Goal: Task Accomplishment & Management: Manage account settings

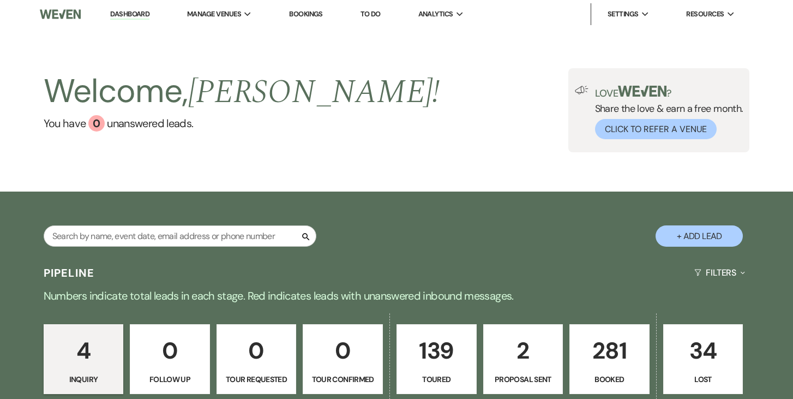
click at [423, 371] on link "139 Toured" at bounding box center [436, 359] width 80 height 70
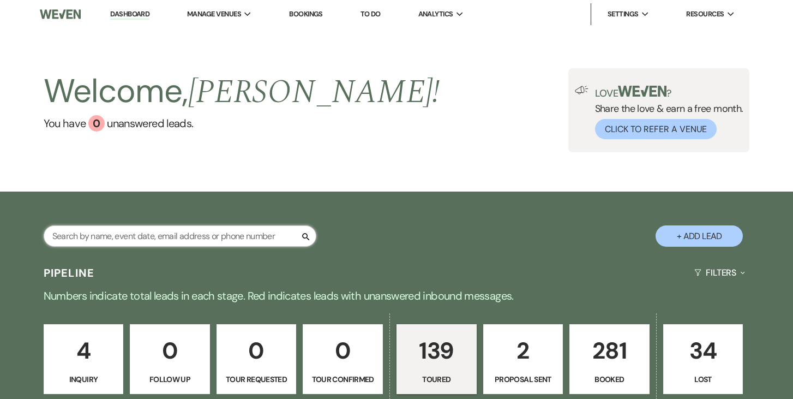
select select "5"
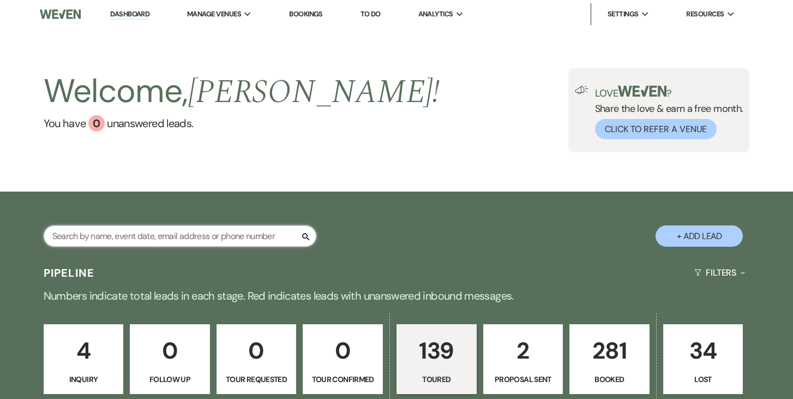
select select "5"
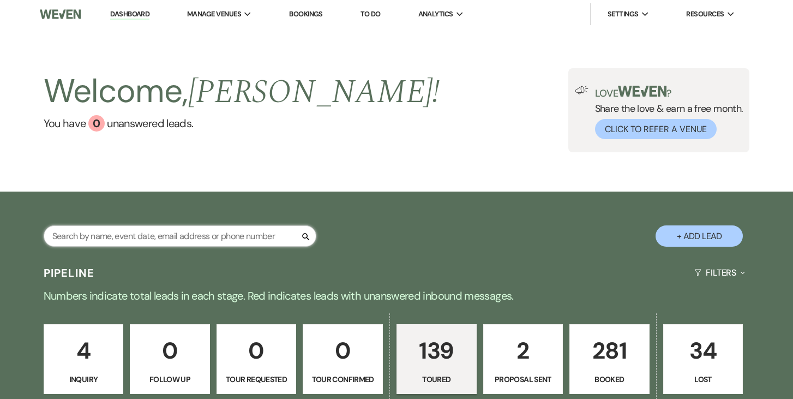
select select "5"
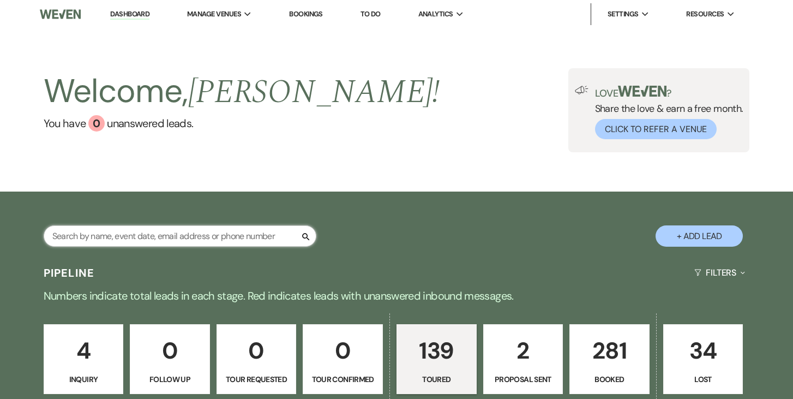
select select "5"
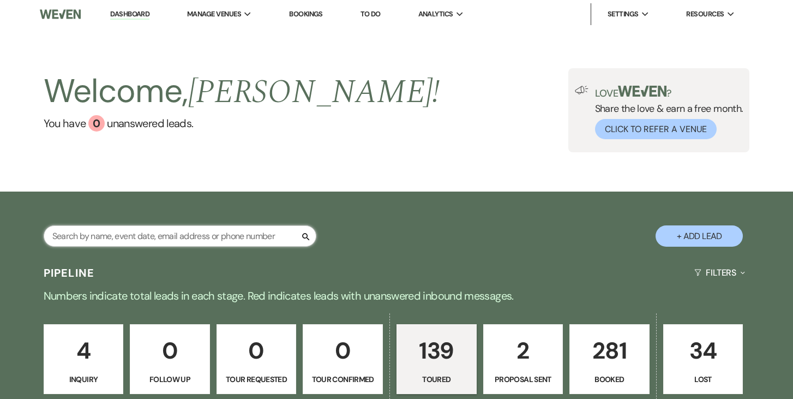
select select "5"
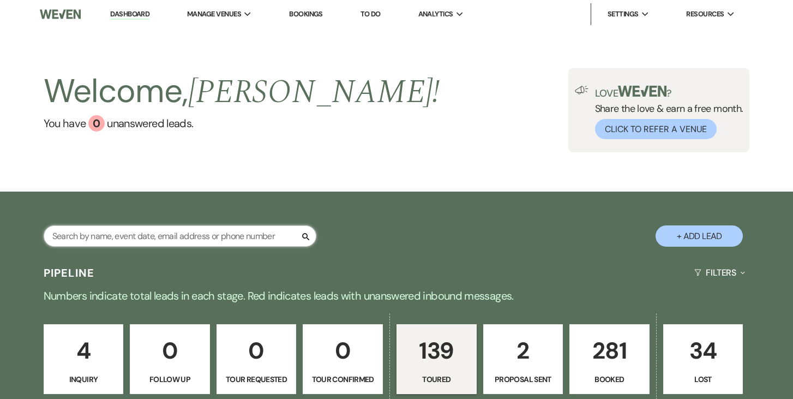
select select "5"
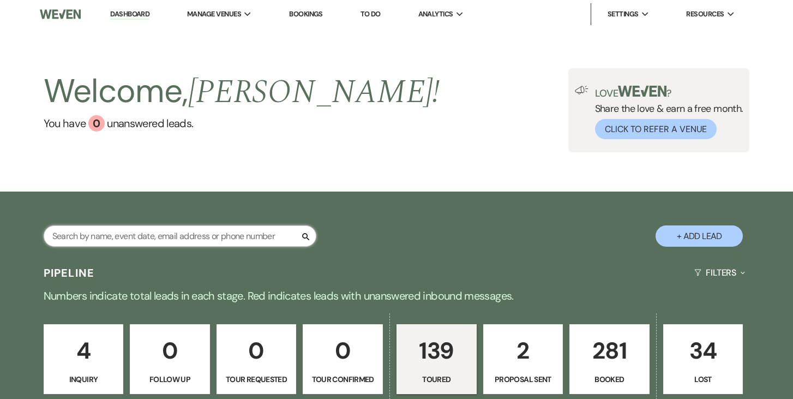
select select "5"
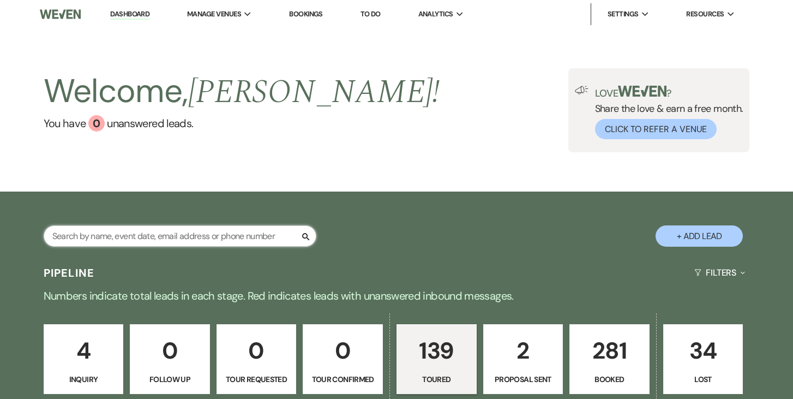
select select "5"
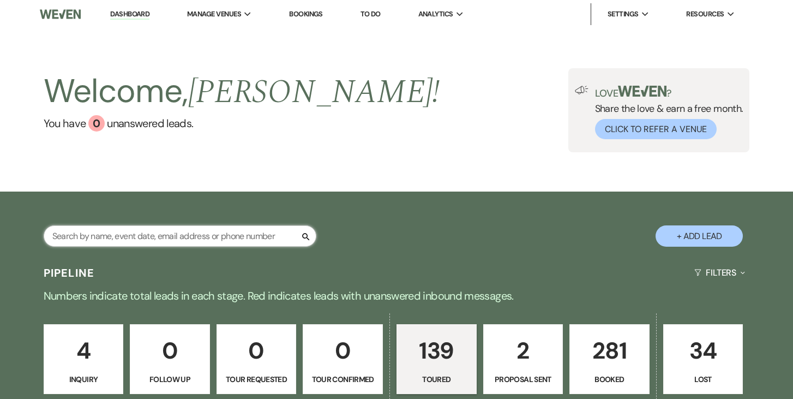
select select "5"
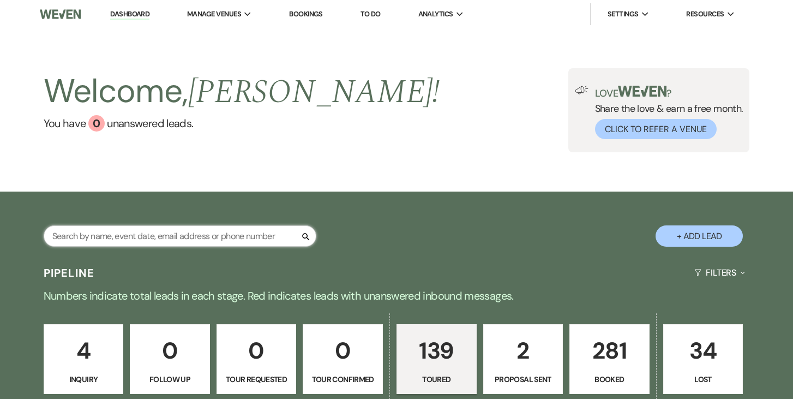
select select "5"
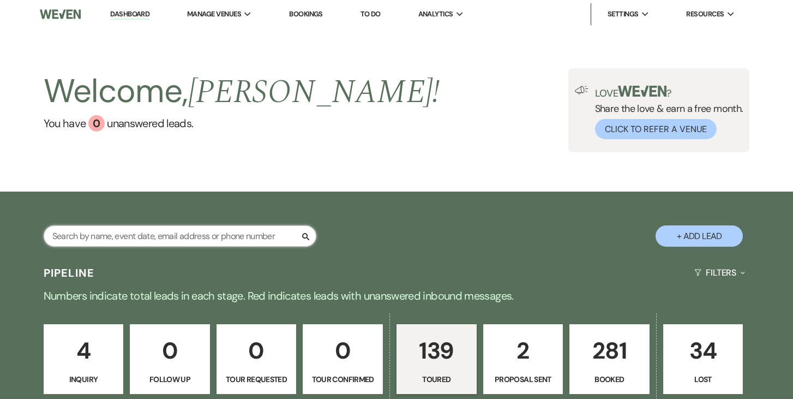
select select "5"
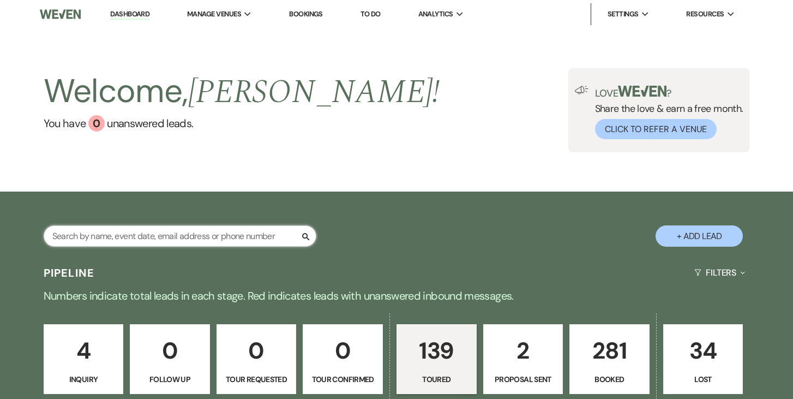
select select "5"
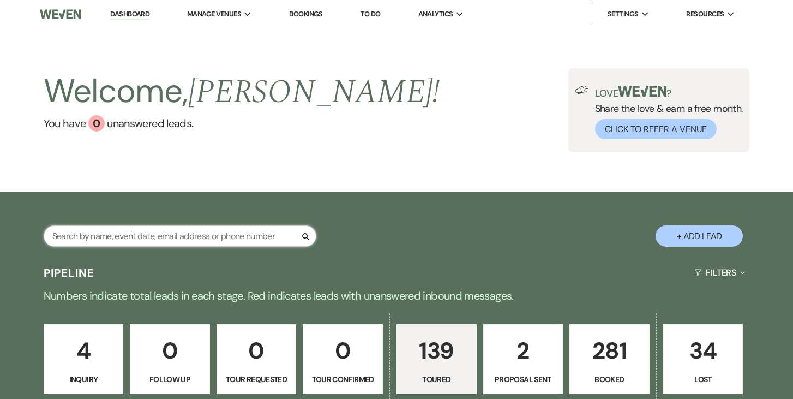
select select "5"
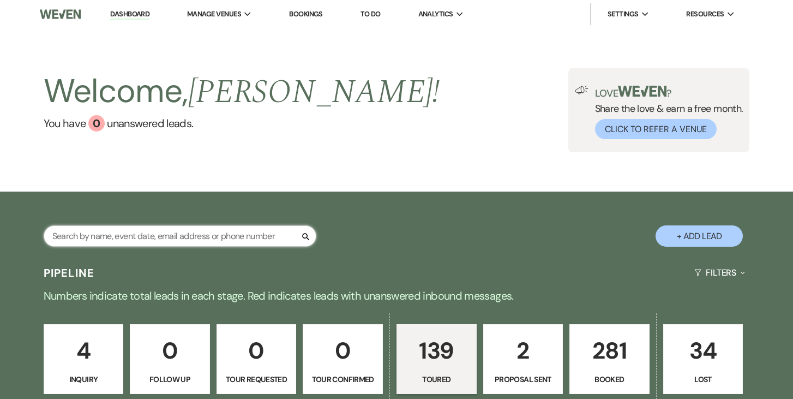
select select "5"
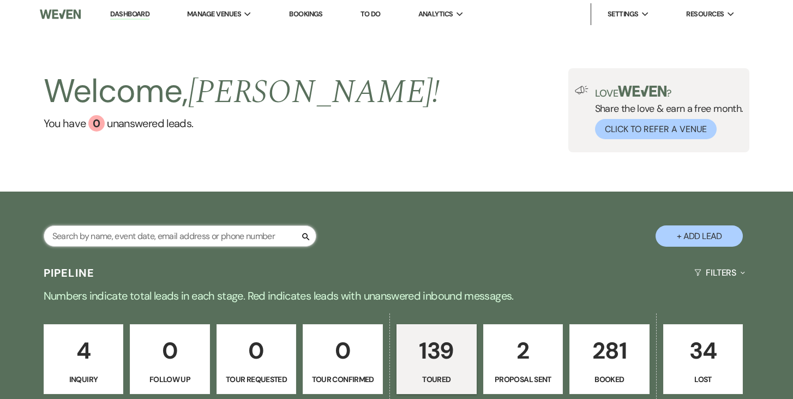
select select "5"
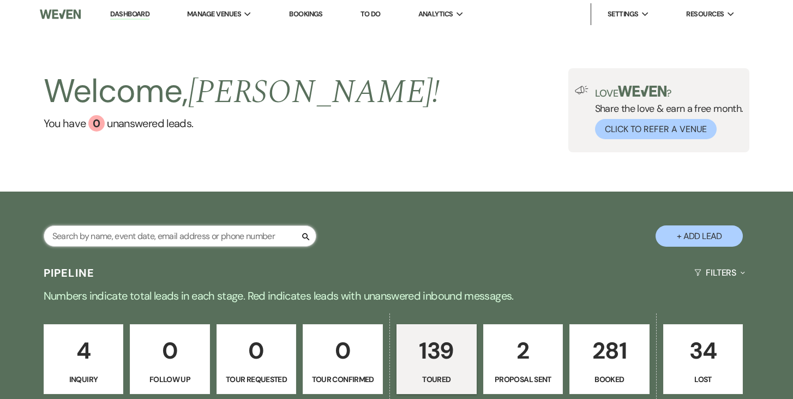
select select "5"
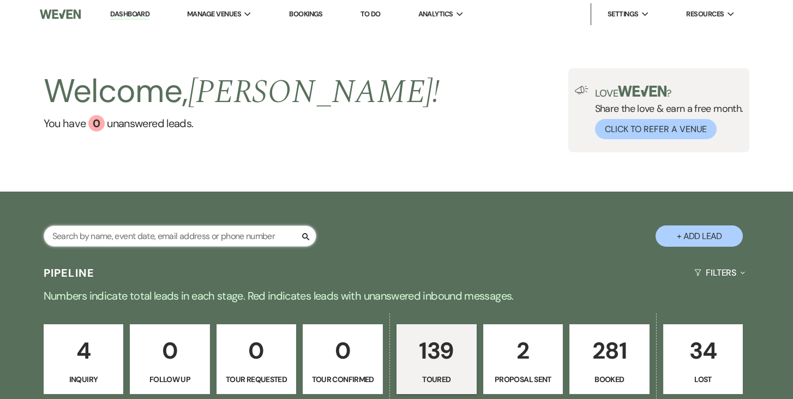
select select "5"
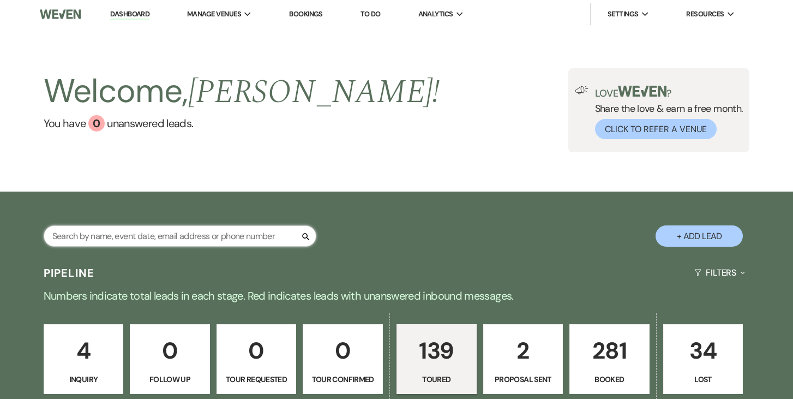
select select "5"
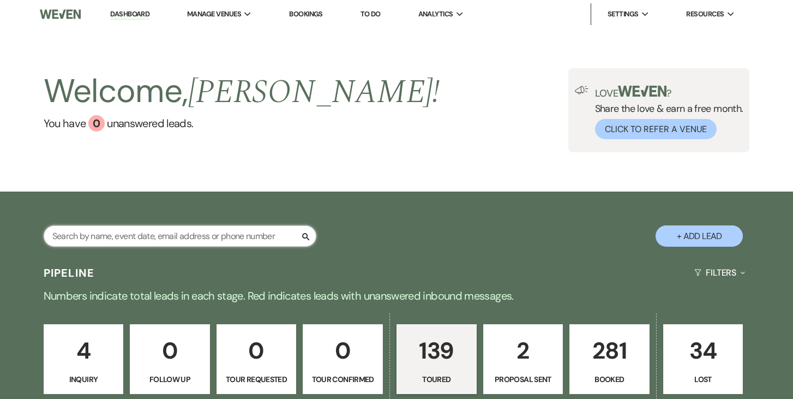
select select "5"
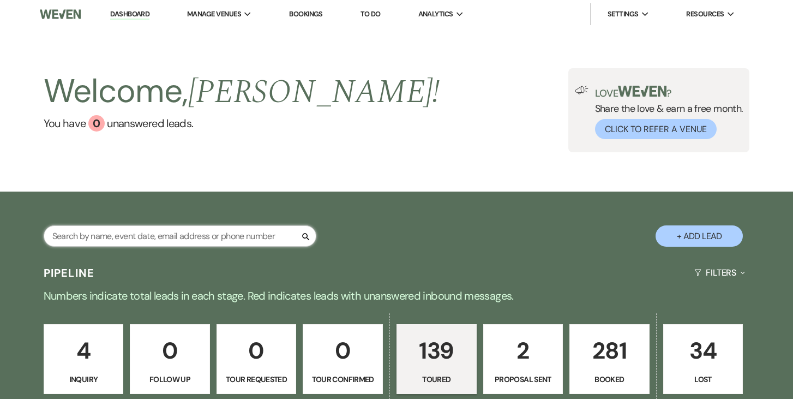
select select "5"
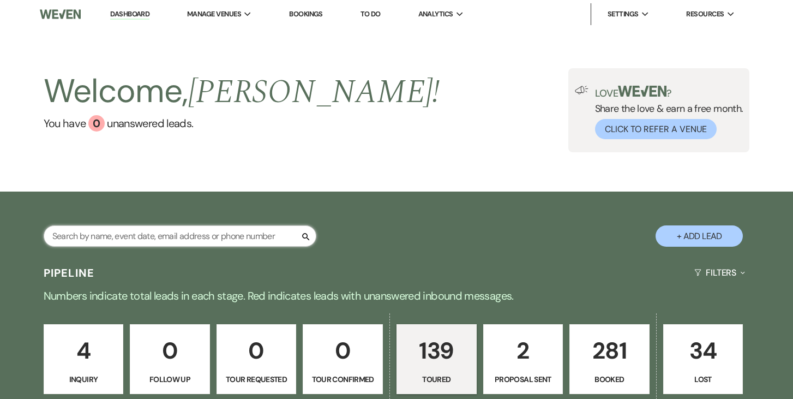
select select "5"
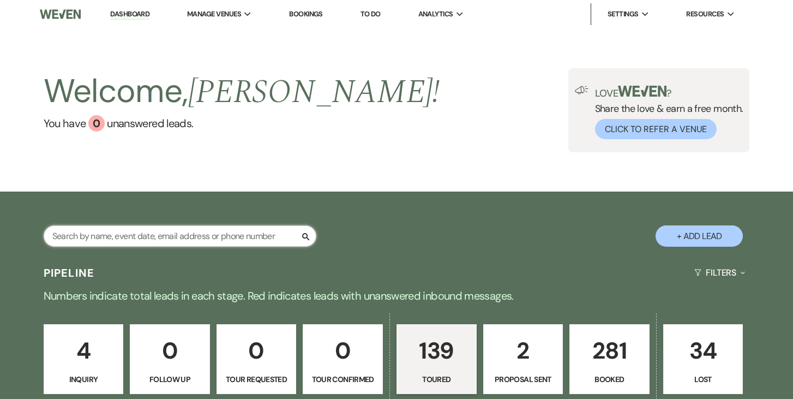
select select "5"
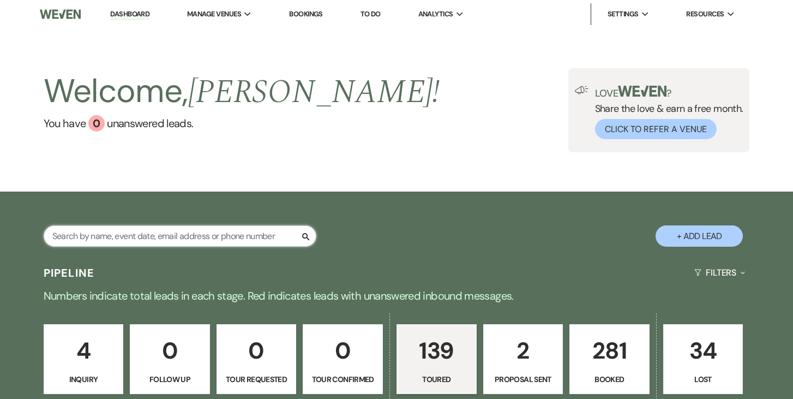
select select "5"
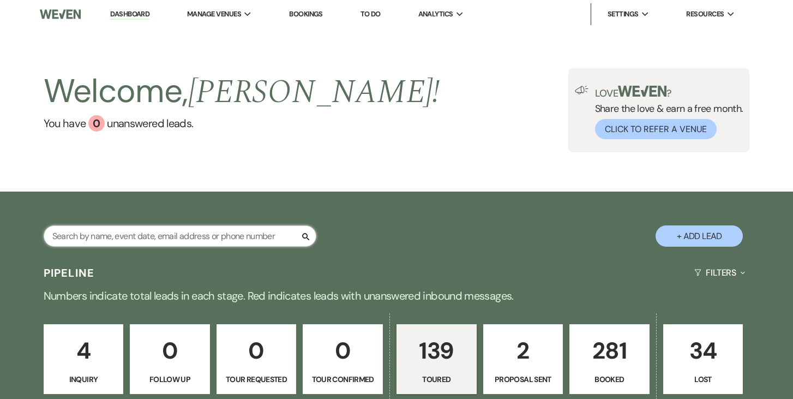
select select "5"
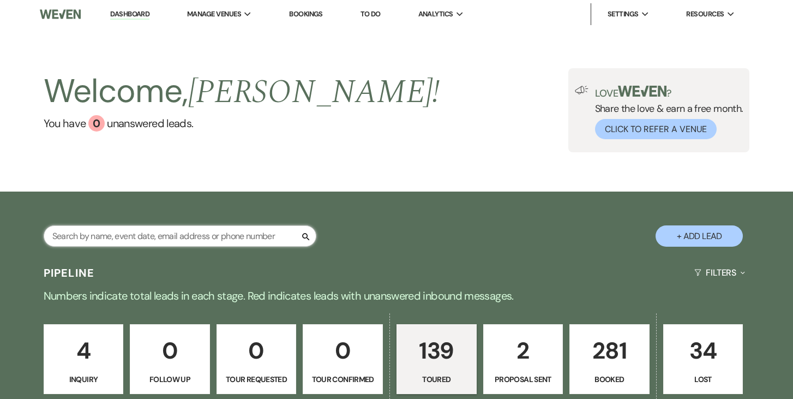
select select "5"
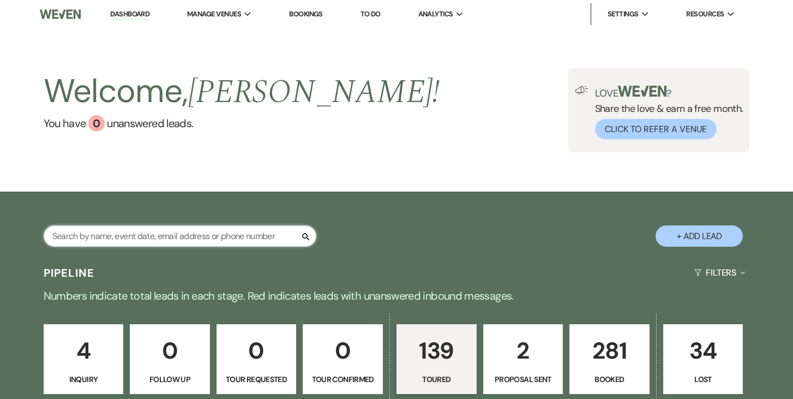
select select "5"
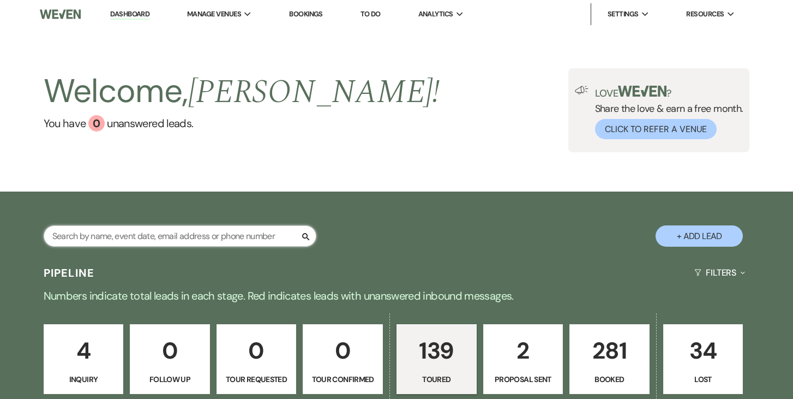
select select "5"
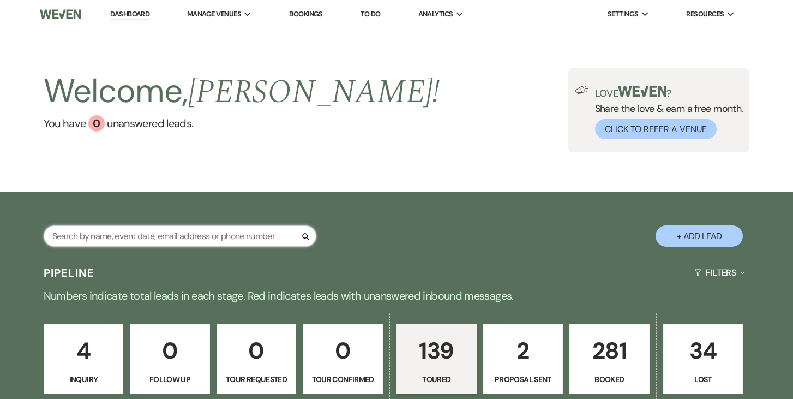
select select "5"
click at [252, 233] on input "text" at bounding box center [180, 235] width 273 height 21
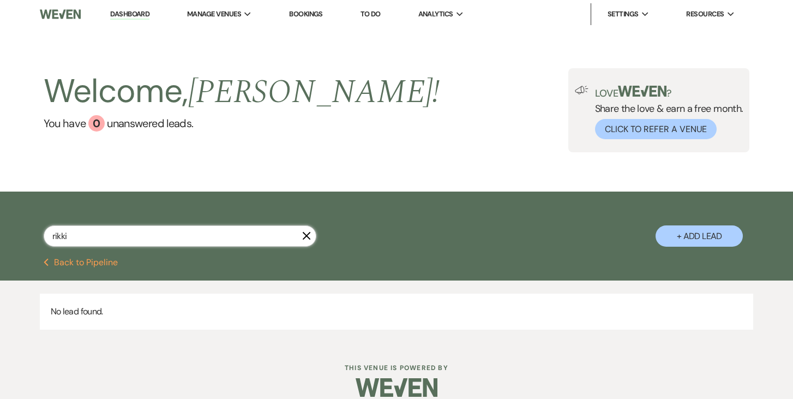
type input "rikki"
click at [305, 236] on use "button" at bounding box center [307, 236] width 8 height 8
select select "5"
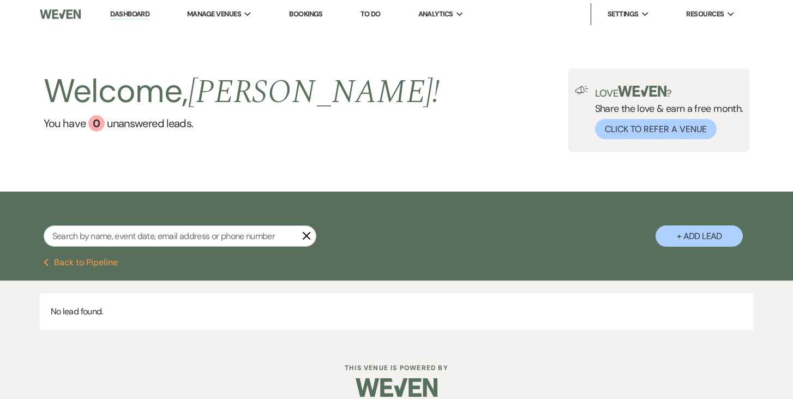
select select "5"
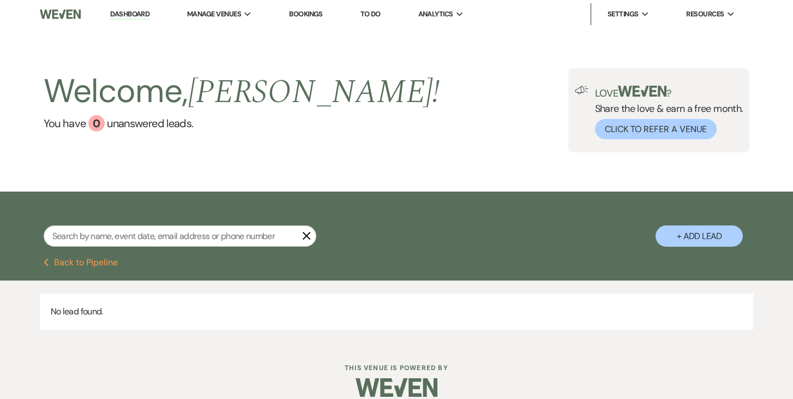
select select "5"
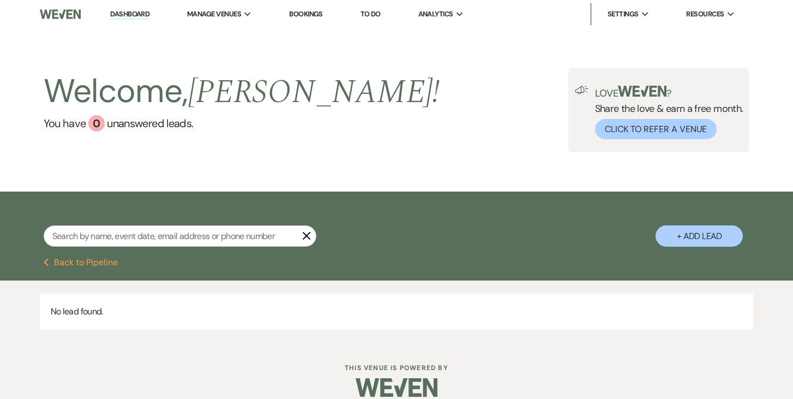
select select "5"
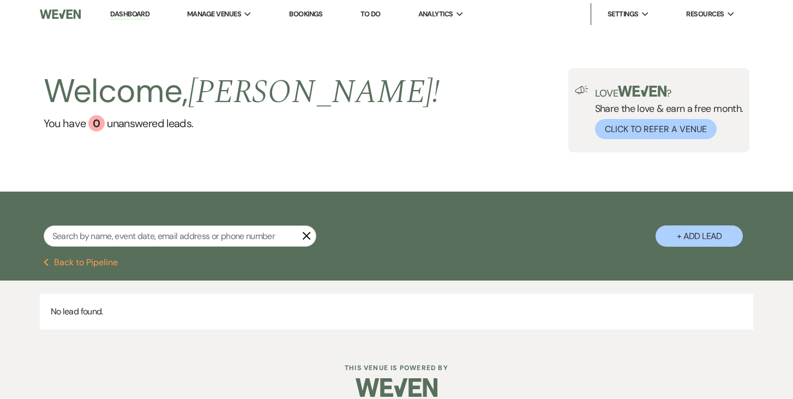
select select "5"
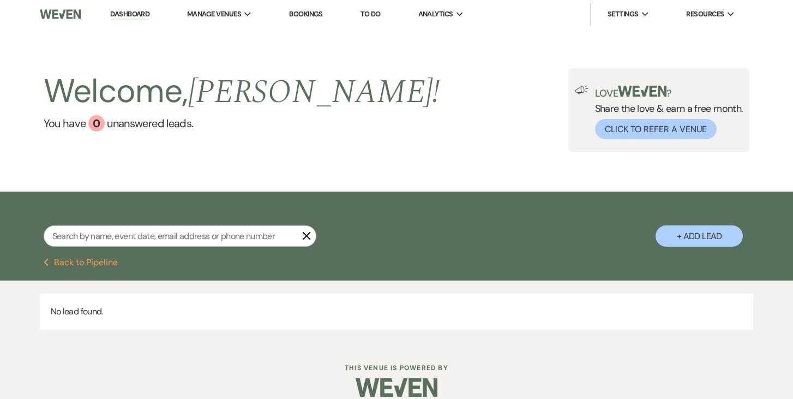
select select "5"
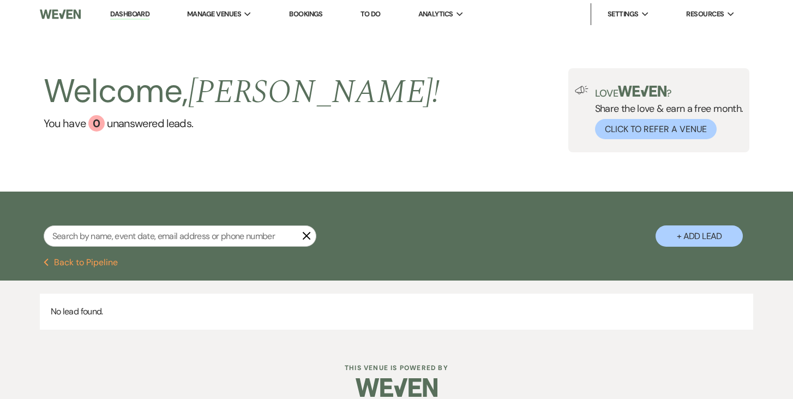
select select "5"
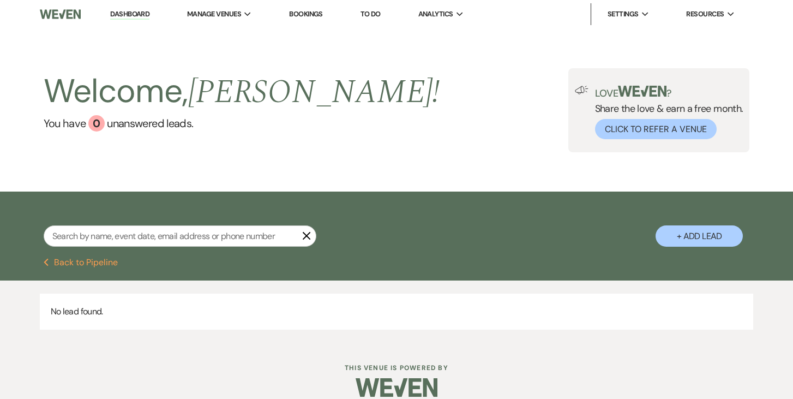
select select "5"
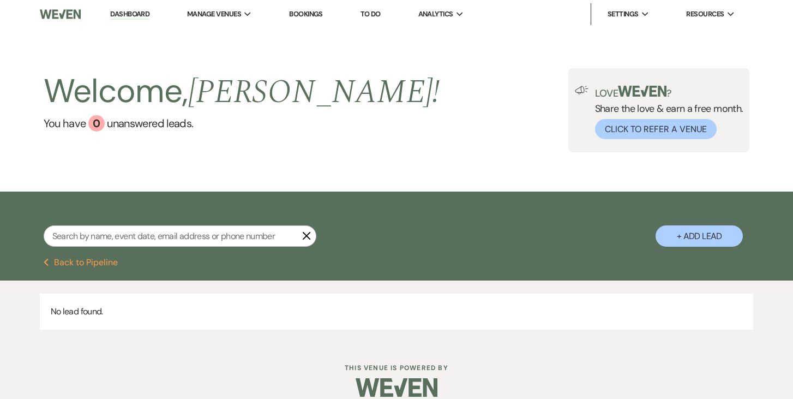
select select "5"
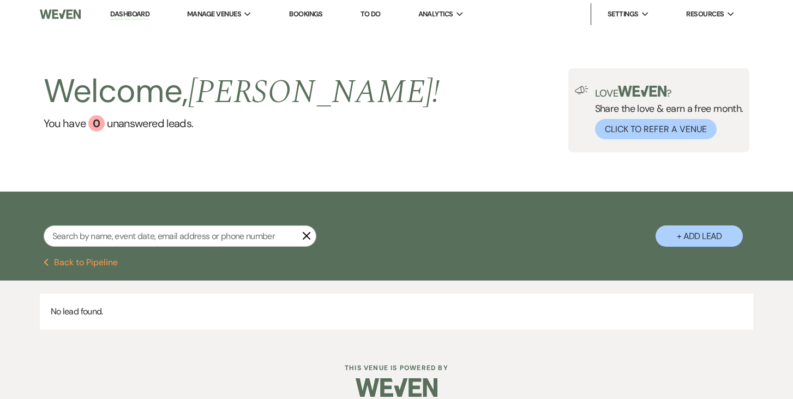
select select "5"
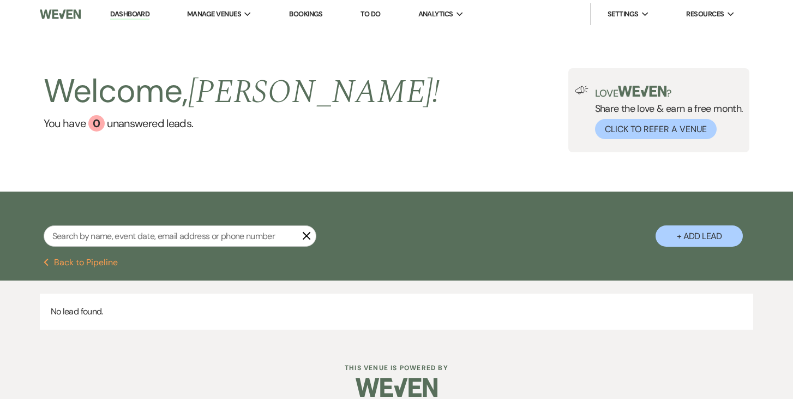
select select "5"
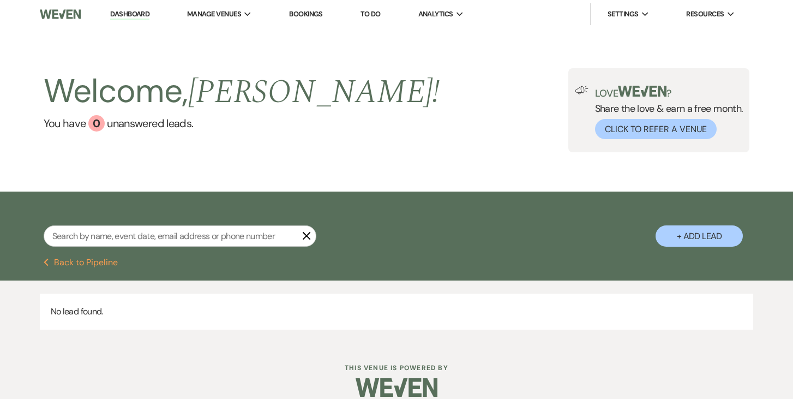
select select "5"
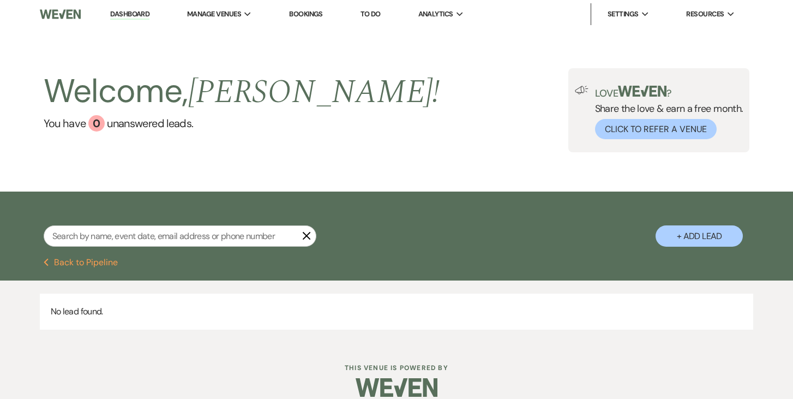
select select "5"
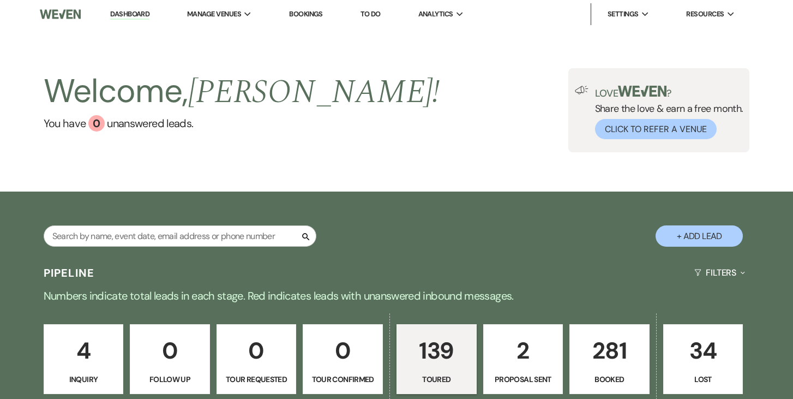
click at [698, 236] on button "+ Add Lead" at bounding box center [698, 235] width 87 height 21
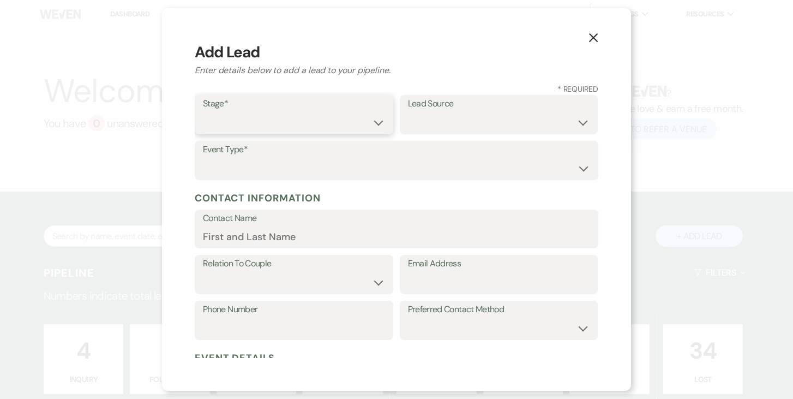
click at [379, 124] on select "Inquiry Follow Up Tour Requested Tour Confirmed Toured Proposal Sent Booked Lost" at bounding box center [294, 122] width 182 height 21
click at [203, 112] on select "Inquiry Follow Up Tour Requested Tour Confirmed Toured Proposal Sent Booked Lost" at bounding box center [294, 122] width 182 height 21
click at [585, 124] on select "Weven Venue Website Instagram Facebook Pinterest Google The Knot Wedding Wire H…" at bounding box center [499, 122] width 182 height 21
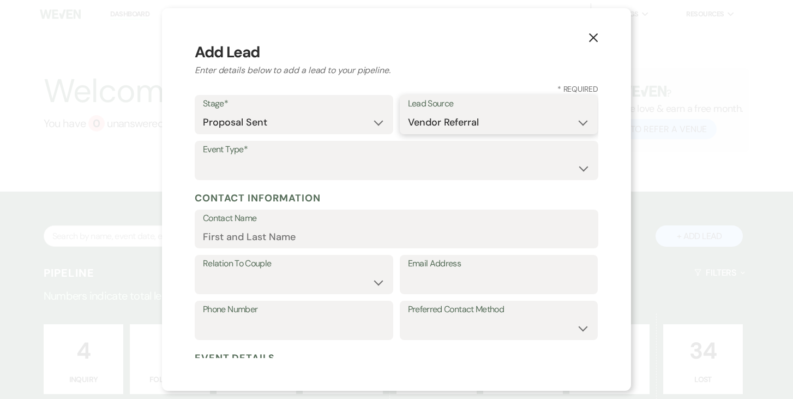
click at [408, 112] on select "Weven Venue Website Instagram Facebook Pinterest Google The Knot Wedding Wire H…" at bounding box center [499, 122] width 182 height 21
click at [577, 163] on select "Wedding Anniversary Party Baby Shower Bachelorette / Bachelor Party Birthday Pa…" at bounding box center [396, 167] width 387 height 21
click at [203, 157] on select "Wedding Anniversary Party Baby Shower Bachelorette / Bachelor Party Birthday Pa…" at bounding box center [396, 167] width 387 height 21
click at [510, 226] on input "Contact Name" at bounding box center [396, 235] width 387 height 21
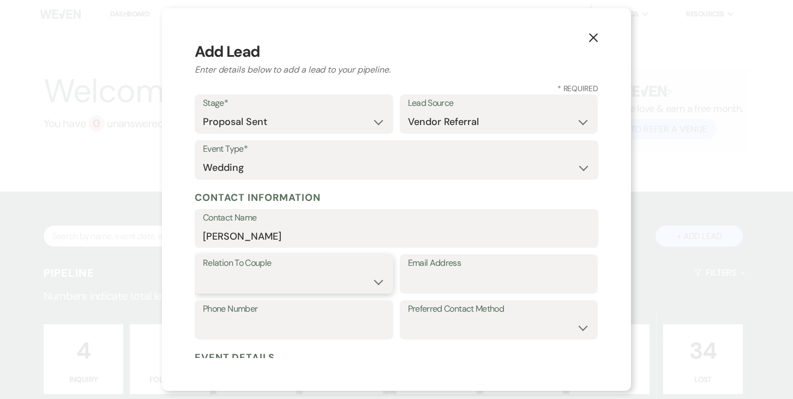
click at [369, 279] on select "Couple Planner Parent of Couple Family Member Friend Other" at bounding box center [294, 281] width 182 height 21
click at [203, 271] on select "Couple Planner Parent of Couple Family Member Friend Other" at bounding box center [294, 281] width 182 height 21
click at [458, 279] on input "Email Address" at bounding box center [499, 281] width 182 height 21
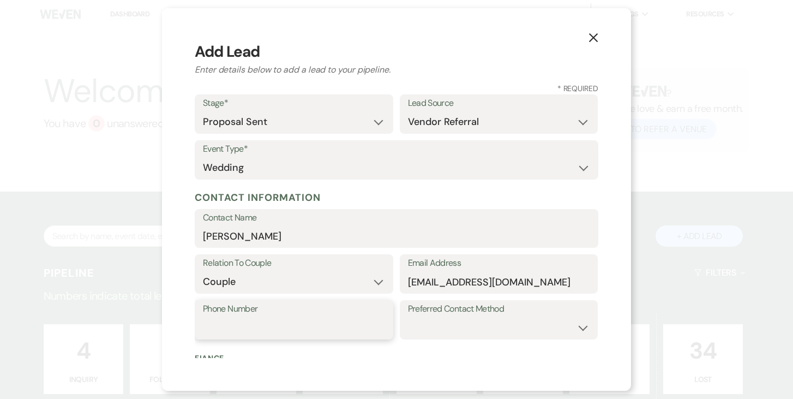
click at [321, 325] on input "Phone Number" at bounding box center [294, 327] width 182 height 21
click at [467, 328] on select "Email Phone Text" at bounding box center [499, 327] width 182 height 21
click at [408, 317] on select "Email Phone Text" at bounding box center [499, 327] width 182 height 21
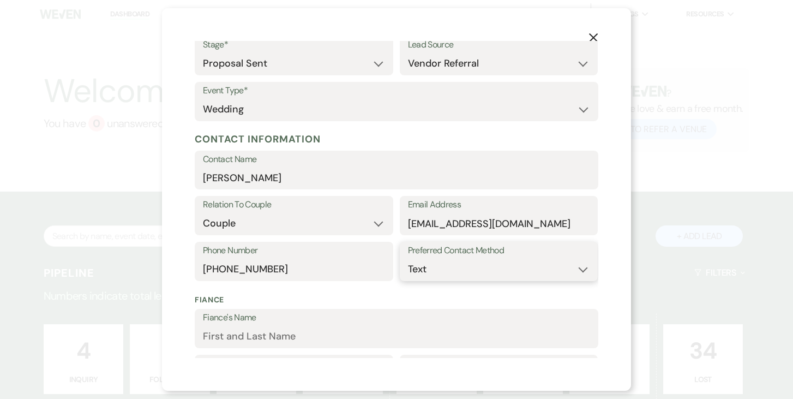
scroll to position [136, 0]
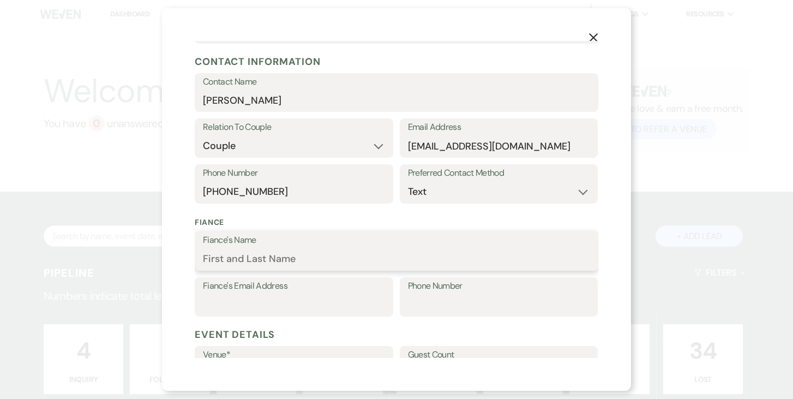
click at [326, 255] on input "Fiance's Name" at bounding box center [396, 258] width 387 height 21
click at [292, 303] on input "Fiance's Email Address" at bounding box center [294, 304] width 182 height 21
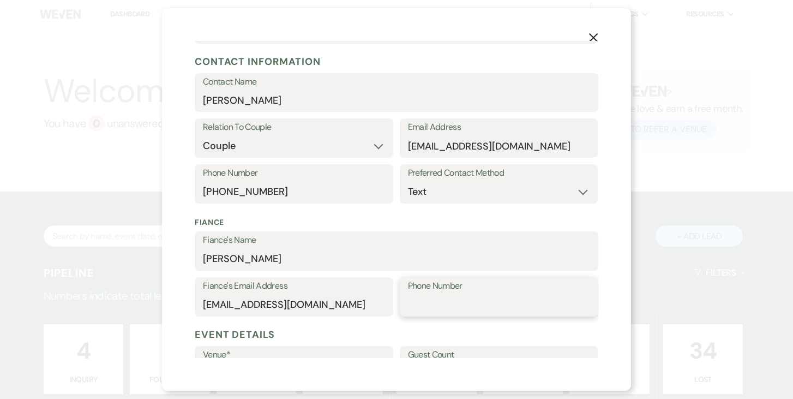
click at [431, 300] on input "Phone Number" at bounding box center [499, 304] width 182 height 21
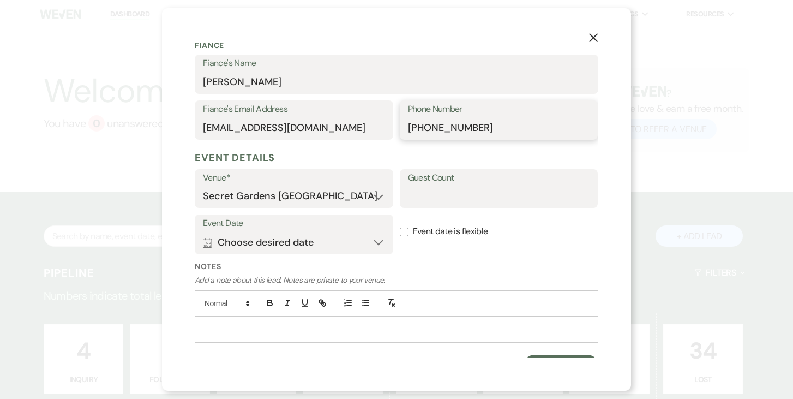
scroll to position [315, 0]
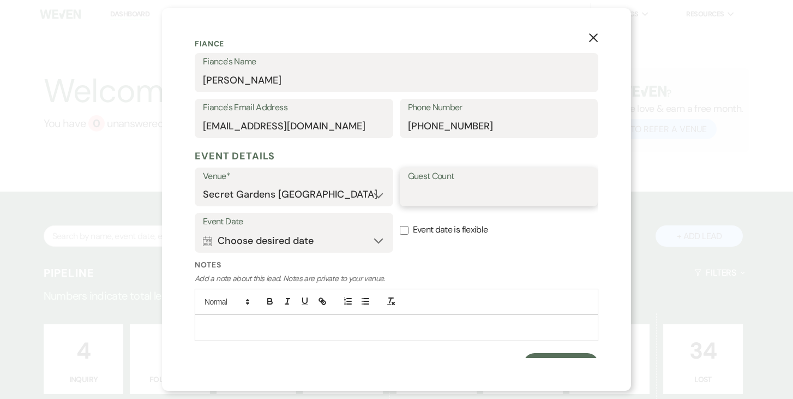
click at [485, 191] on input "Guest Count" at bounding box center [499, 194] width 182 height 21
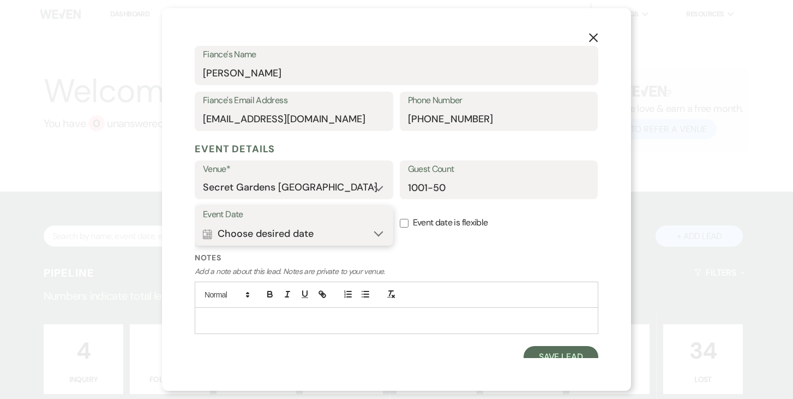
click at [373, 232] on button "Calendar Choose desired date Expand" at bounding box center [294, 233] width 182 height 22
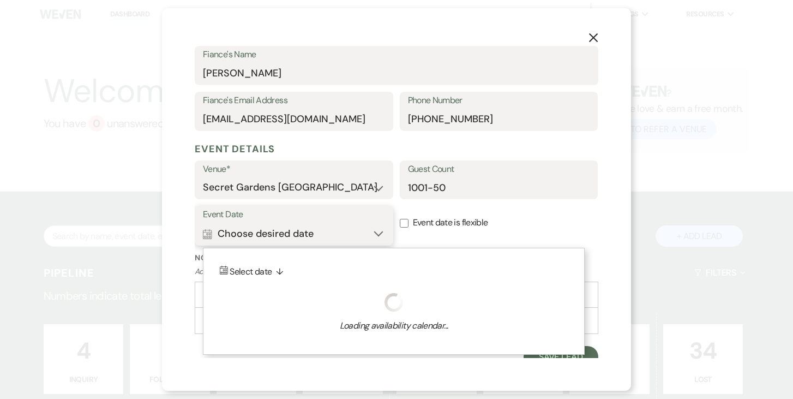
scroll to position [330, 0]
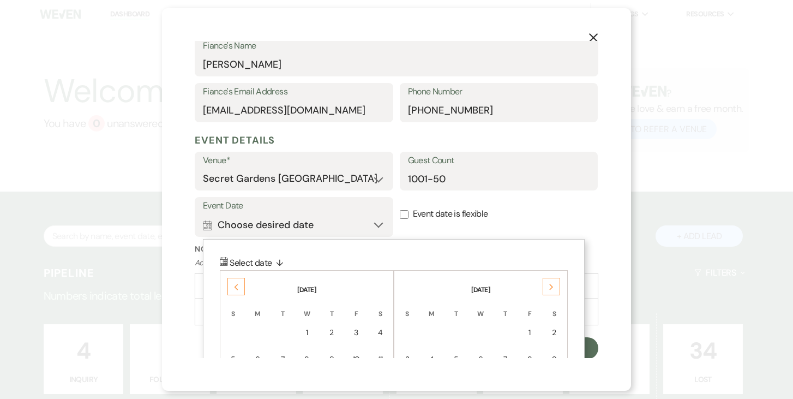
click at [238, 285] on icon "Previous" at bounding box center [235, 286] width 5 height 7
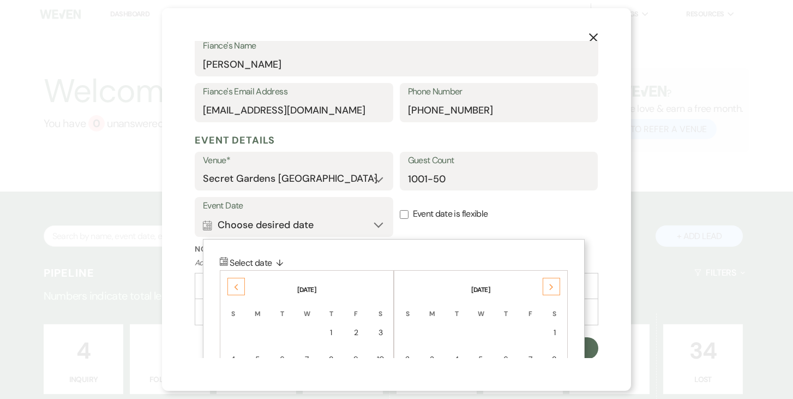
click at [238, 285] on icon "Previous" at bounding box center [235, 286] width 5 height 7
click at [238, 286] on icon "Previous" at bounding box center [235, 286] width 5 height 7
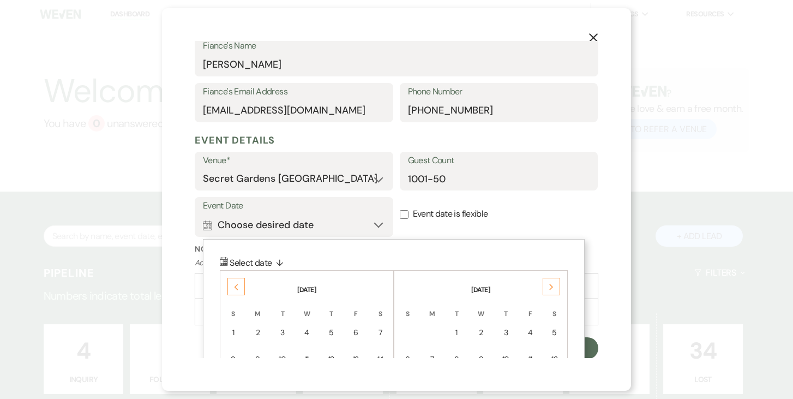
click at [238, 286] on icon "Previous" at bounding box center [235, 286] width 5 height 7
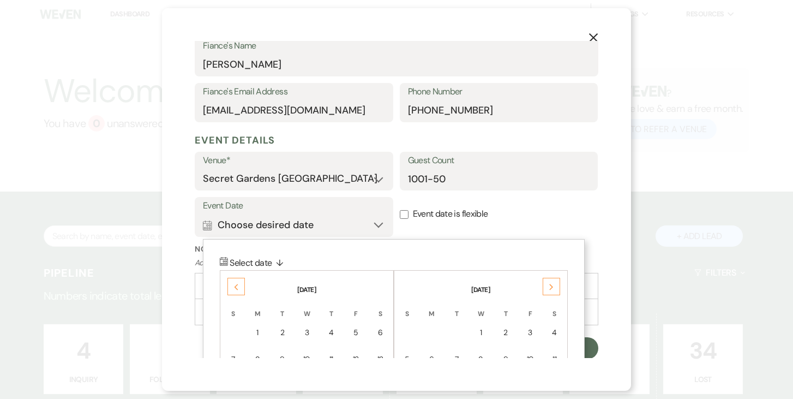
click at [238, 286] on icon "Previous" at bounding box center [235, 286] width 5 height 7
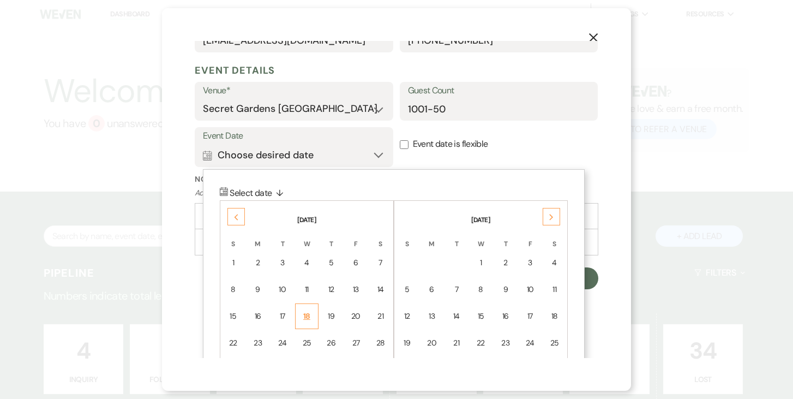
scroll to position [470, 0]
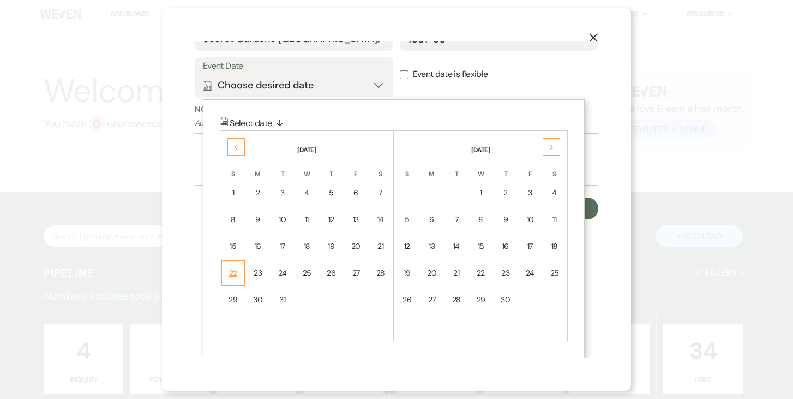
click at [236, 271] on div "22" at bounding box center [232, 272] width 9 height 11
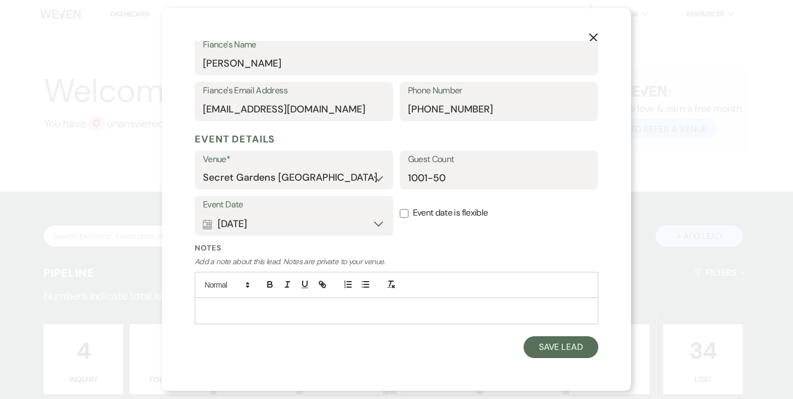
scroll to position [330, 0]
click at [366, 286] on icon "button" at bounding box center [365, 285] width 10 height 10
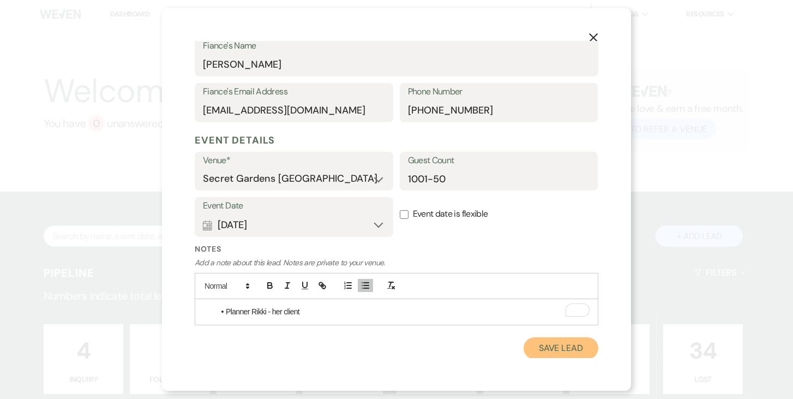
click at [576, 351] on button "Save Lead" at bounding box center [560, 348] width 75 height 22
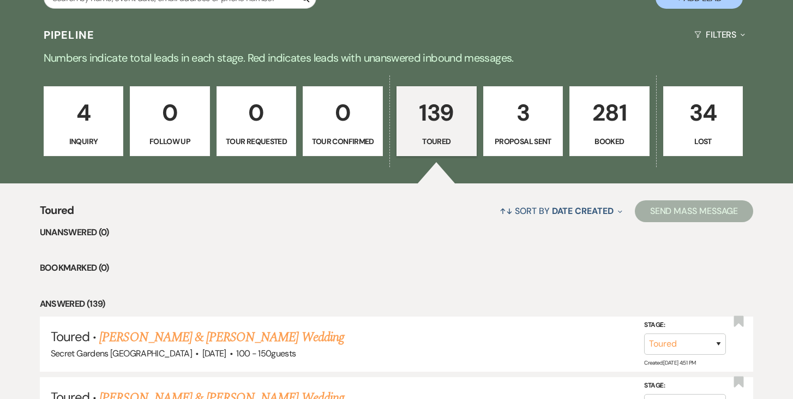
scroll to position [40, 0]
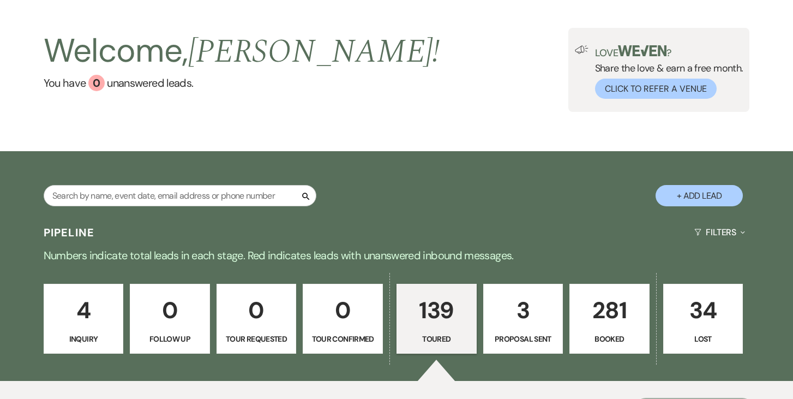
click at [527, 308] on p "3" at bounding box center [523, 310] width 66 height 37
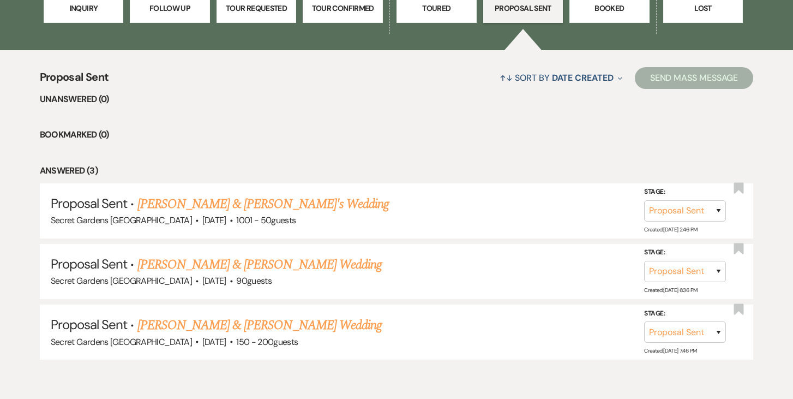
scroll to position [419, 0]
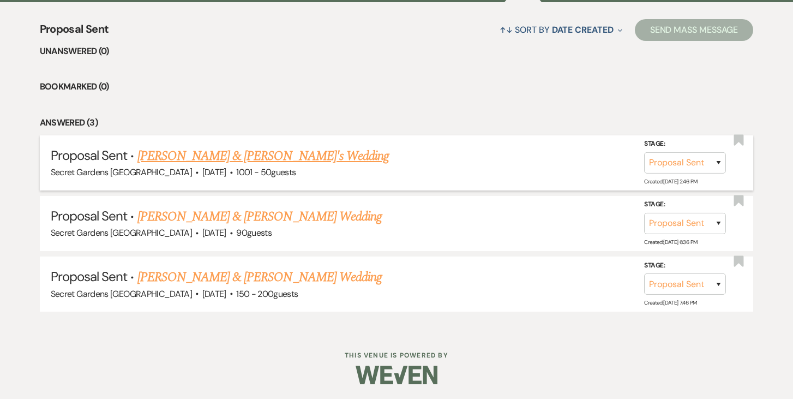
click at [286, 158] on link "Nisa Dalva & Lori Israel's Wedding" at bounding box center [263, 156] width 252 height 20
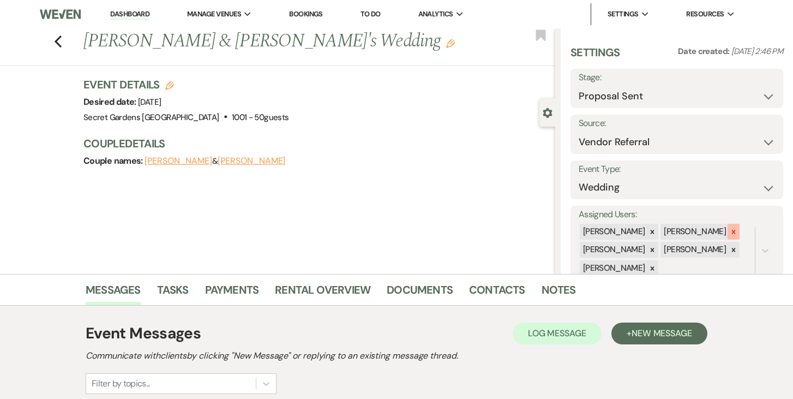
scroll to position [28, 0]
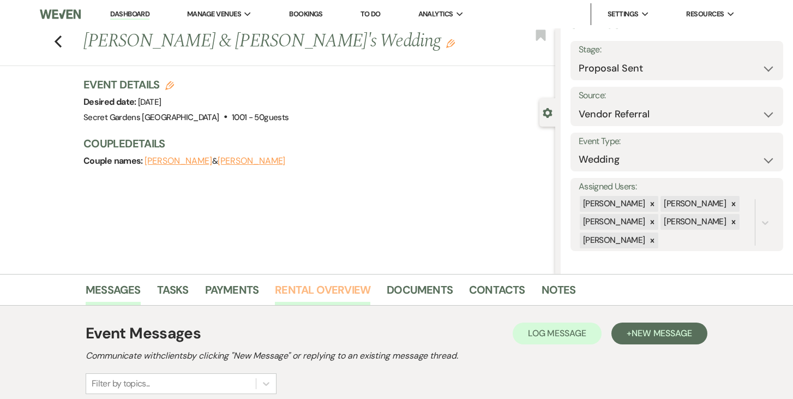
click at [333, 285] on link "Rental Overview" at bounding box center [322, 293] width 95 height 24
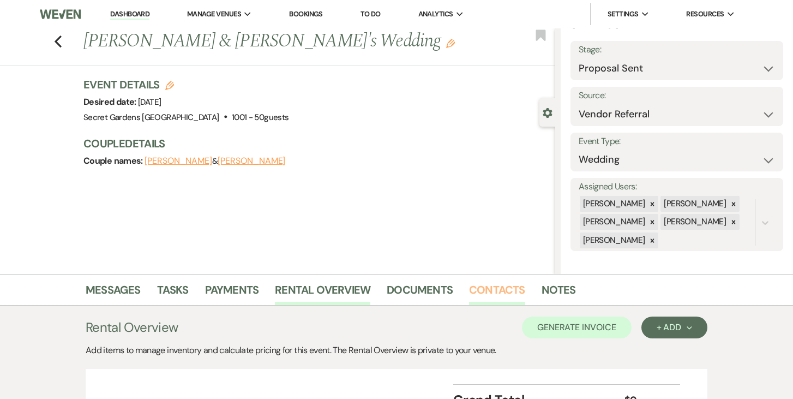
click at [501, 288] on link "Contacts" at bounding box center [497, 293] width 56 height 24
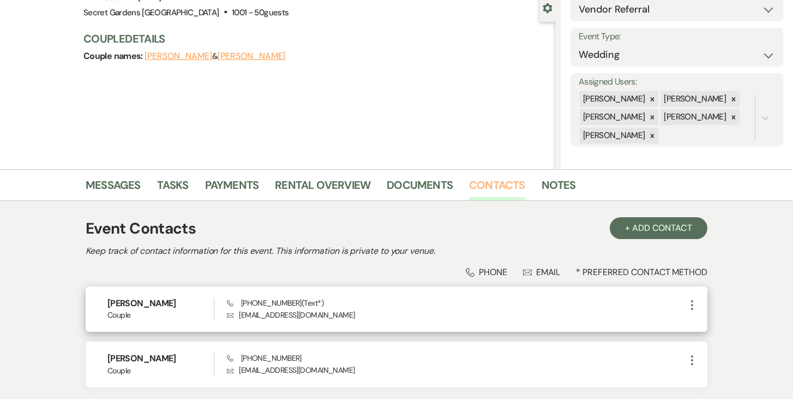
scroll to position [117, 0]
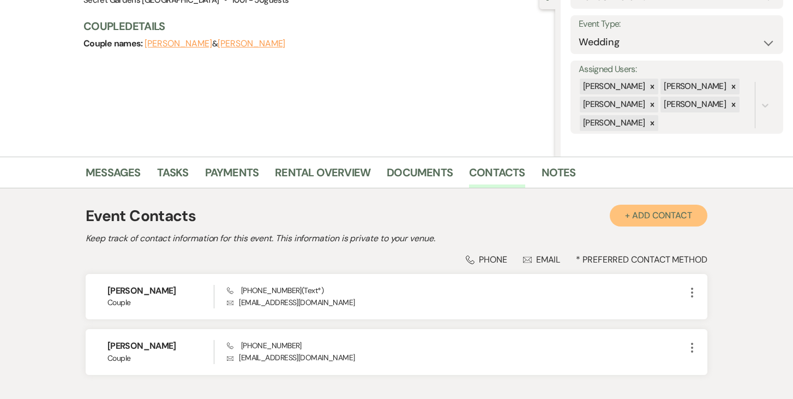
click at [682, 215] on button "+ Add Contact" at bounding box center [658, 215] width 98 height 22
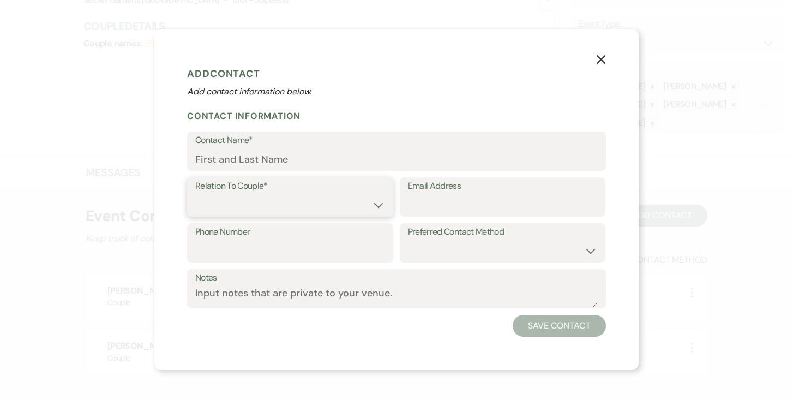
click at [372, 205] on select "Couple Planner Parent of Couple Family Member Friend Other" at bounding box center [290, 204] width 190 height 21
click at [195, 194] on select "Couple Planner Parent of Couple Family Member Friend Other" at bounding box center [290, 204] width 190 height 21
click at [345, 156] on input "Contact Name*" at bounding box center [396, 158] width 402 height 21
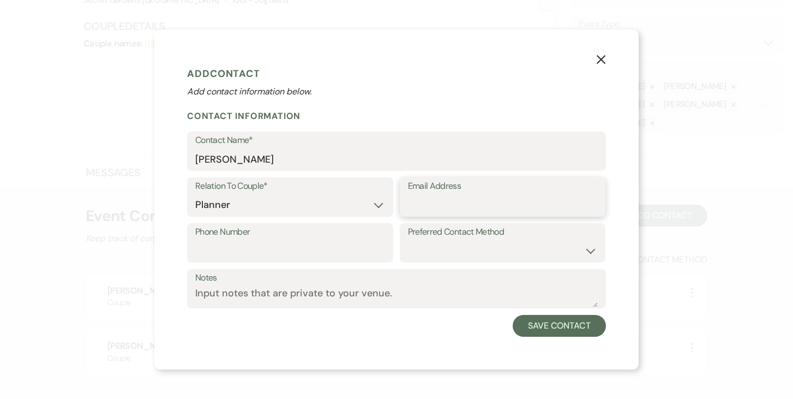
click at [487, 201] on input "Email Address" at bounding box center [503, 204] width 190 height 21
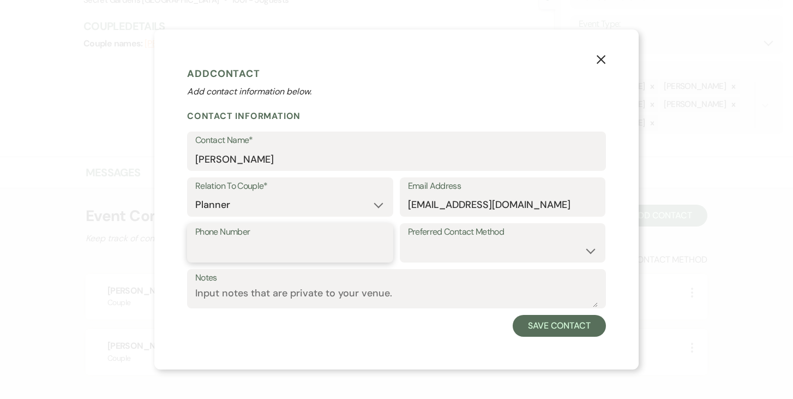
click at [298, 241] on input "Phone Number" at bounding box center [290, 250] width 190 height 21
click at [580, 248] on select "Email Phone Text" at bounding box center [503, 250] width 190 height 21
click at [408, 240] on select "Email Phone Text" at bounding box center [503, 250] width 190 height 21
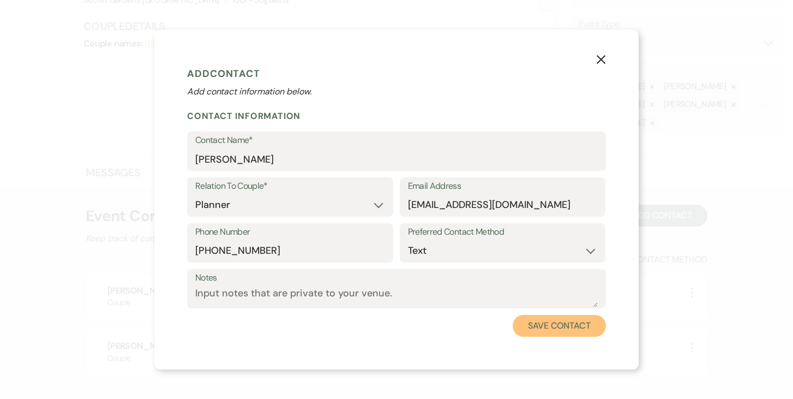
click at [571, 324] on button "Save Contact" at bounding box center [558, 326] width 93 height 22
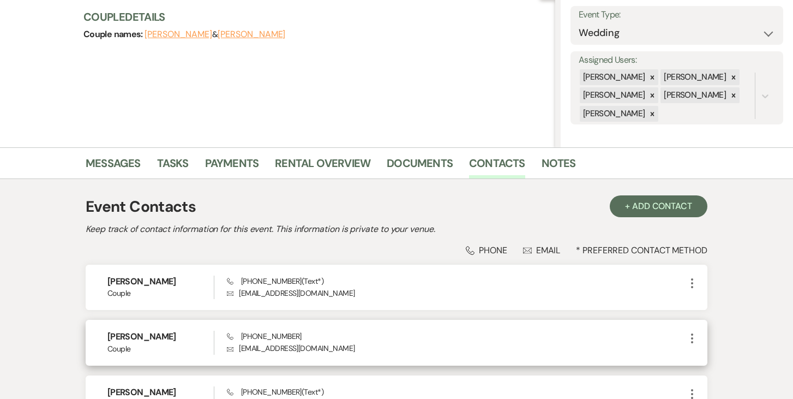
scroll to position [100, 0]
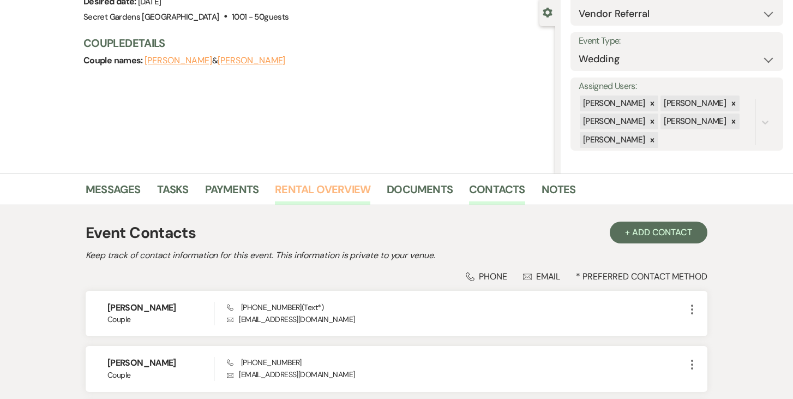
click at [347, 190] on link "Rental Overview" at bounding box center [322, 192] width 95 height 24
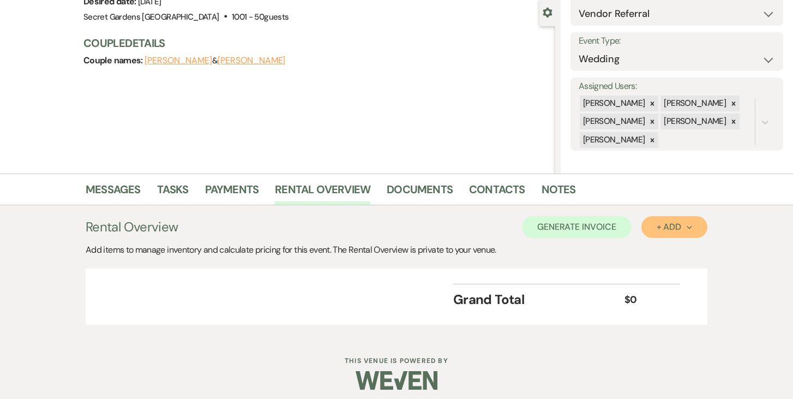
click at [690, 225] on icon "Next" at bounding box center [688, 227] width 5 height 5
click at [654, 251] on button "Item" at bounding box center [668, 251] width 55 height 17
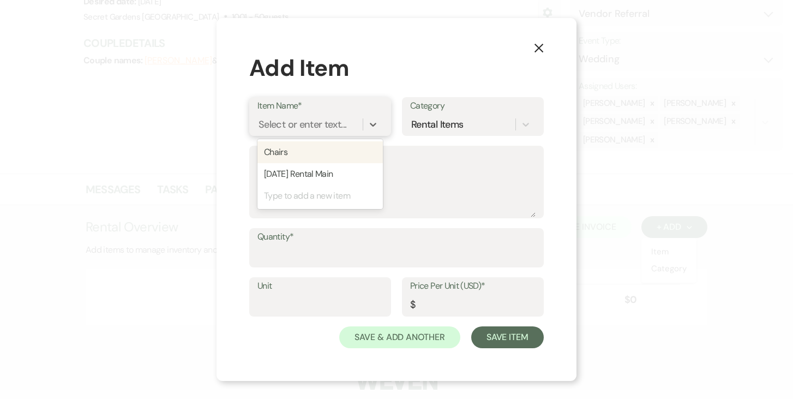
click at [333, 121] on div "Select or enter text..." at bounding box center [302, 124] width 88 height 15
click at [348, 149] on div "+ Add "Base Venue Fee"" at bounding box center [319, 152] width 125 height 22
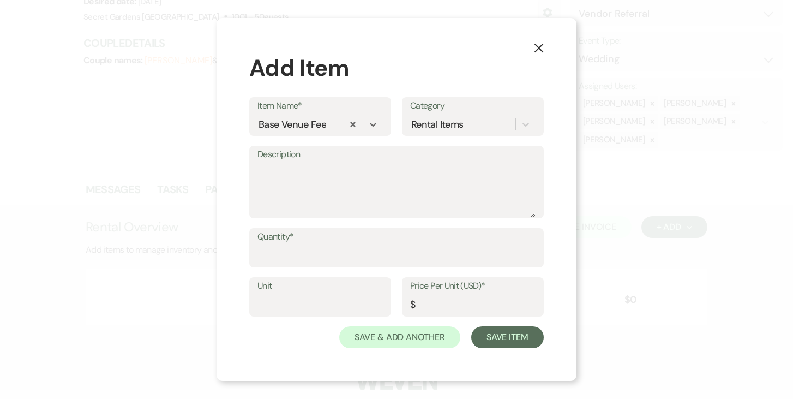
click at [326, 159] on label "Description" at bounding box center [396, 155] width 278 height 16
click at [326, 162] on textarea "Description" at bounding box center [396, 189] width 278 height 55
click at [309, 247] on input "Quantity*" at bounding box center [396, 255] width 278 height 21
click at [286, 302] on input "Unit" at bounding box center [319, 304] width 125 height 21
click at [444, 300] on input "Price Per Unit (USD)*" at bounding box center [472, 304] width 125 height 21
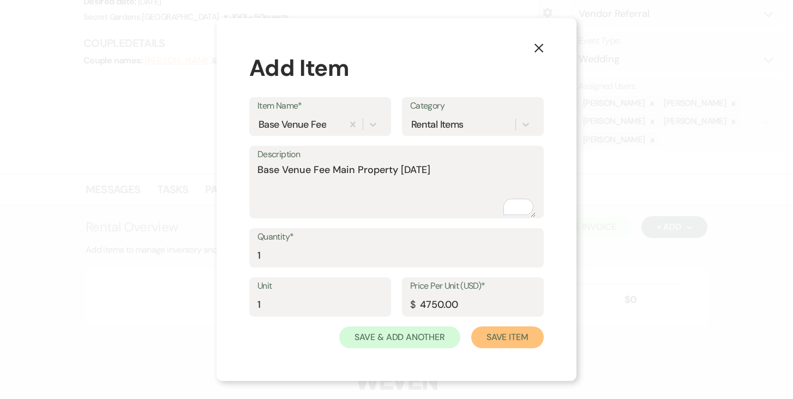
click at [504, 335] on button "Save Item" at bounding box center [507, 337] width 73 height 22
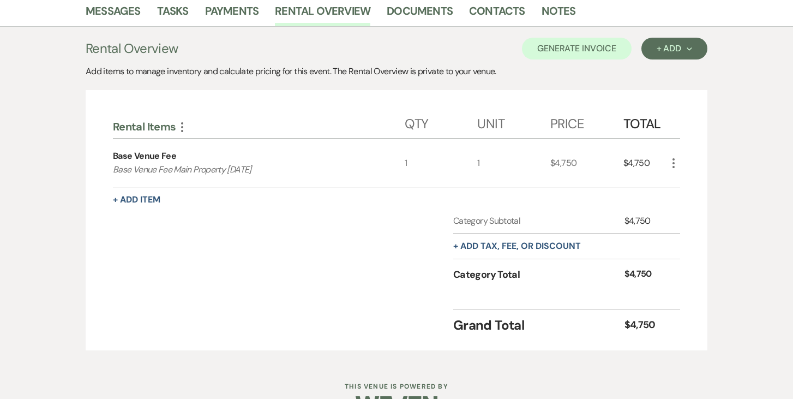
scroll to position [311, 0]
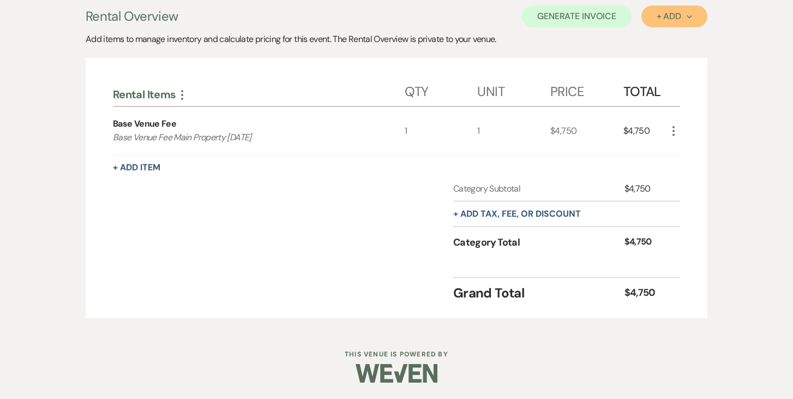
click at [686, 14] on icon "Next" at bounding box center [688, 16] width 5 height 5
click at [662, 35] on button "Item" at bounding box center [668, 41] width 55 height 17
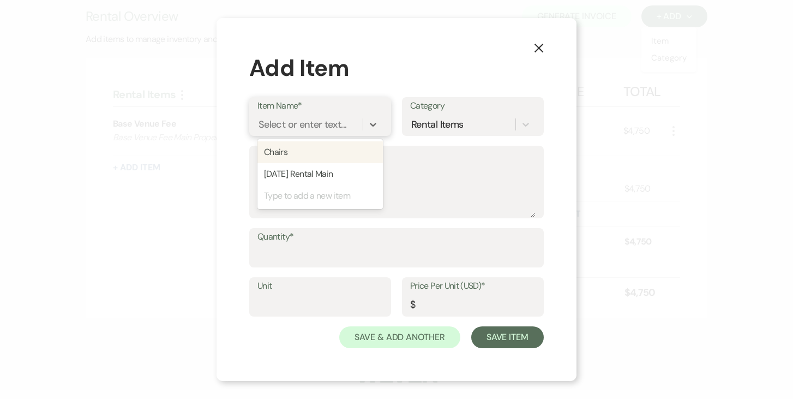
click at [335, 121] on div "Select or enter text..." at bounding box center [302, 124] width 88 height 15
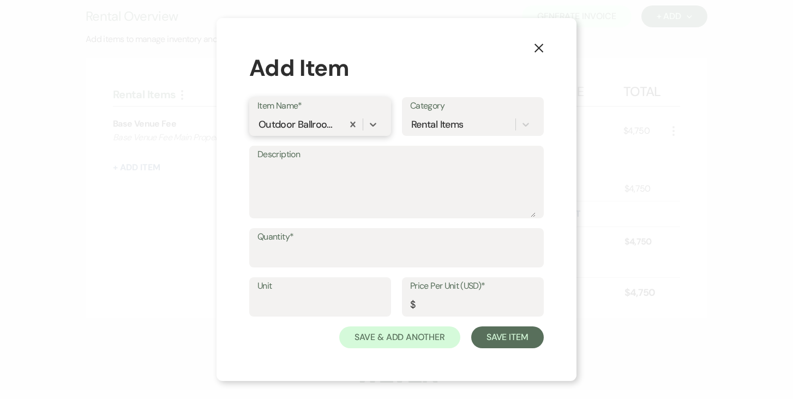
scroll to position [0, 0]
click at [307, 177] on textarea "Description" at bounding box center [396, 189] width 278 height 55
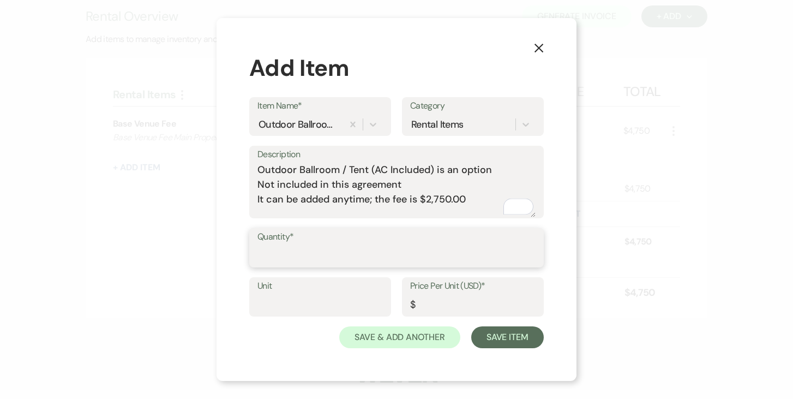
click at [316, 248] on input "Quantity*" at bounding box center [396, 255] width 278 height 21
click at [307, 303] on input "Unit" at bounding box center [319, 304] width 125 height 21
click at [444, 301] on input "Price Per Unit (USD)*" at bounding box center [472, 304] width 125 height 21
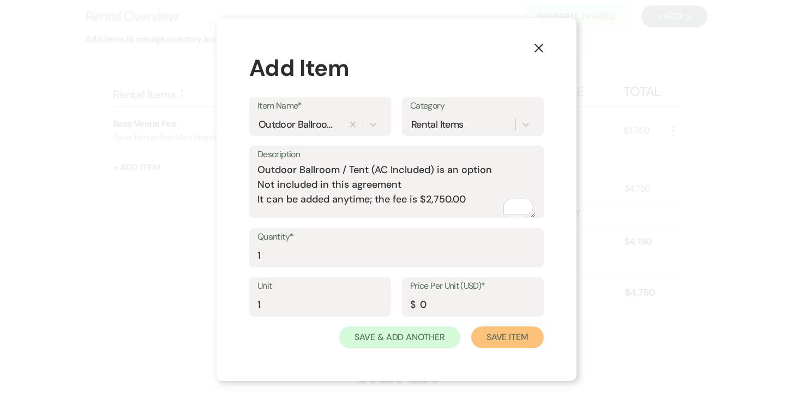
click at [514, 333] on button "Save Item" at bounding box center [507, 337] width 73 height 22
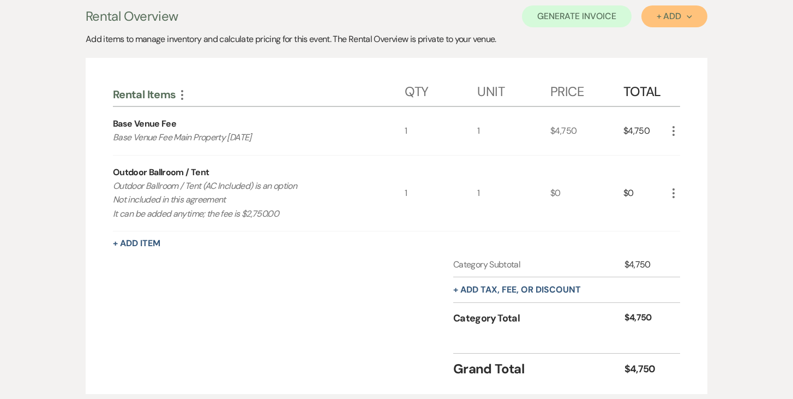
click at [694, 17] on button "+ Add Next" at bounding box center [674, 16] width 66 height 22
click at [665, 36] on button "Item" at bounding box center [668, 41] width 55 height 17
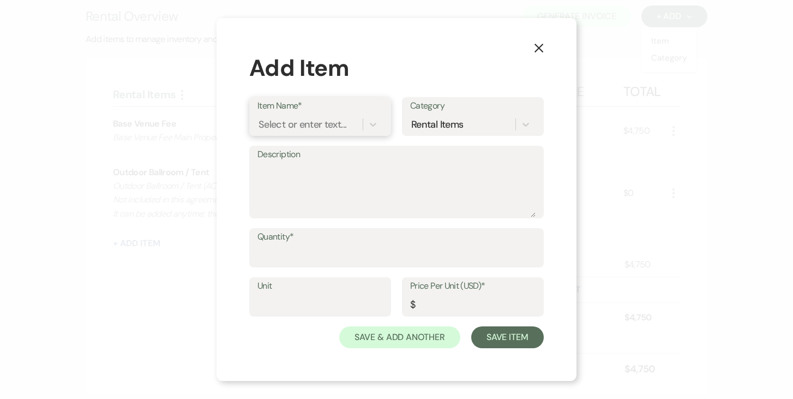
click at [324, 125] on div "Select or enter text..." at bounding box center [302, 124] width 88 height 15
click at [323, 153] on div "+ Add "Valet Parking "" at bounding box center [319, 152] width 125 height 22
click at [316, 158] on label "Description" at bounding box center [396, 155] width 278 height 16
click at [316, 162] on textarea "Description" at bounding box center [396, 189] width 278 height 55
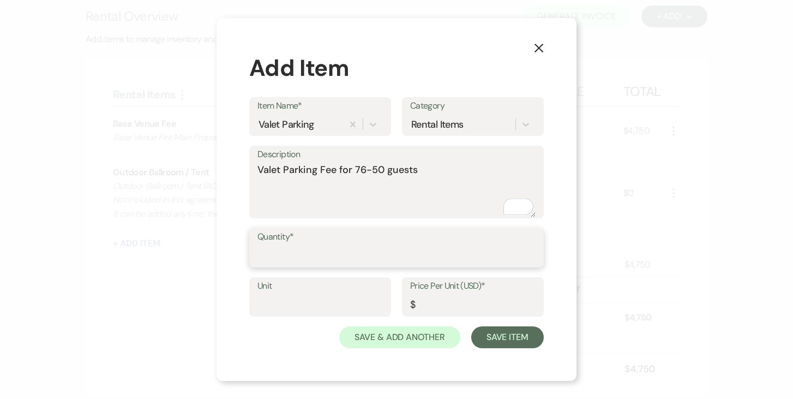
click at [304, 247] on input "Quantity*" at bounding box center [396, 255] width 278 height 21
click at [291, 295] on input "Unit" at bounding box center [319, 304] width 125 height 21
click at [443, 307] on input "Price Per Unit (USD)*" at bounding box center [472, 304] width 125 height 21
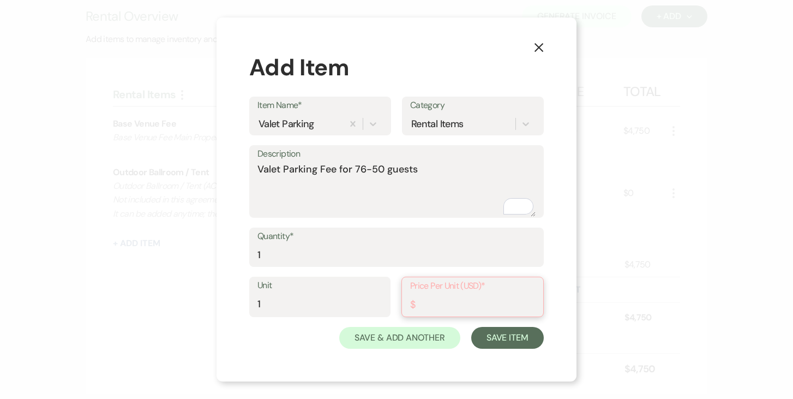
click at [420, 306] on input "Price Per Unit (USD)*" at bounding box center [472, 304] width 125 height 21
click at [440, 304] on input "Price Per Unit (USD)*" at bounding box center [472, 304] width 125 height 21
click at [442, 299] on input "Price Per Unit (USD)*" at bounding box center [472, 304] width 125 height 21
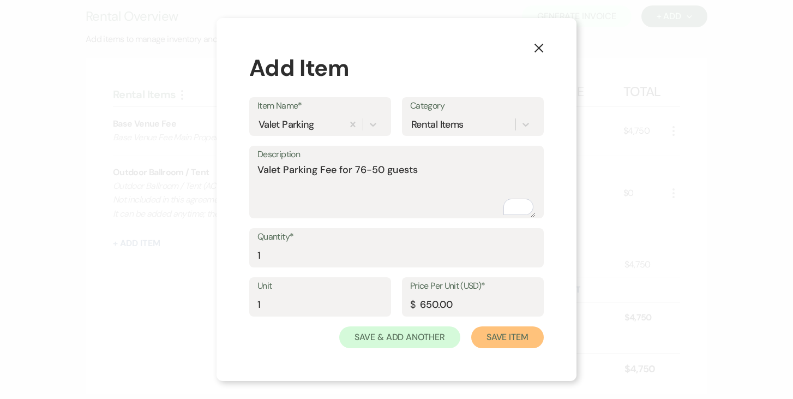
click at [518, 336] on button "Save Item" at bounding box center [507, 337] width 73 height 22
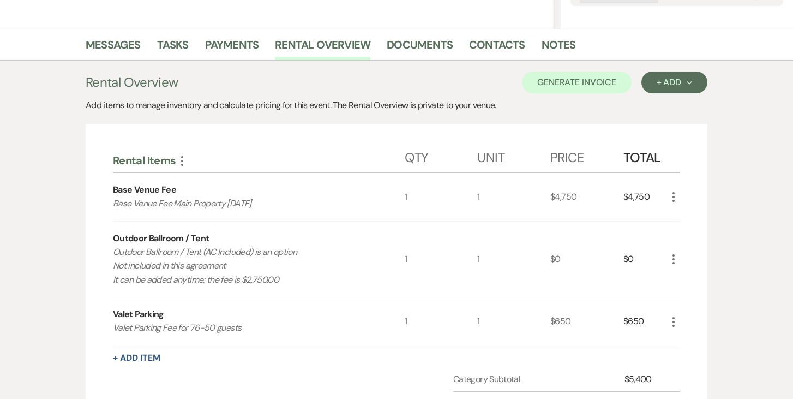
scroll to position [245, 0]
click at [580, 84] on button "Generate Invoice" at bounding box center [577, 82] width 110 height 22
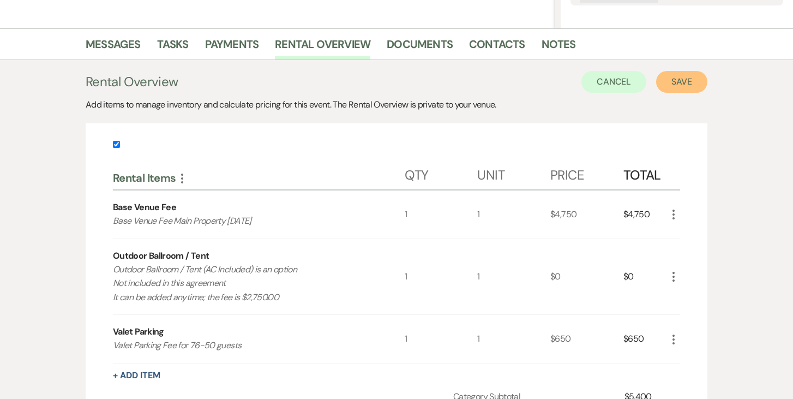
click at [679, 86] on button "Save" at bounding box center [681, 82] width 51 height 22
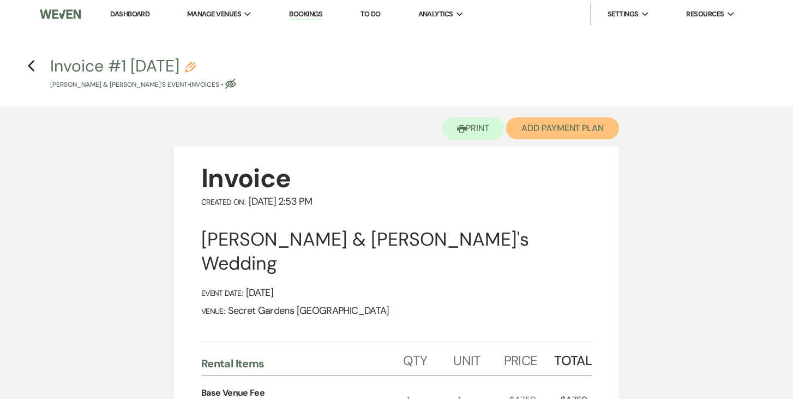
click at [575, 125] on button "Add Payment Plan" at bounding box center [562, 128] width 113 height 22
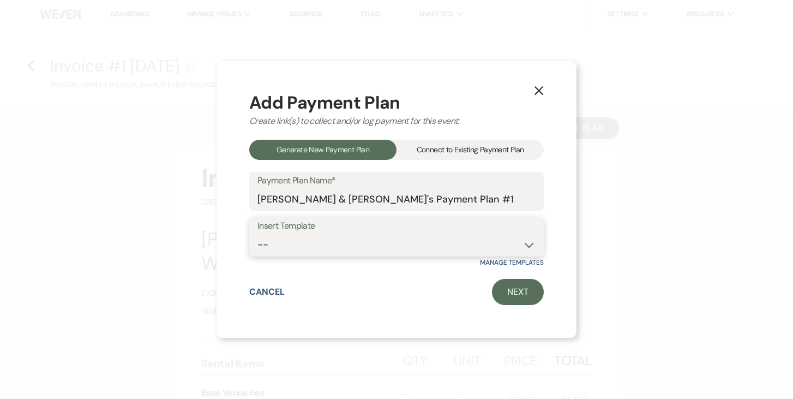
click at [529, 242] on select "-- Test Standard Payment Plan Balance Security Early Access Bridal Suite" at bounding box center [396, 244] width 278 height 21
click at [257, 234] on select "-- Test Standard Payment Plan Balance Security Early Access Bridal Suite" at bounding box center [396, 244] width 278 height 21
click at [518, 291] on link "Next" at bounding box center [518, 292] width 52 height 26
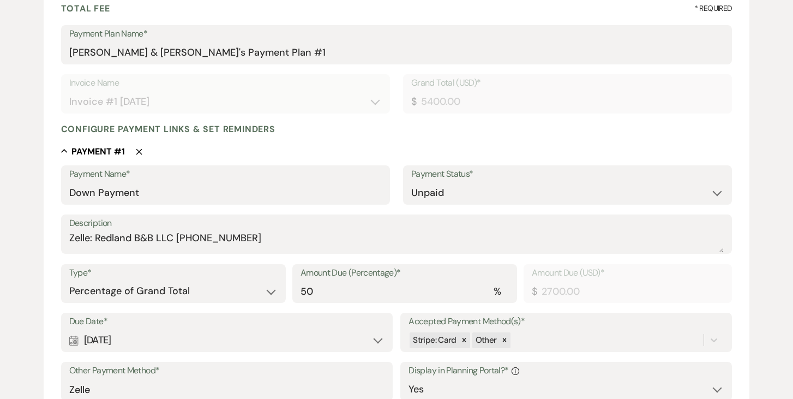
scroll to position [180, 0]
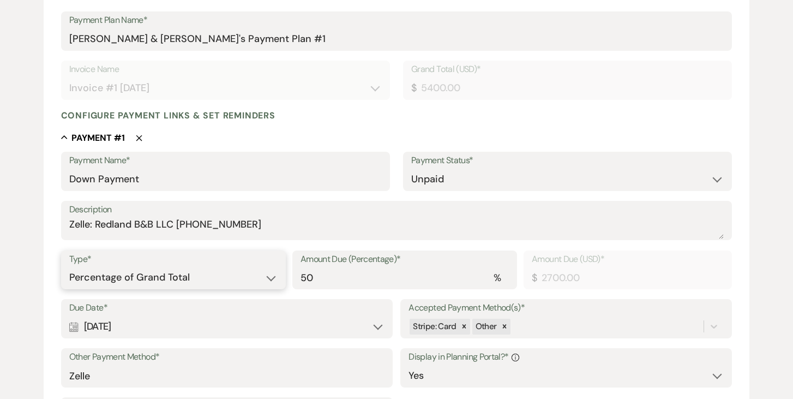
click at [268, 275] on select "Dollar Amount Percentage of Grand Total" at bounding box center [173, 277] width 208 height 21
click at [69, 267] on select "Dollar Amount Percentage of Grand Total" at bounding box center [173, 277] width 208 height 21
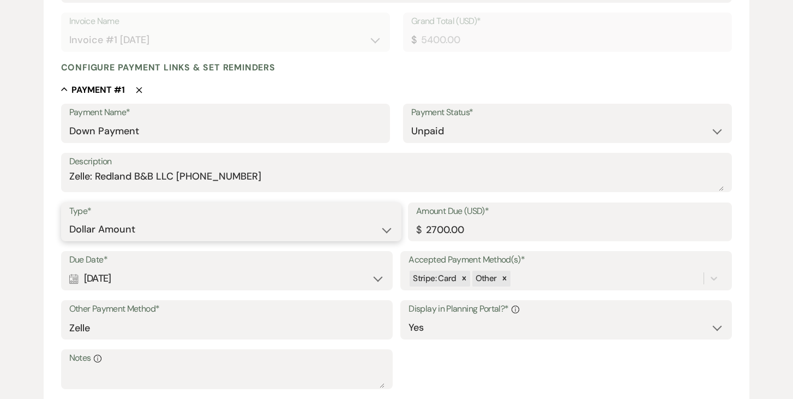
scroll to position [228, 0]
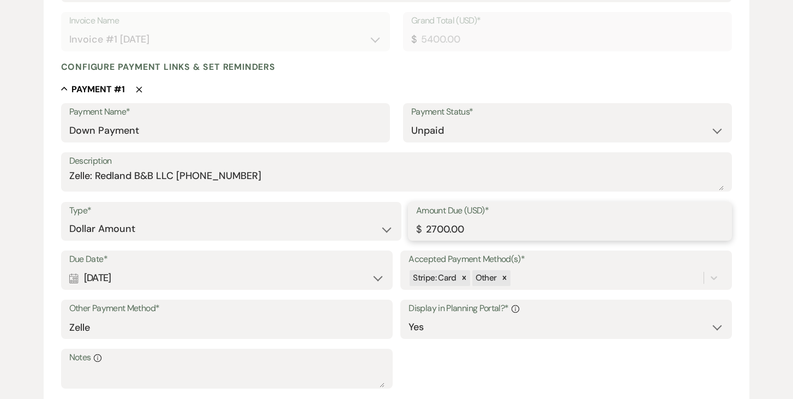
click at [490, 227] on input "2700.00" at bounding box center [569, 228] width 307 height 21
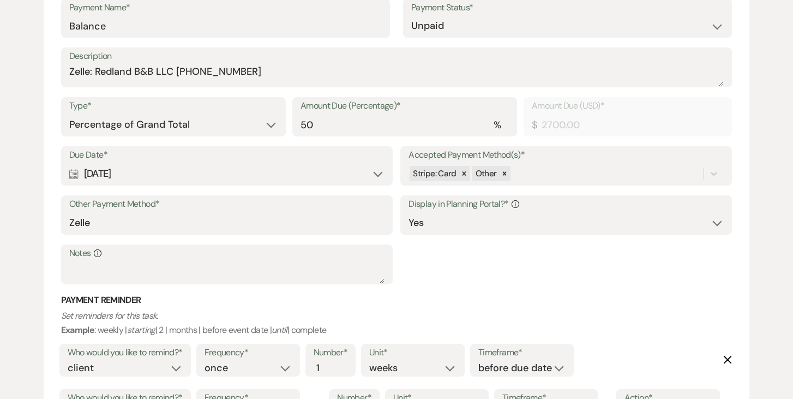
scroll to position [766, 0]
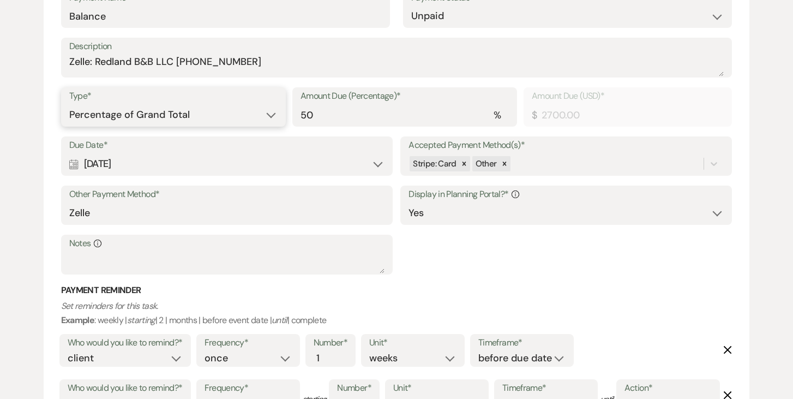
click at [270, 112] on select "Dollar Amount Percentage of Grand Total" at bounding box center [173, 114] width 208 height 21
click at [69, 104] on select "Dollar Amount Percentage of Grand Total" at bounding box center [173, 114] width 208 height 21
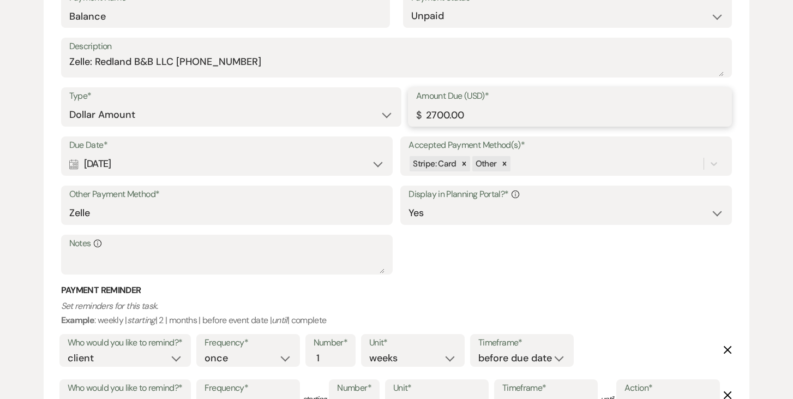
click at [539, 110] on input "2700.00" at bounding box center [569, 114] width 307 height 21
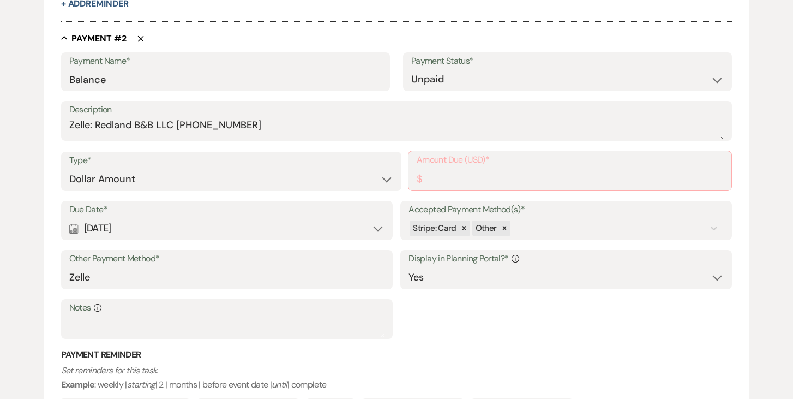
scroll to position [615, 0]
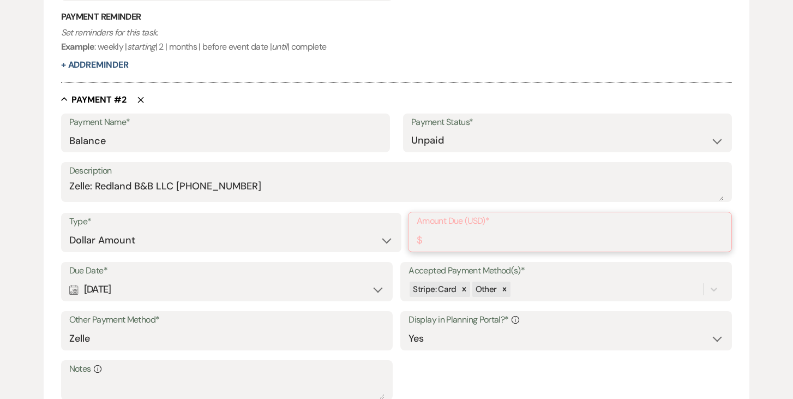
click at [457, 241] on input "Amount Due (USD)*" at bounding box center [569, 239] width 306 height 21
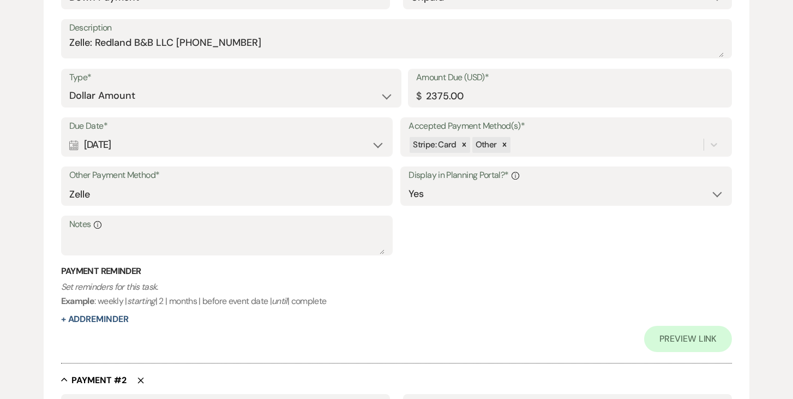
scroll to position [336, 0]
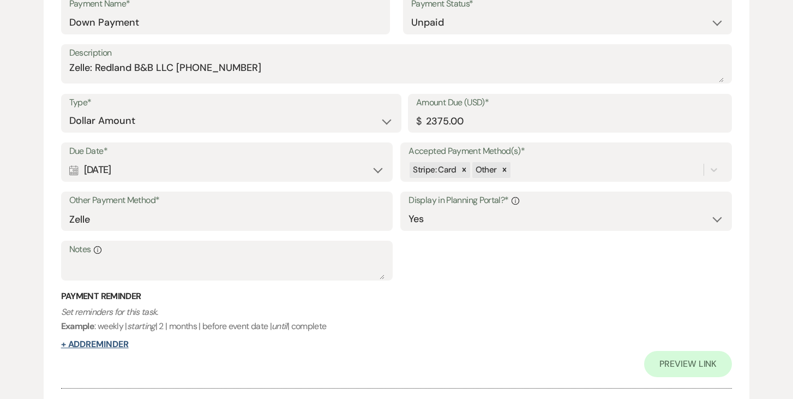
click at [120, 345] on button "+ Add Reminder" at bounding box center [95, 344] width 68 height 9
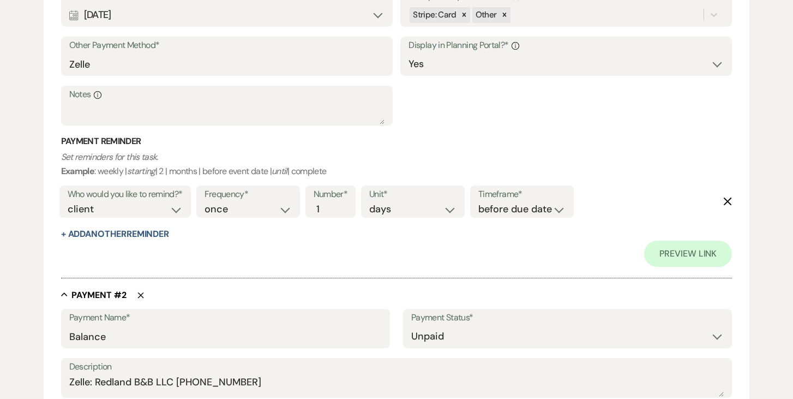
scroll to position [497, 0]
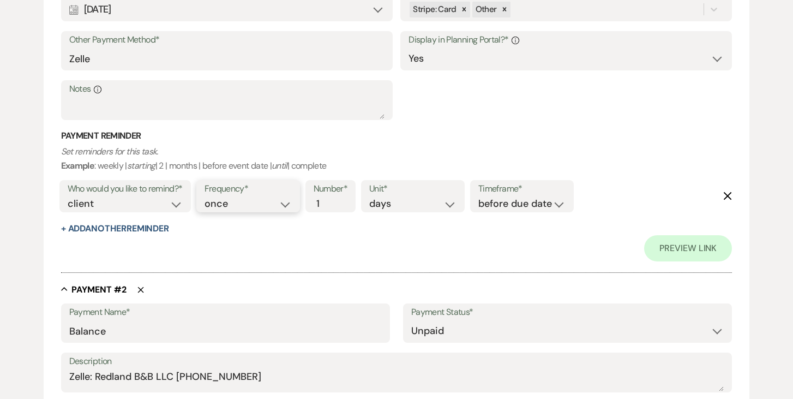
click at [286, 204] on select "once daily weekly monthly" at bounding box center [247, 203] width 87 height 15
click at [206, 196] on select "once daily weekly monthly" at bounding box center [247, 203] width 87 height 15
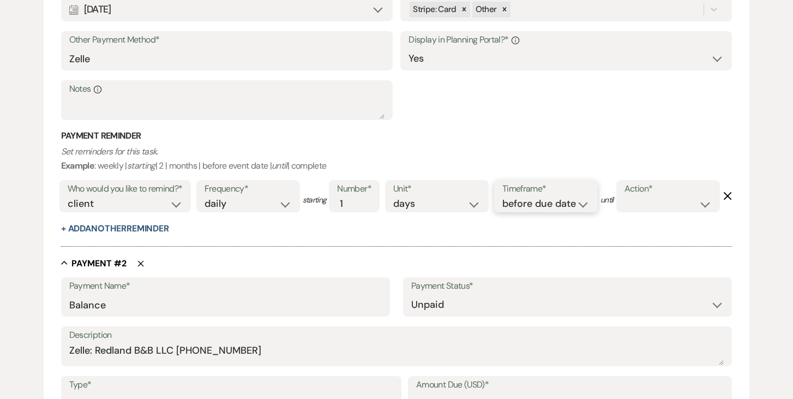
click at [584, 204] on select "before due date after due date on due date on custom date" at bounding box center [545, 203] width 87 height 15
click at [504, 196] on select "before due date after due date on due date on custom date" at bounding box center [545, 203] width 87 height 15
click at [624, 211] on select "complete due date custom date" at bounding box center [667, 203] width 87 height 15
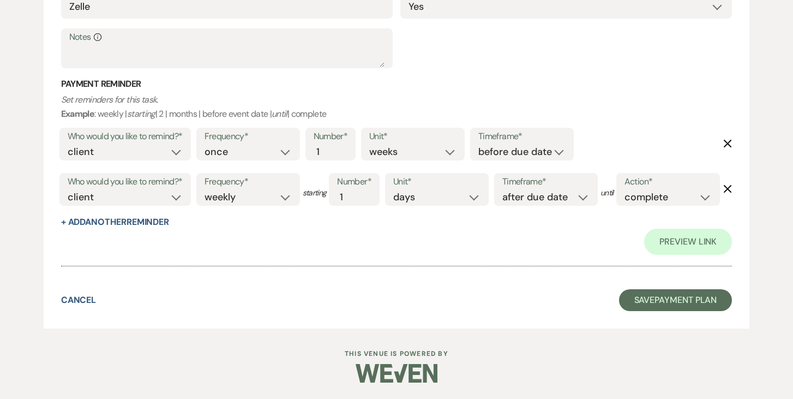
scroll to position [1107, 0]
click at [665, 294] on button "Save Payment Plan" at bounding box center [675, 300] width 113 height 22
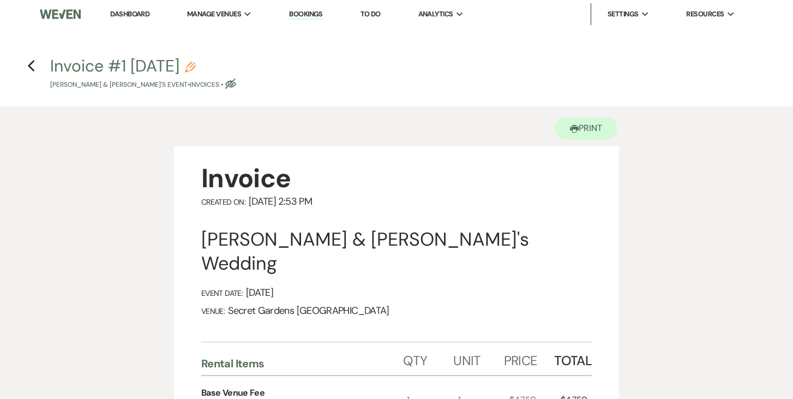
click at [31, 68] on use "button" at bounding box center [30, 66] width 7 height 12
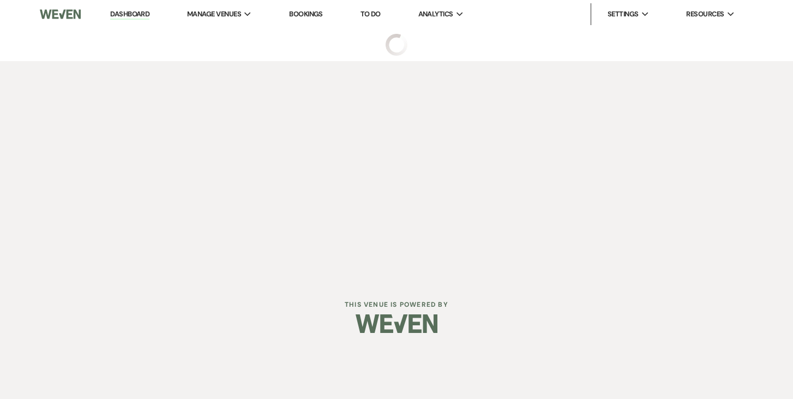
select select "6"
select select "24"
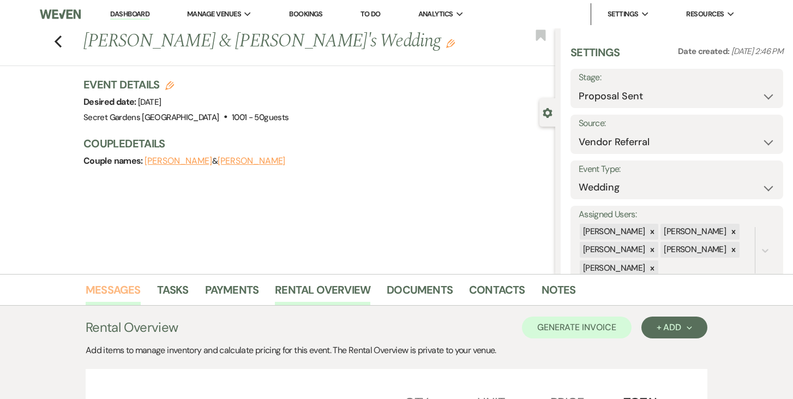
click at [123, 287] on link "Messages" at bounding box center [113, 293] width 55 height 24
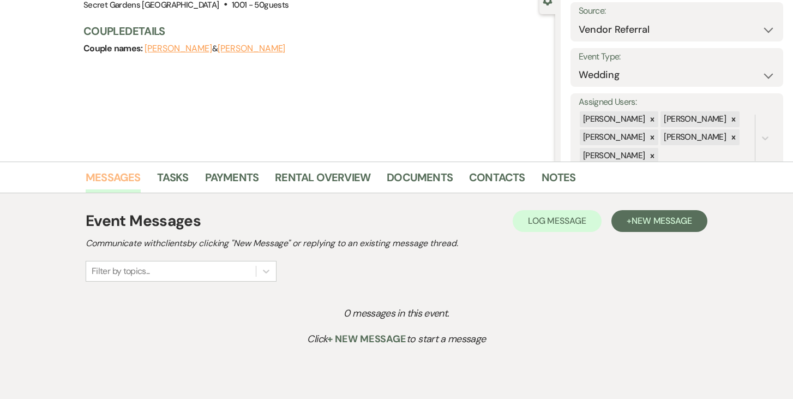
scroll to position [166, 0]
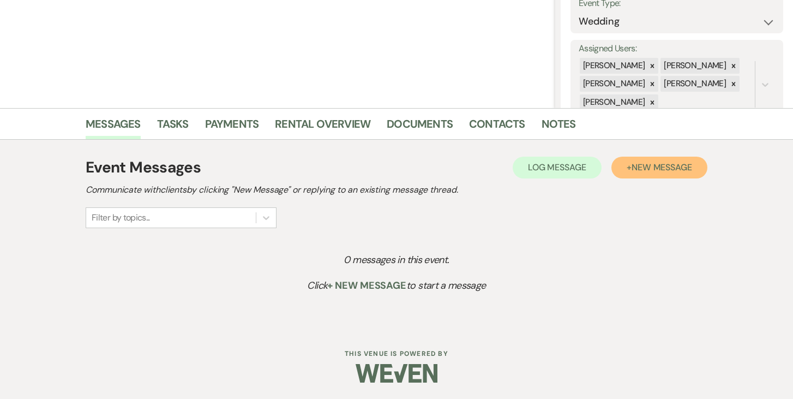
click at [668, 167] on span "New Message" at bounding box center [661, 166] width 61 height 11
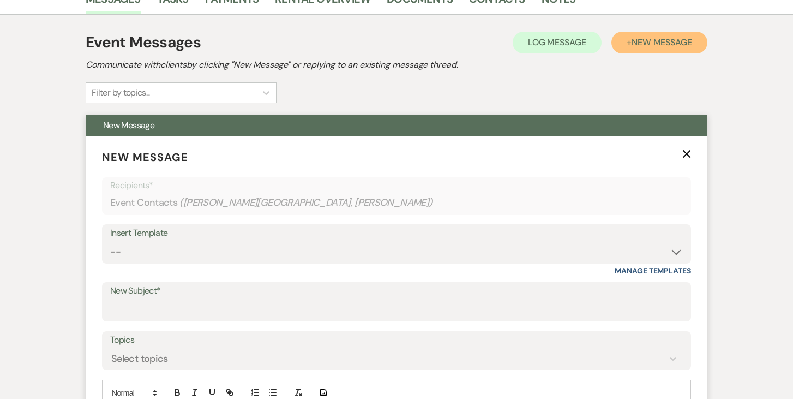
scroll to position [396, 0]
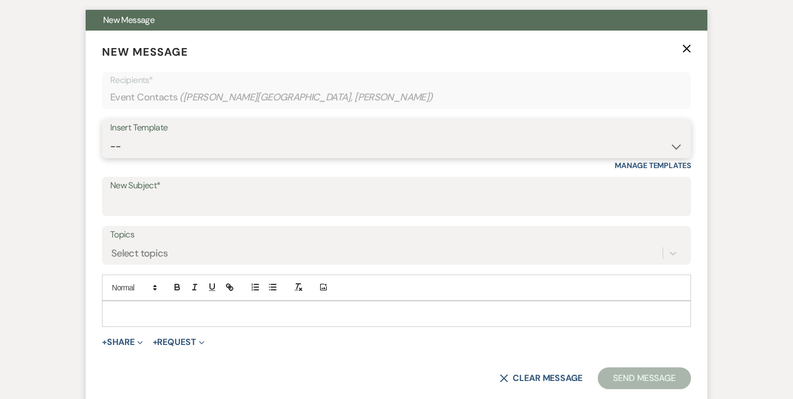
click at [676, 143] on select "-- Weven Planning Portal Introduction (Booked Events) Tour Request Response Fol…" at bounding box center [396, 146] width 572 height 21
select select "978"
click at [110, 136] on select "-- Weven Planning Portal Introduction (Booked Events) Tour Request Response Fol…" at bounding box center [396, 146] width 572 height 21
type input "Booking your event!"
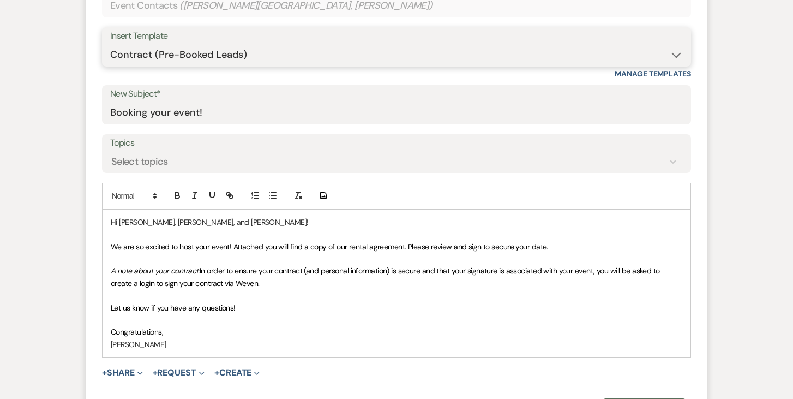
scroll to position [494, 0]
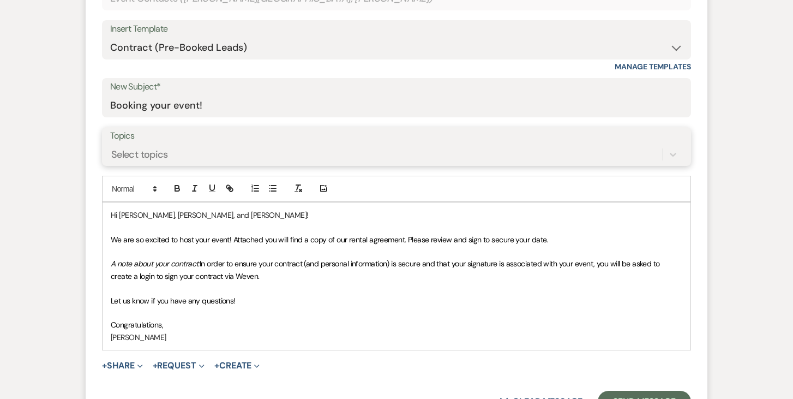
click at [482, 153] on div "Select topics" at bounding box center [386, 153] width 552 height 19
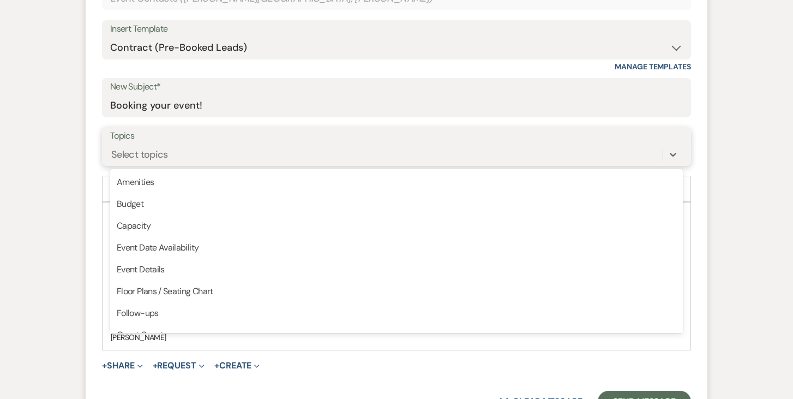
scroll to position [277, 0]
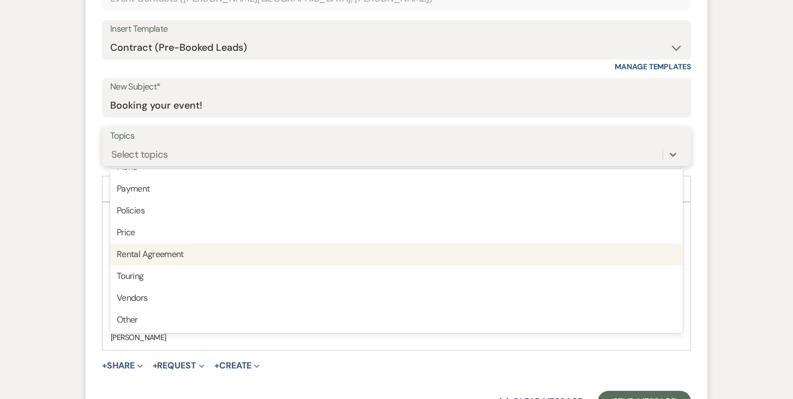
click at [456, 261] on div "Rental Agreement" at bounding box center [396, 254] width 572 height 22
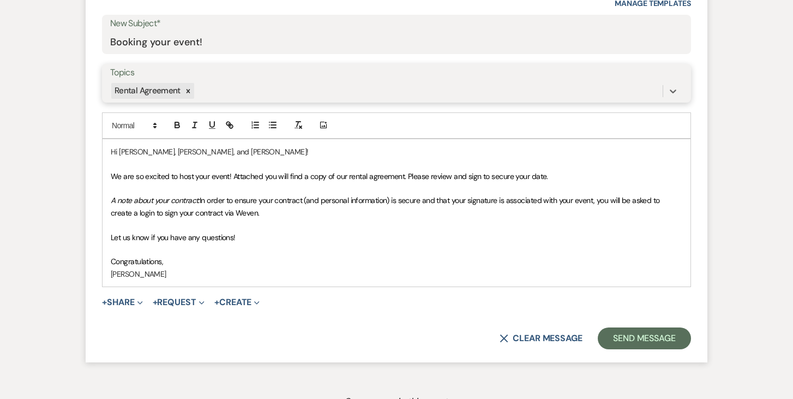
scroll to position [613, 0]
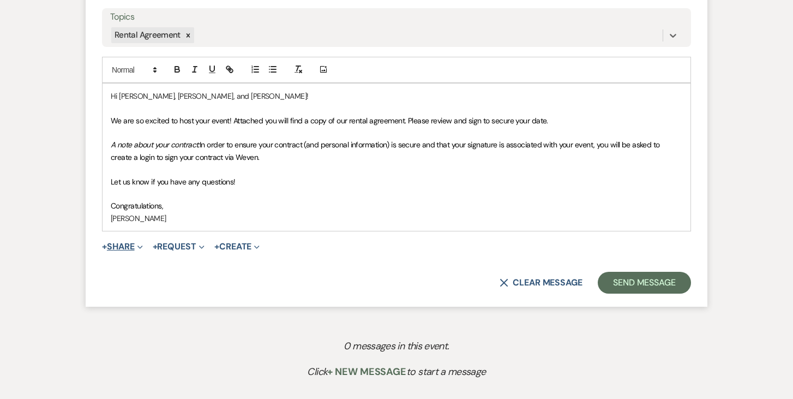
click at [118, 245] on button "+ Share Expand" at bounding box center [122, 246] width 41 height 9
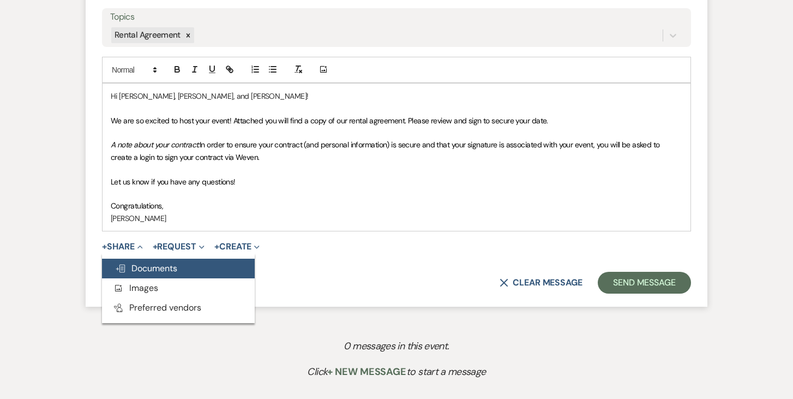
click at [166, 268] on span "Doc Upload Documents" at bounding box center [146, 267] width 62 height 11
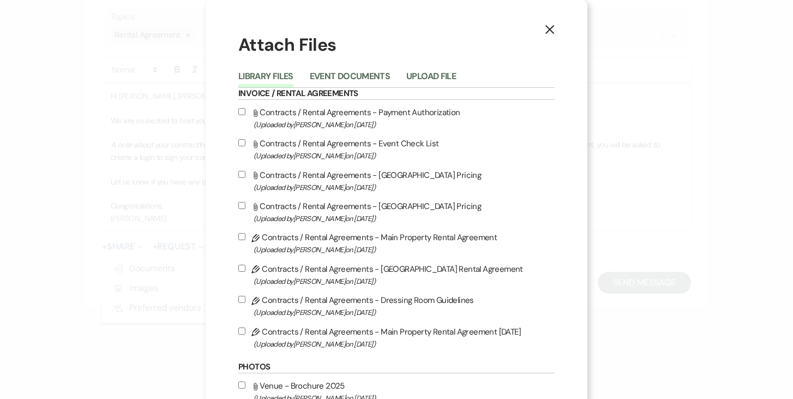
drag, startPoint x: 241, startPoint y: 333, endPoint x: 243, endPoint y: 339, distance: 5.7
click at [241, 333] on input "Pencil Contracts / Rental Agreements - Main Property Rental Agreement 8-14-25 (…" at bounding box center [241, 330] width 7 height 7
checkbox input "true"
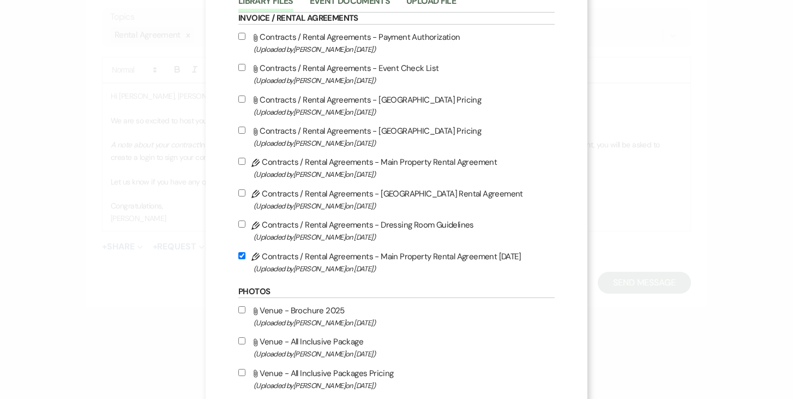
scroll to position [83, 0]
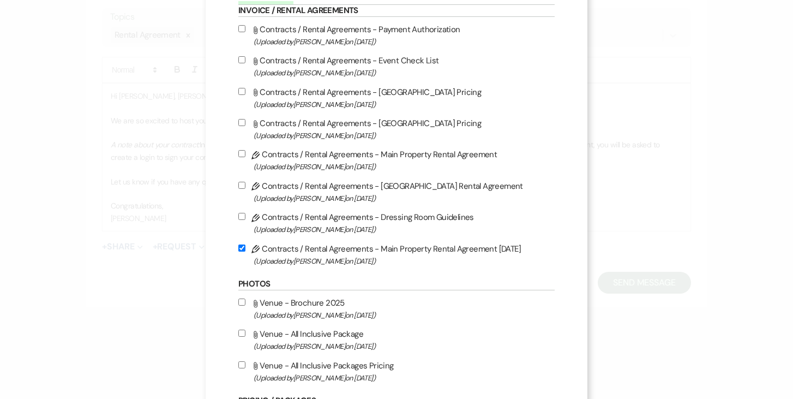
drag, startPoint x: 246, startPoint y: 306, endPoint x: 334, endPoint y: 328, distance: 90.6
click at [246, 306] on label "Attach File Venue - Brochure 2025 (Uploaded by Joe Doyle on May 5th, 2025 )" at bounding box center [396, 308] width 316 height 26
click at [245, 305] on input "Attach File Venue - Brochure 2025 (Uploaded by Joe Doyle on May 5th, 2025 )" at bounding box center [241, 301] width 7 height 7
checkbox input "true"
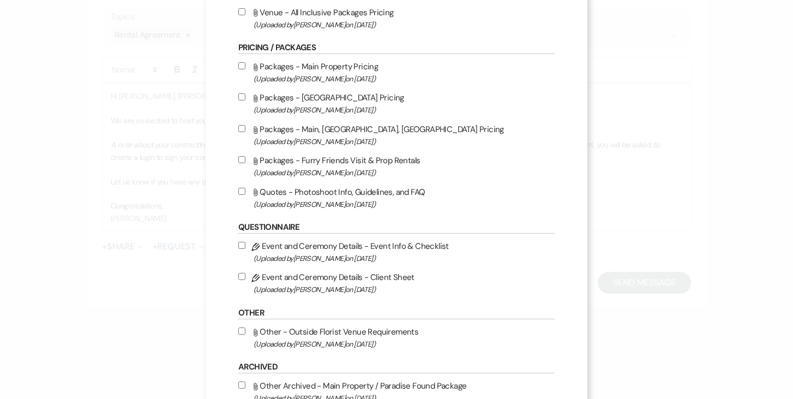
scroll to position [512, 0]
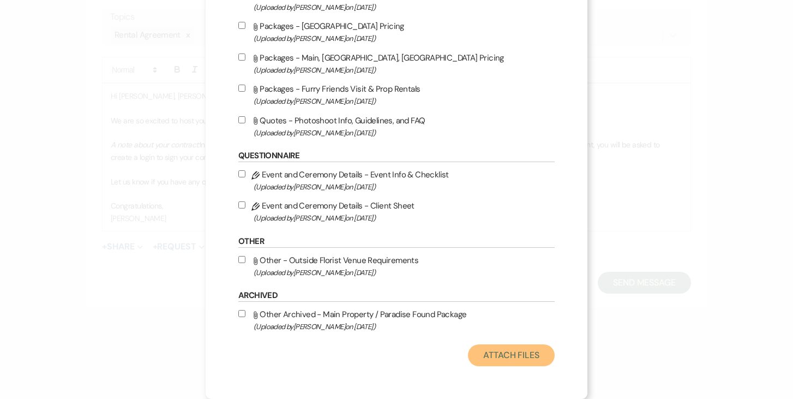
click at [500, 351] on button "Attach Files" at bounding box center [511, 355] width 87 height 22
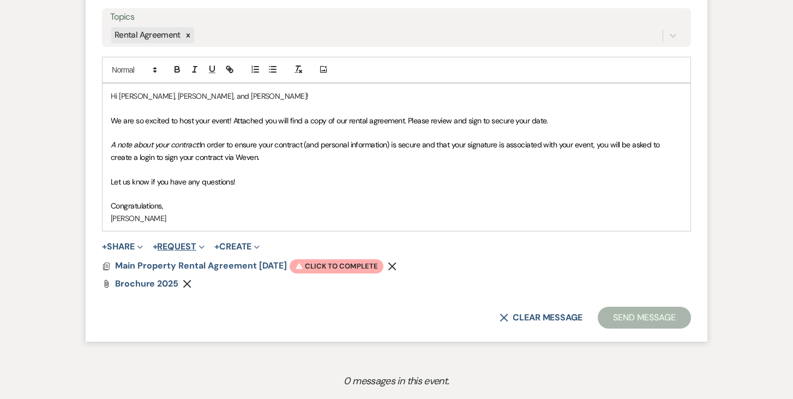
click at [185, 243] on button "+ Request Expand" at bounding box center [179, 246] width 52 height 9
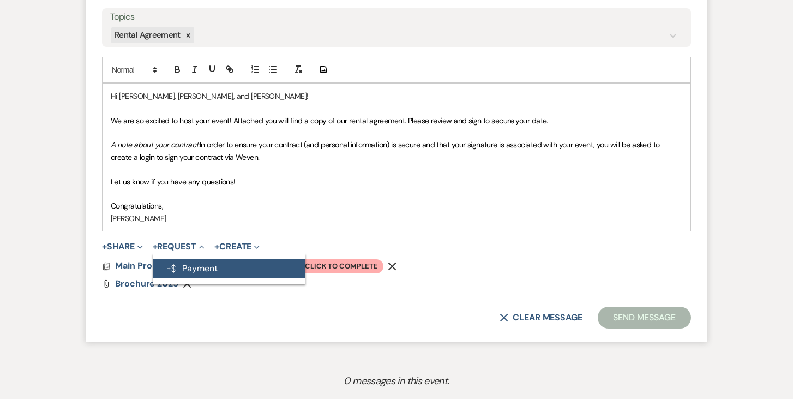
click at [207, 263] on button "Generate Payment Payment" at bounding box center [229, 268] width 153 height 20
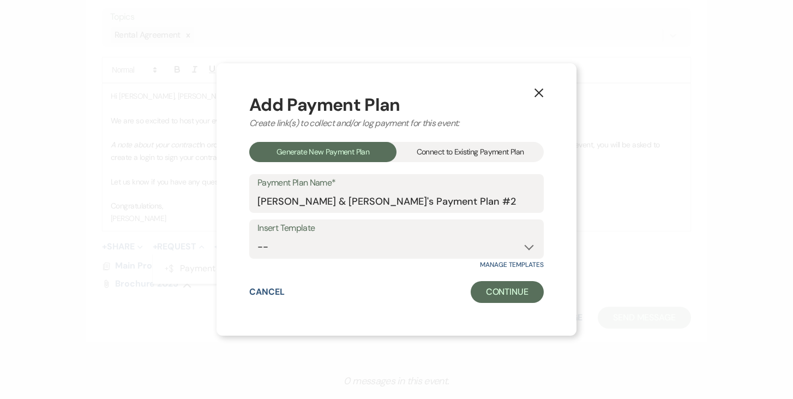
click at [452, 151] on div "Connect to Existing Payment Plan" at bounding box center [469, 152] width 147 height 20
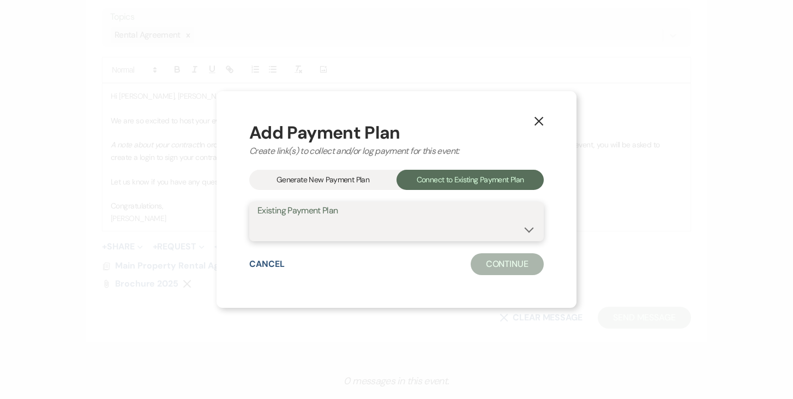
click at [530, 228] on select "Nisa Dalva & Lori Israel's Payment Plan #1" at bounding box center [396, 229] width 278 height 21
select select "25498"
click at [257, 219] on select "Nisa Dalva & Lori Israel's Payment Plan #1" at bounding box center [396, 229] width 278 height 21
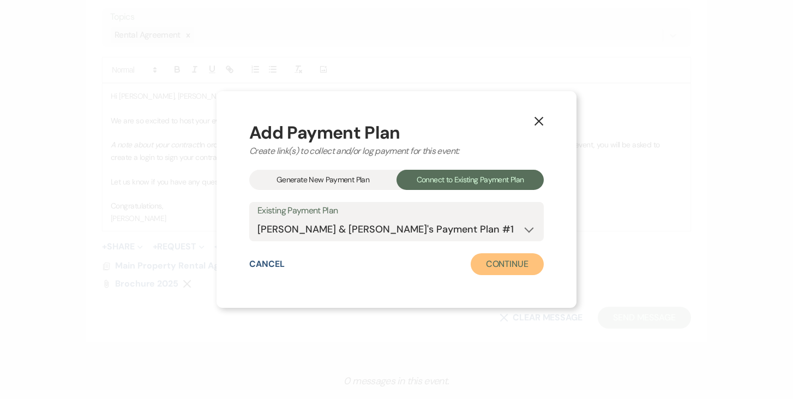
click at [514, 266] on button "Continue" at bounding box center [506, 264] width 73 height 22
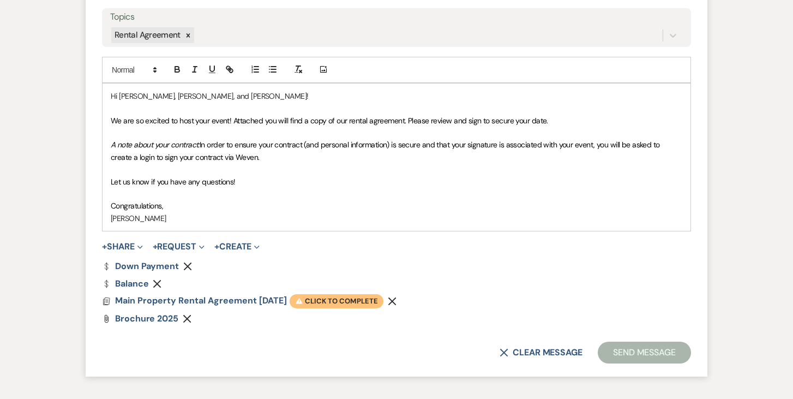
click at [337, 299] on span "Warning Click to complete" at bounding box center [336, 301] width 94 height 14
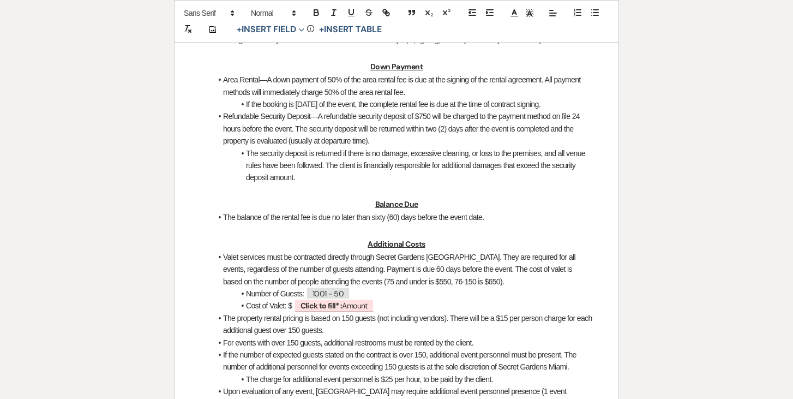
scroll to position [870, 0]
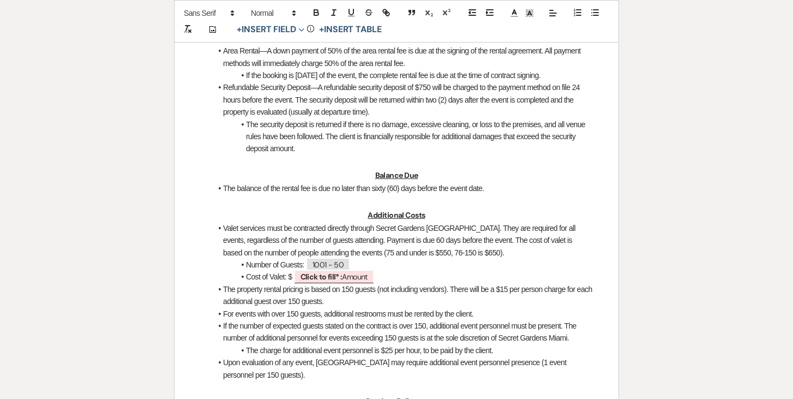
click at [334, 295] on li "The property rental pricing is based on 150 guests (not including vendors). The…" at bounding box center [402, 295] width 381 height 25
click at [341, 281] on b "Click to fill* :" at bounding box center [321, 276] width 42 height 10
select select "owner"
select select "Amount"
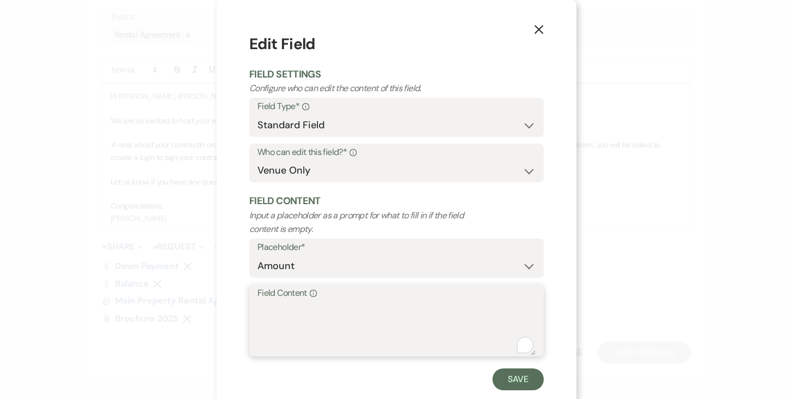
click at [293, 308] on textarea "Field Content Info" at bounding box center [396, 327] width 278 height 55
type textarea "650.00"
click at [511, 384] on button "Save" at bounding box center [517, 379] width 51 height 22
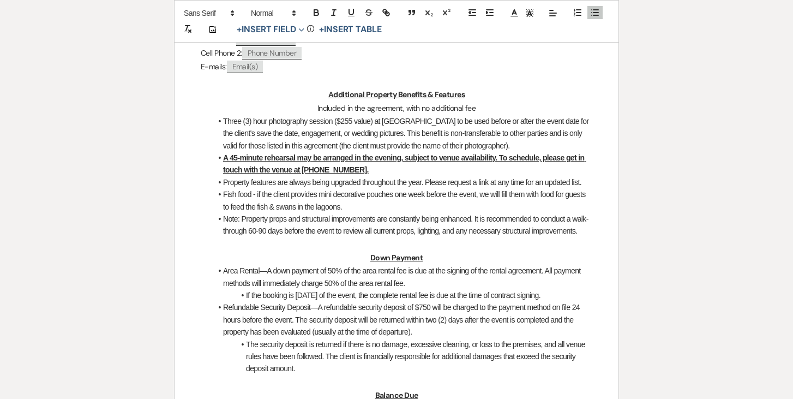
scroll to position [0, 0]
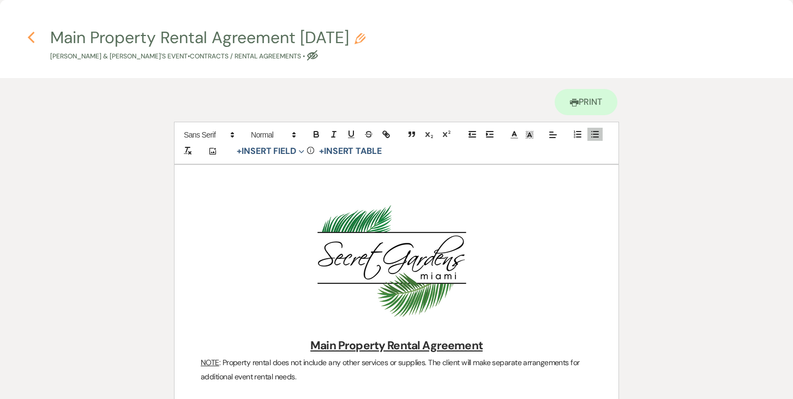
click at [27, 37] on icon "Previous" at bounding box center [31, 37] width 8 height 13
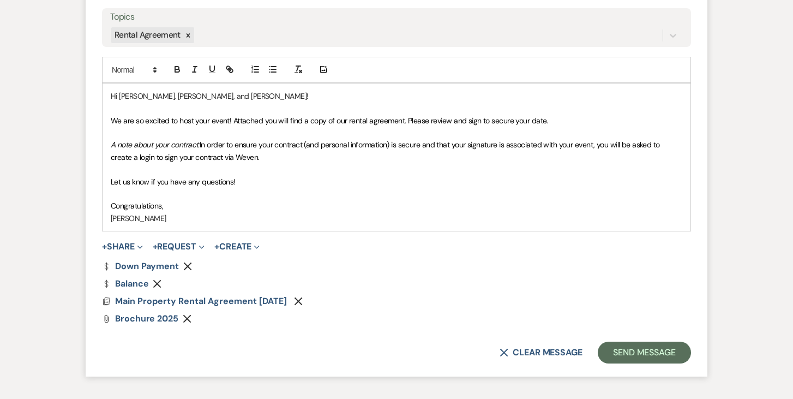
click at [173, 207] on p "Congratulations," at bounding box center [396, 206] width 571 height 12
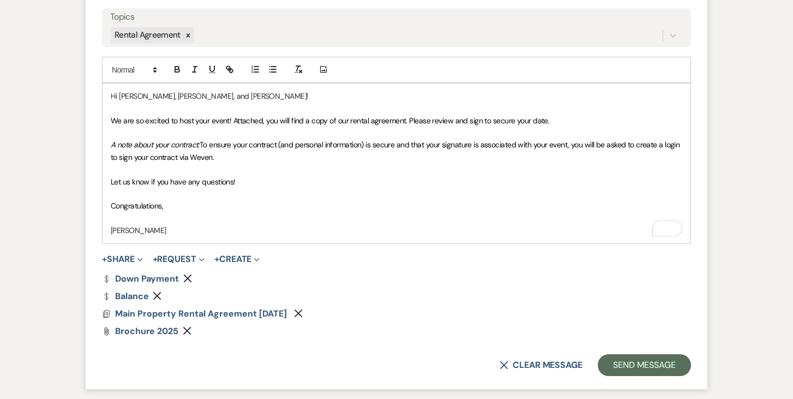
click at [188, 231] on p "[PERSON_NAME]" at bounding box center [396, 230] width 571 height 12
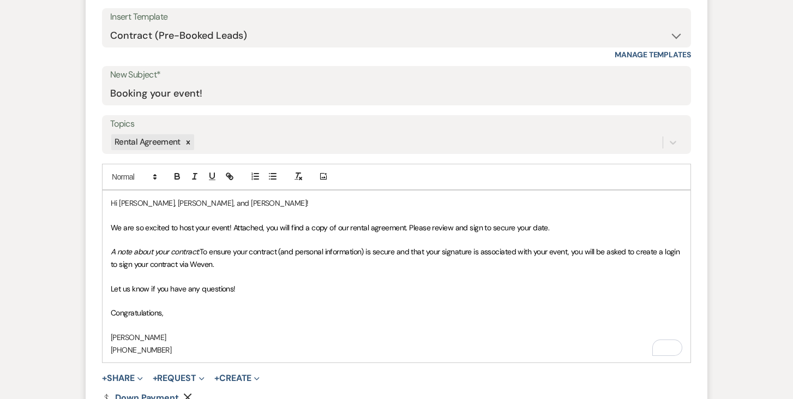
scroll to position [514, 0]
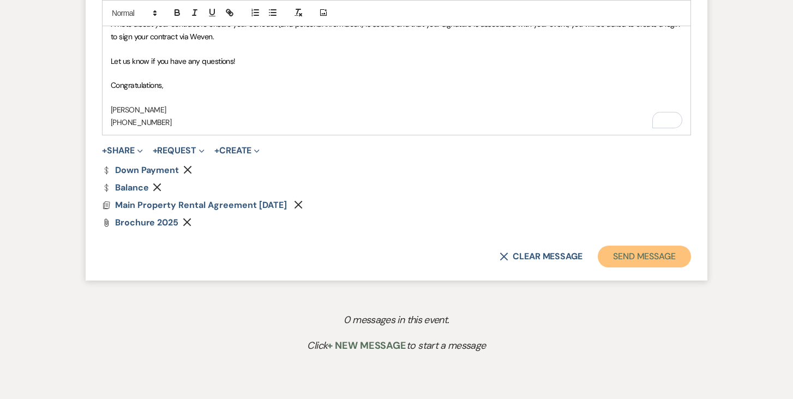
click at [647, 264] on button "Send Message" at bounding box center [643, 256] width 93 height 22
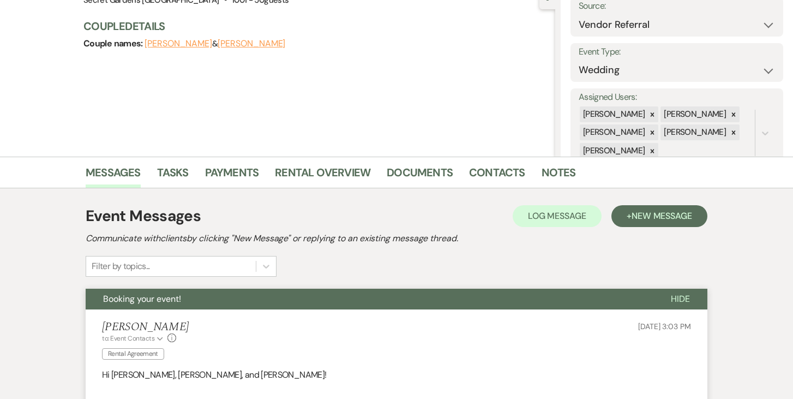
scroll to position [0, 0]
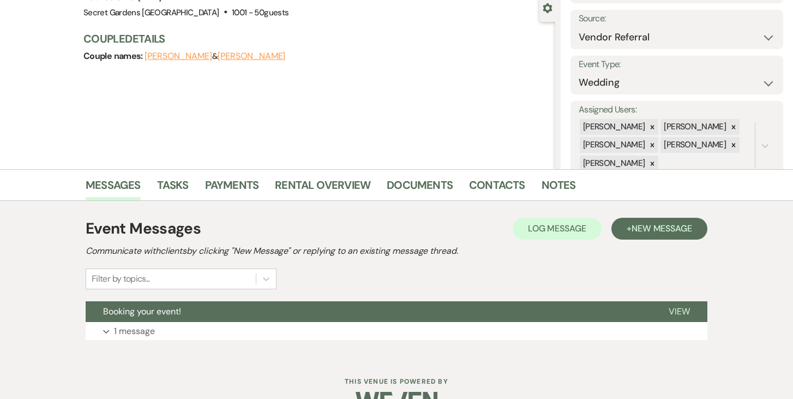
scroll to position [132, 0]
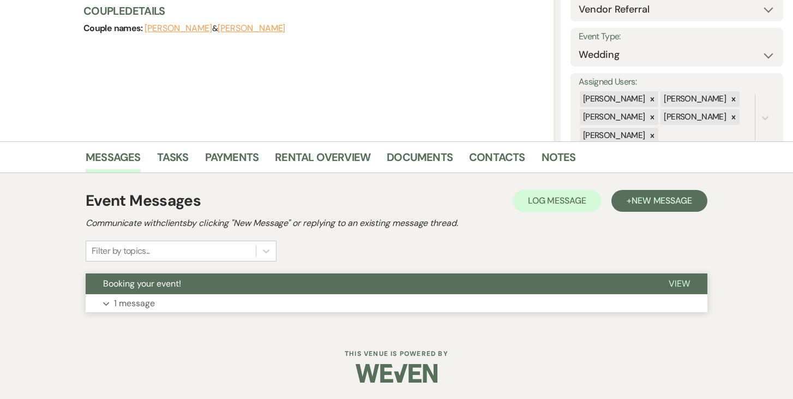
click at [686, 282] on span "View" at bounding box center [678, 282] width 21 height 11
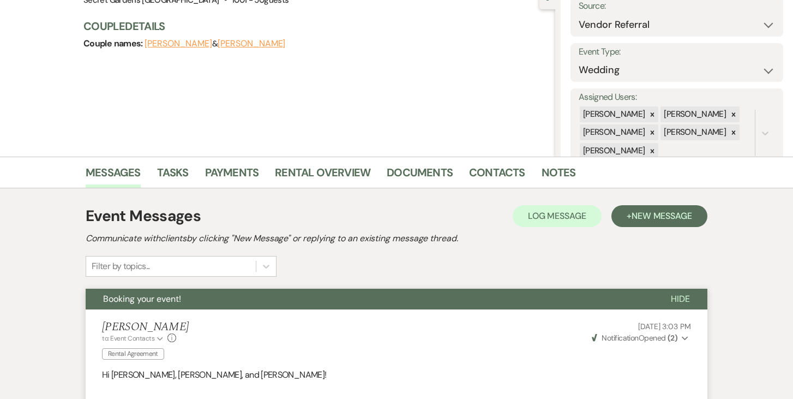
scroll to position [104, 0]
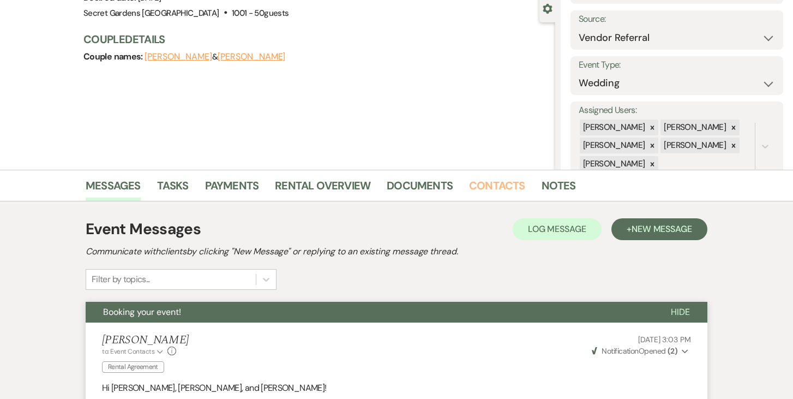
click at [498, 180] on link "Contacts" at bounding box center [497, 189] width 56 height 24
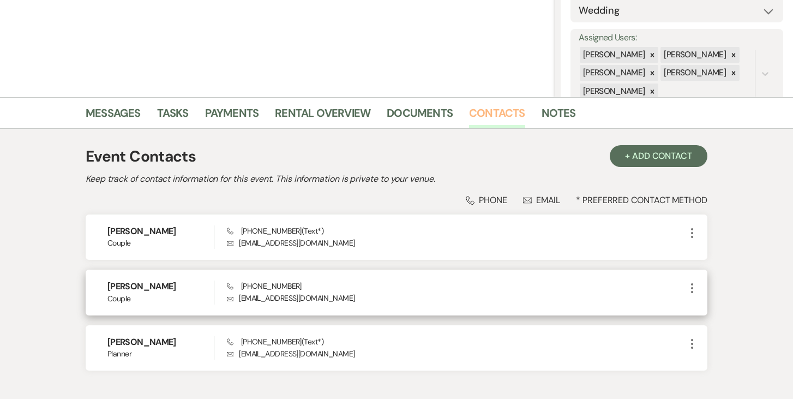
scroll to position [221, 0]
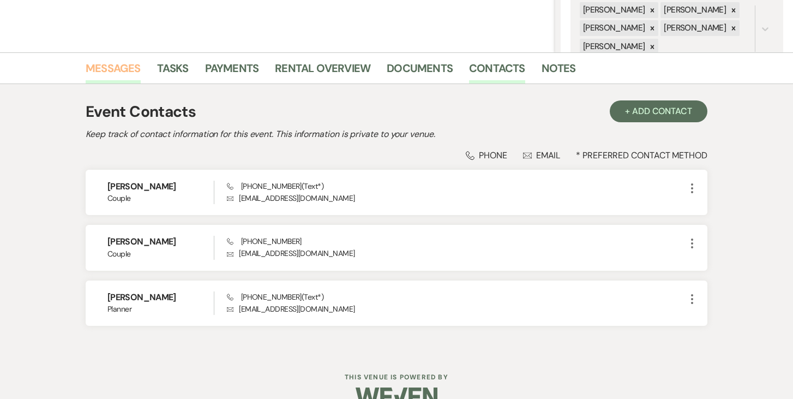
click at [105, 62] on link "Messages" at bounding box center [113, 71] width 55 height 24
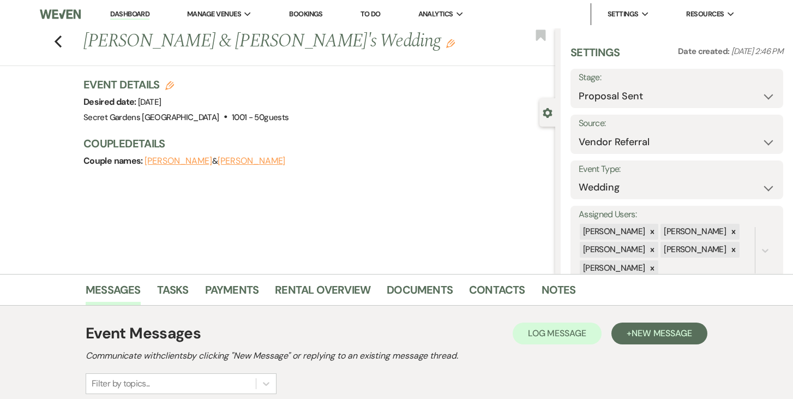
click at [134, 14] on link "Dashboard" at bounding box center [129, 14] width 39 height 10
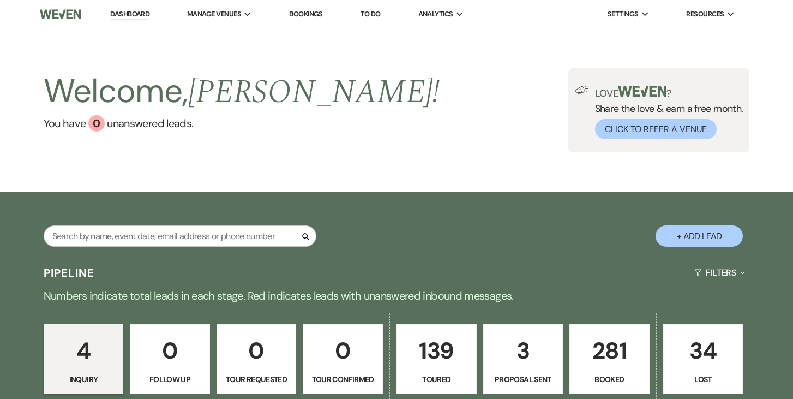
click at [522, 369] on link "3 Proposal Sent" at bounding box center [523, 359] width 80 height 70
select select "6"
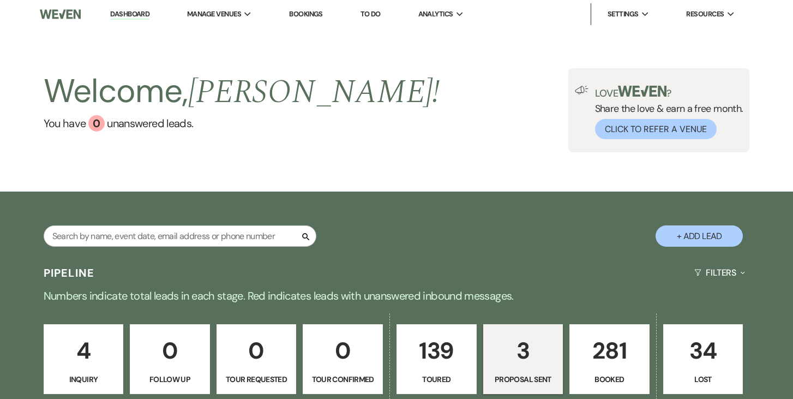
click at [526, 357] on p "3" at bounding box center [523, 350] width 66 height 37
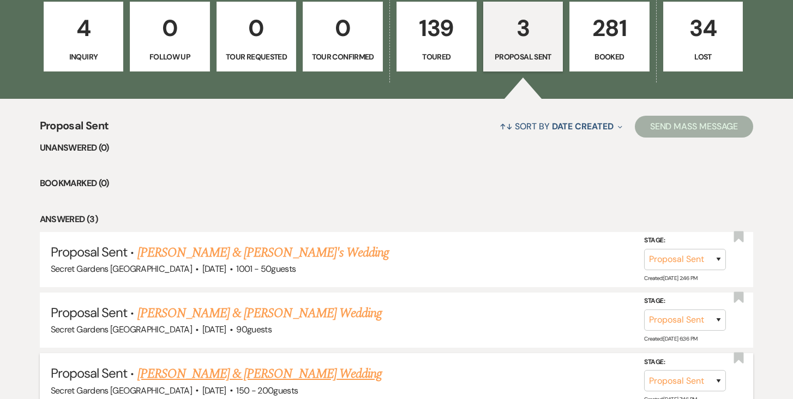
scroll to position [330, 0]
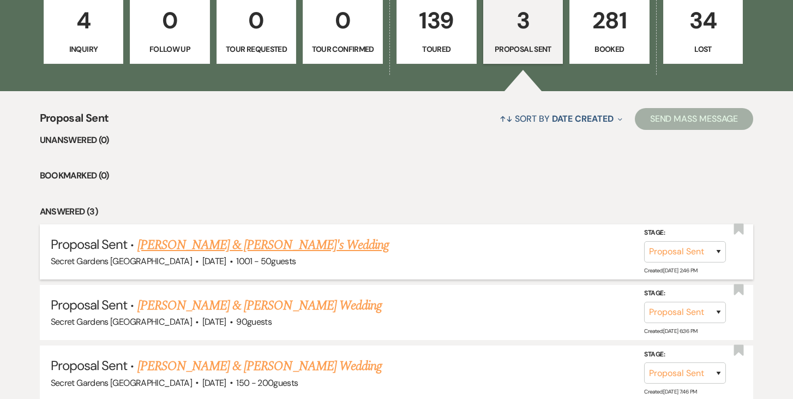
click at [265, 244] on link "[PERSON_NAME] & [PERSON_NAME]'s Wedding" at bounding box center [263, 245] width 252 height 20
select select "6"
select select "24"
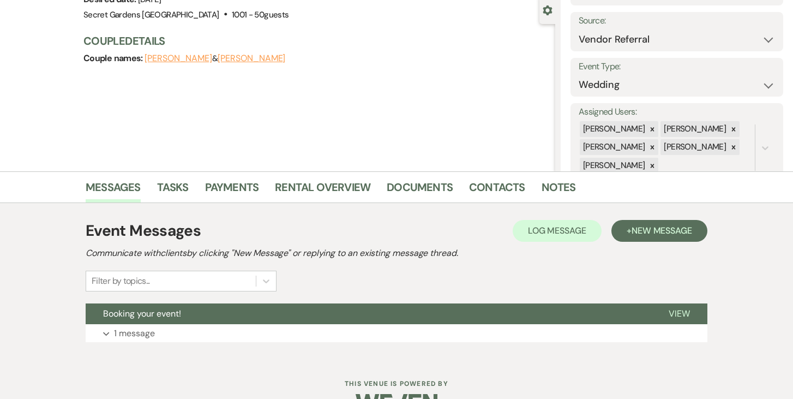
scroll to position [127, 0]
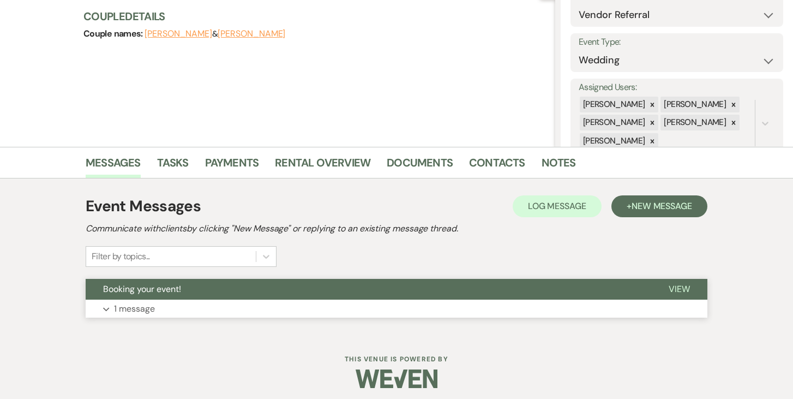
click at [686, 285] on span "View" at bounding box center [678, 288] width 21 height 11
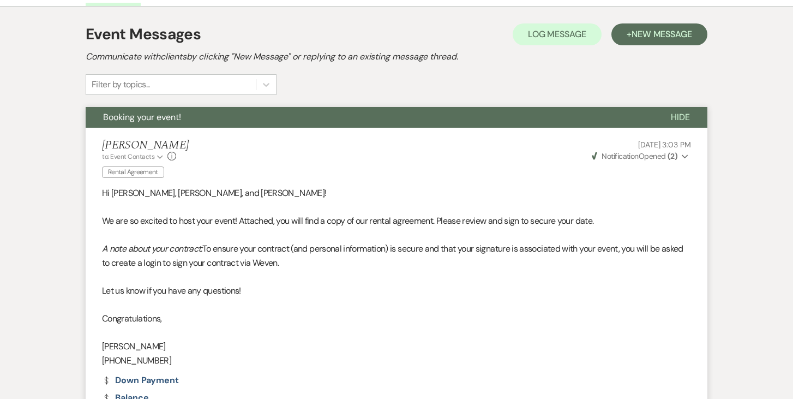
scroll to position [303, 0]
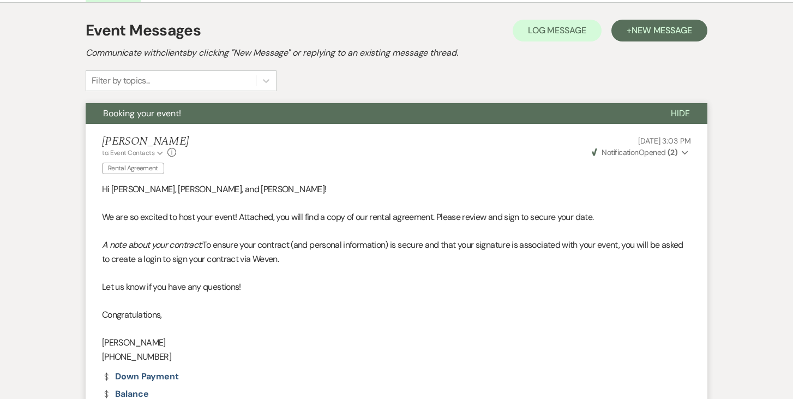
click at [682, 152] on use "button" at bounding box center [684, 153] width 6 height 4
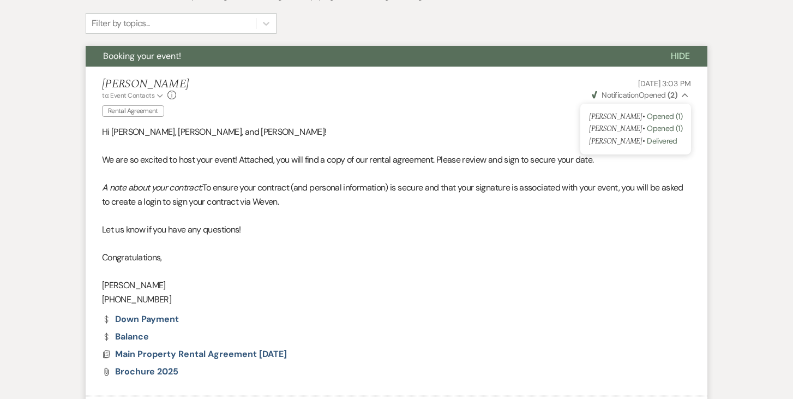
scroll to position [363, 0]
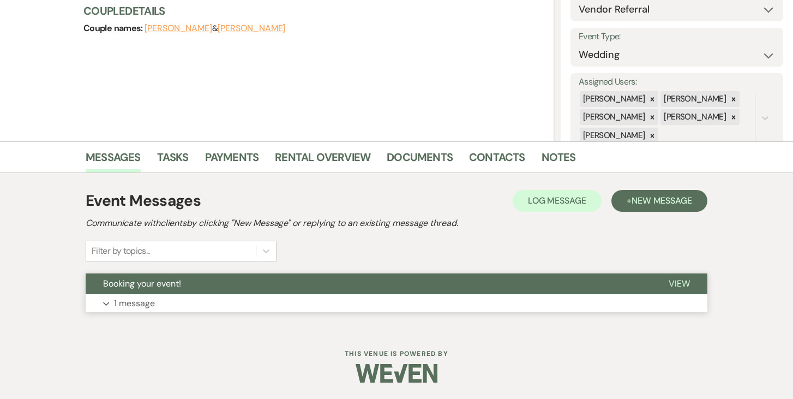
click at [680, 283] on span "View" at bounding box center [678, 282] width 21 height 11
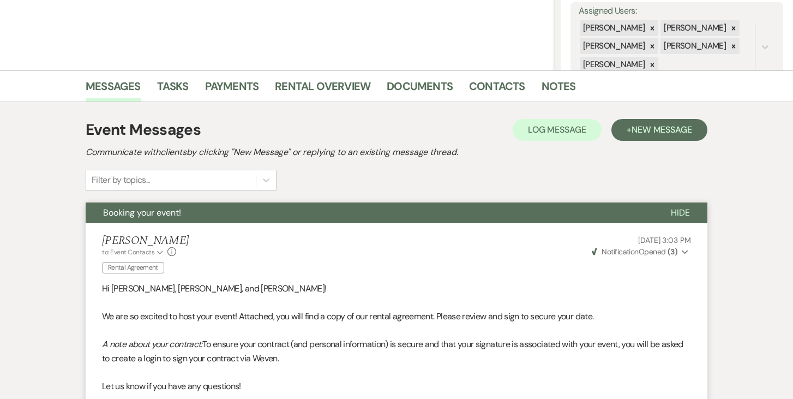
scroll to position [205, 0]
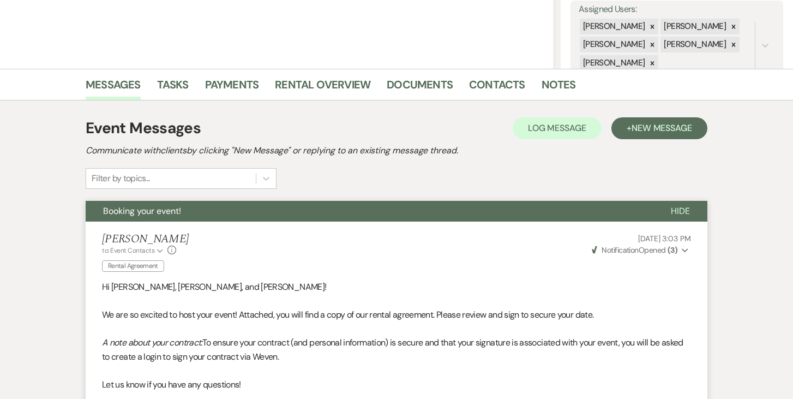
click at [686, 247] on icon "Expand" at bounding box center [684, 250] width 7 height 8
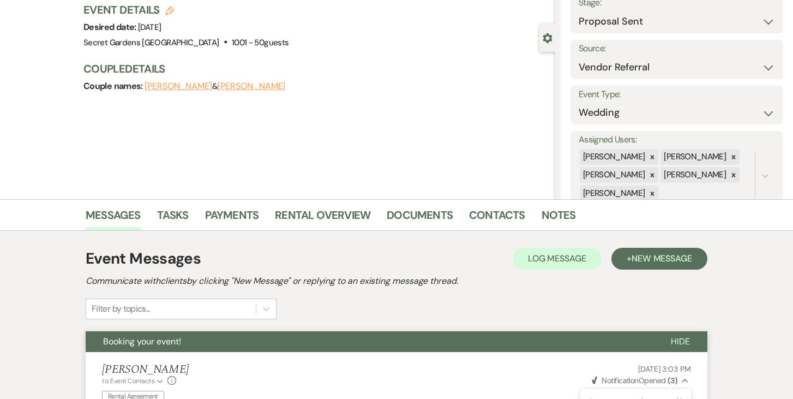
scroll to position [63, 0]
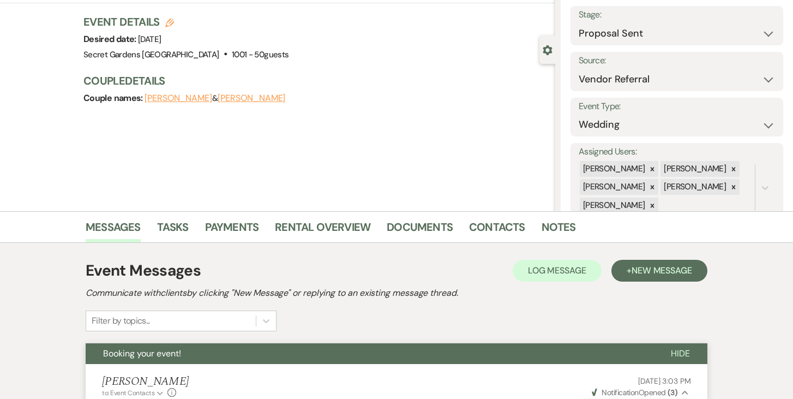
click at [218, 99] on button "[PERSON_NAME]" at bounding box center [252, 98] width 68 height 9
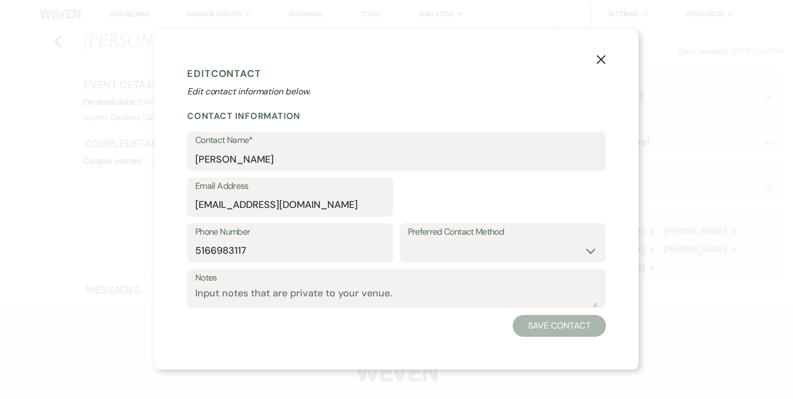
select select "1"
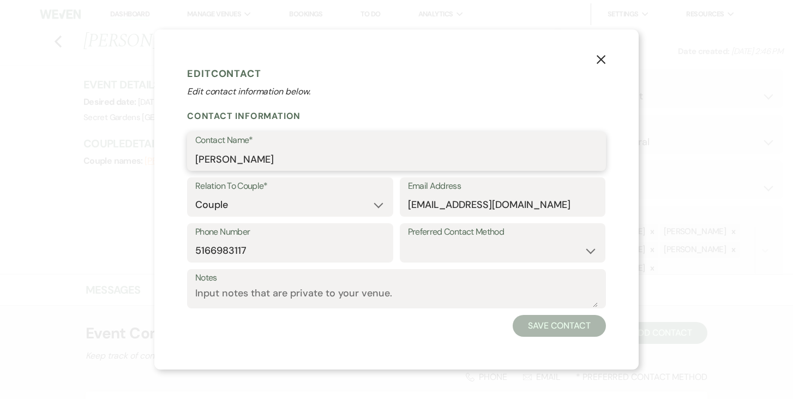
click at [214, 158] on input "[PERSON_NAME]" at bounding box center [396, 158] width 402 height 21
type input "Lior Israel"
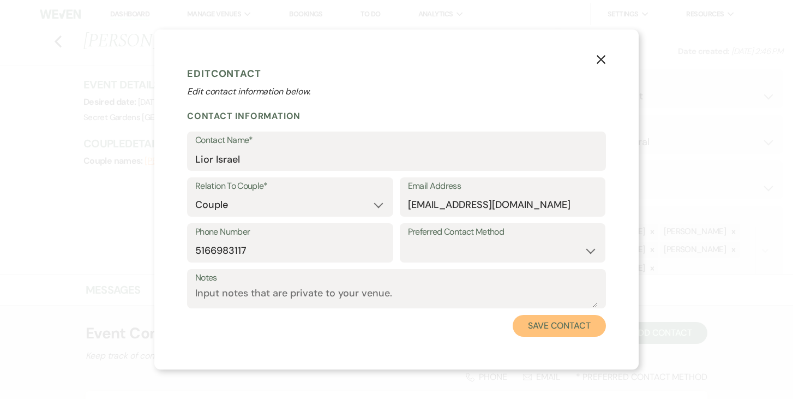
click at [562, 326] on button "Save Contact" at bounding box center [558, 326] width 93 height 22
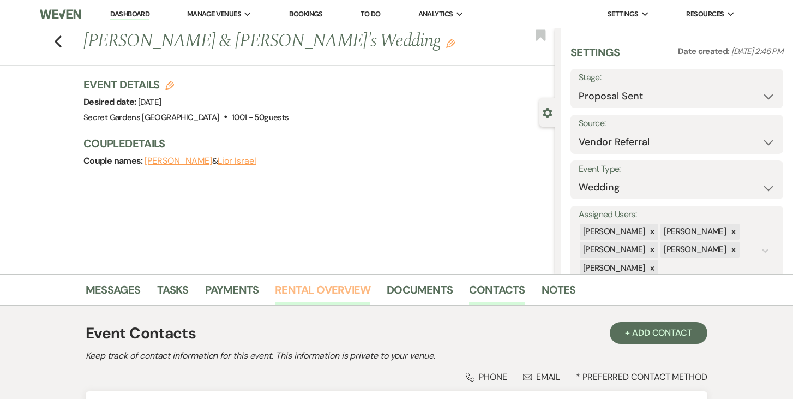
click at [335, 289] on link "Rental Overview" at bounding box center [322, 293] width 95 height 24
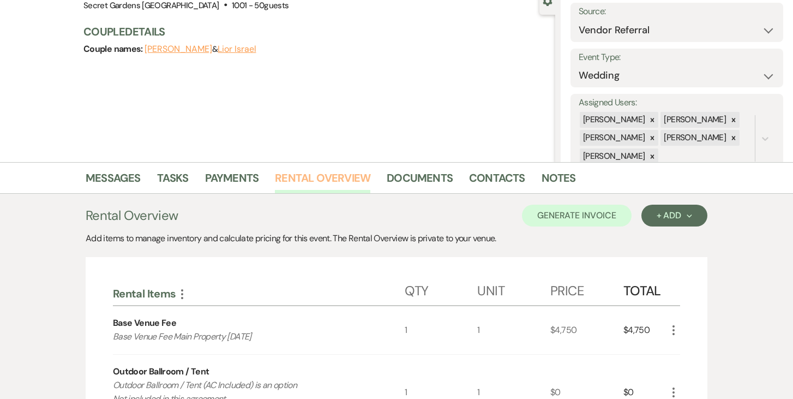
scroll to position [119, 0]
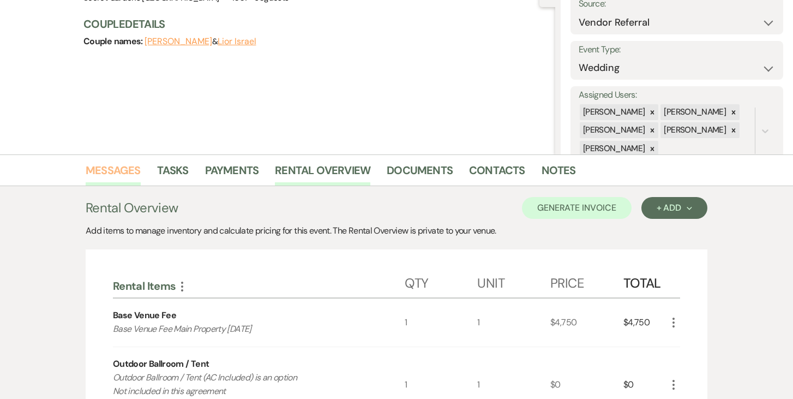
click at [107, 169] on link "Messages" at bounding box center [113, 173] width 55 height 24
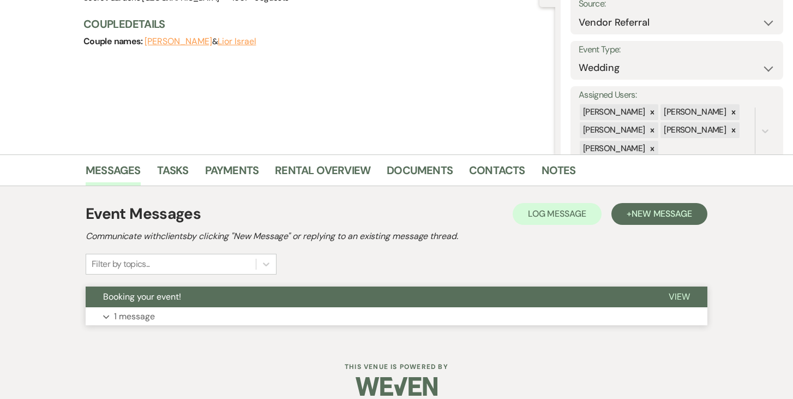
click at [680, 295] on span "View" at bounding box center [678, 296] width 21 height 11
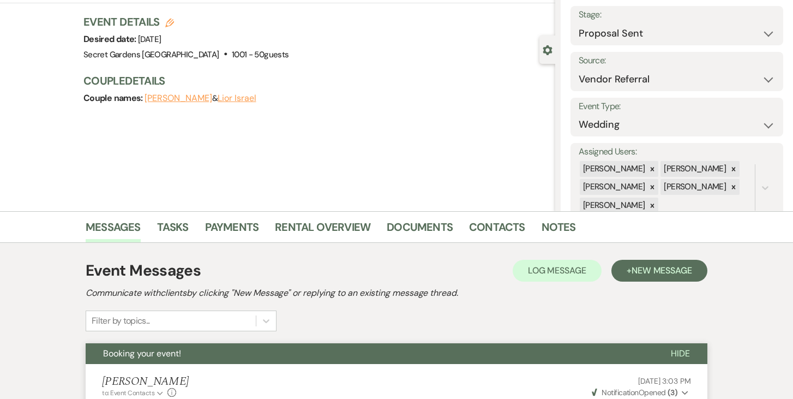
scroll to position [61, 0]
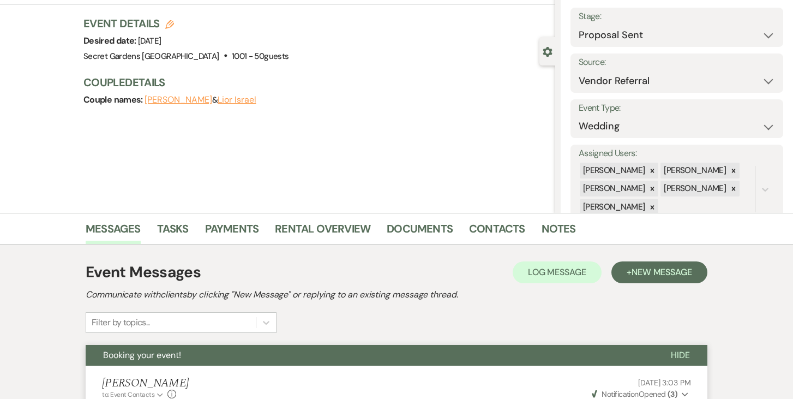
click at [167, 25] on icon "Edit" at bounding box center [169, 24] width 9 height 9
select select "834"
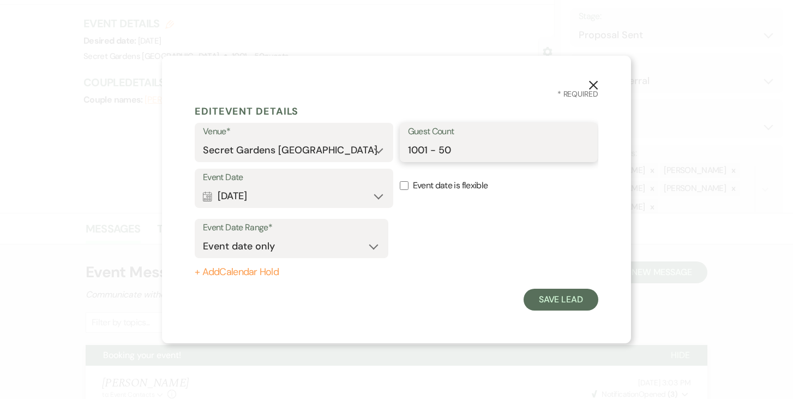
drag, startPoint x: 421, startPoint y: 148, endPoint x: 429, endPoint y: 153, distance: 8.8
click at [421, 148] on input "1001 - 50" at bounding box center [499, 150] width 182 height 21
click at [450, 146] on input "101 - 50" at bounding box center [499, 150] width 182 height 21
type input "100-150"
click at [545, 299] on button "Save Lead" at bounding box center [560, 299] width 75 height 22
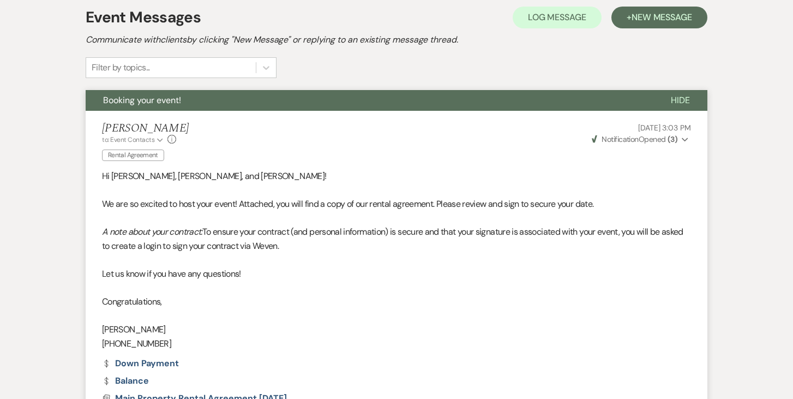
scroll to position [401, 0]
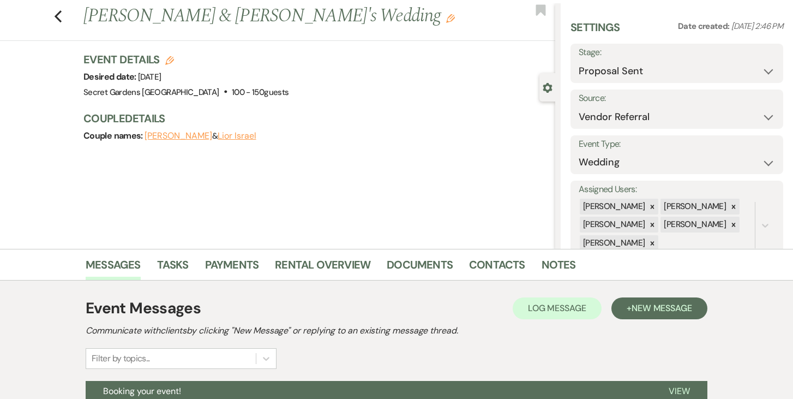
scroll to position [132, 0]
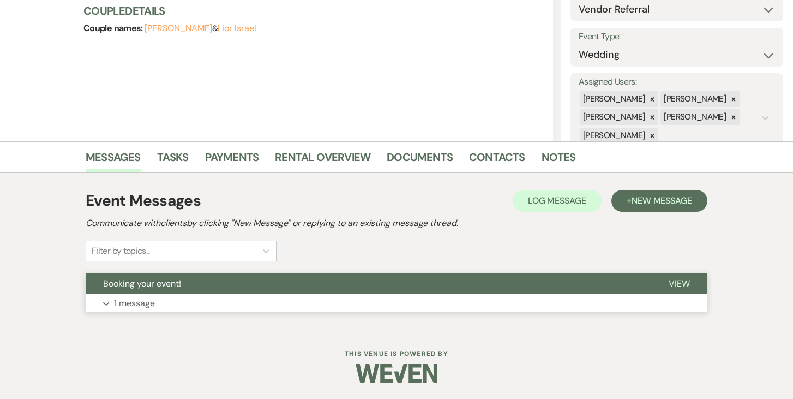
click at [678, 285] on span "View" at bounding box center [678, 282] width 21 height 11
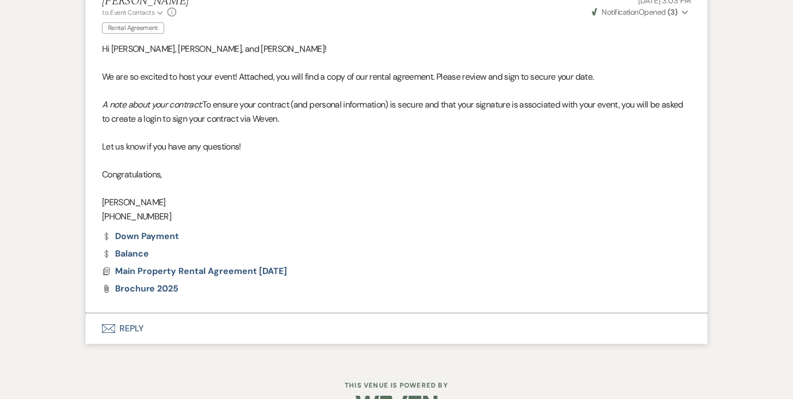
scroll to position [451, 0]
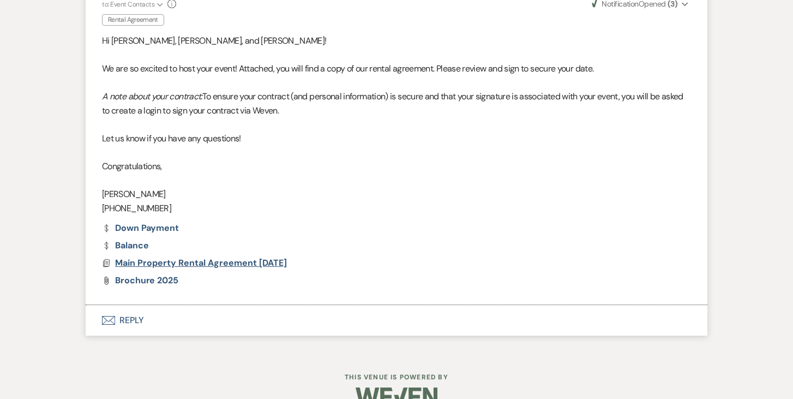
click at [215, 262] on span "Main Property Rental Agreement [DATE]" at bounding box center [201, 262] width 172 height 11
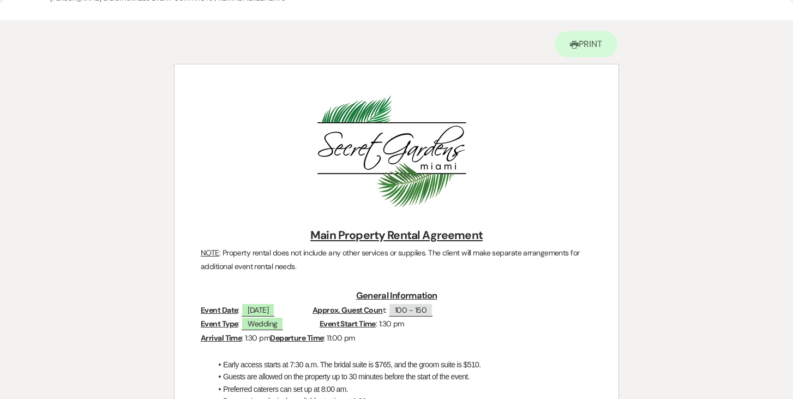
scroll to position [0, 0]
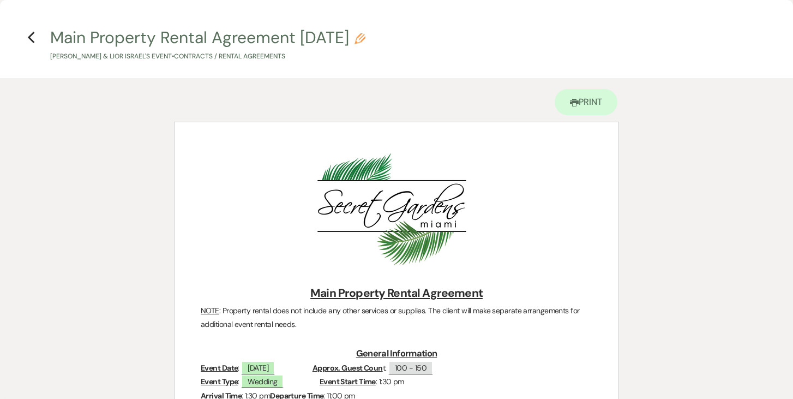
click at [28, 38] on use "button" at bounding box center [30, 38] width 7 height 12
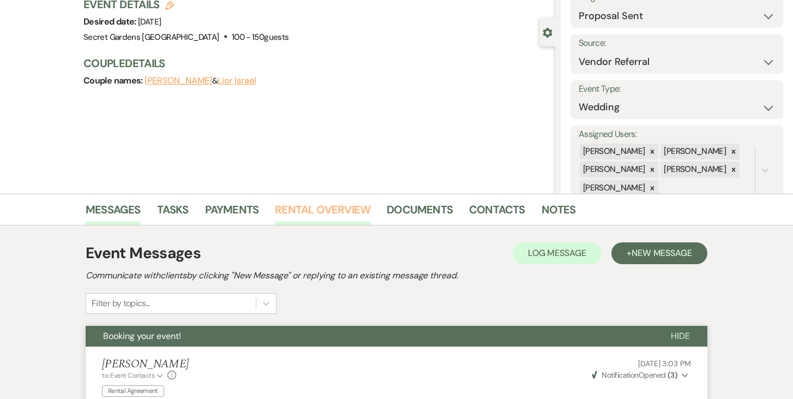
click at [325, 216] on link "Rental Overview" at bounding box center [322, 213] width 95 height 24
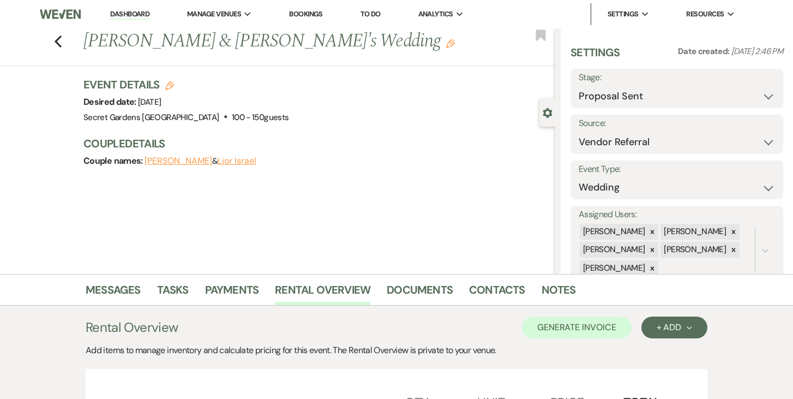
click at [137, 14] on link "Dashboard" at bounding box center [129, 14] width 39 height 10
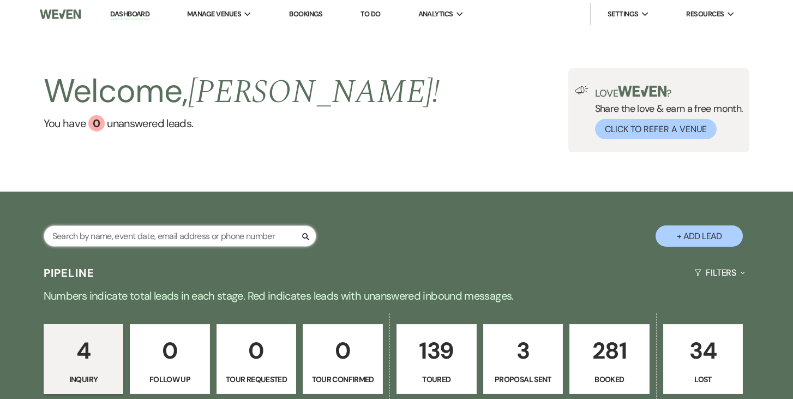
click at [268, 236] on input "text" at bounding box center [180, 235] width 273 height 21
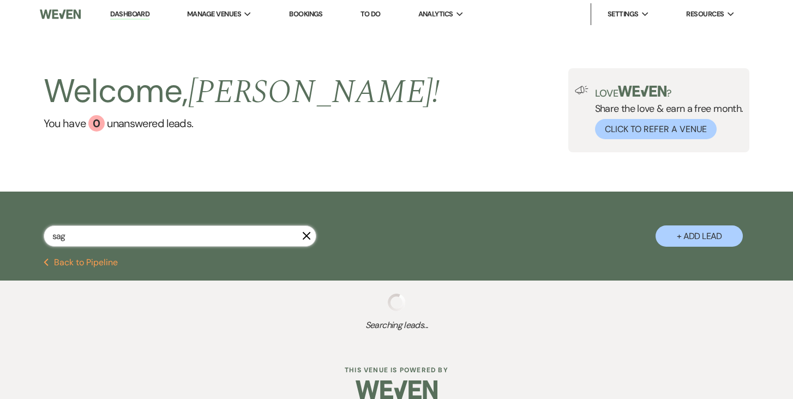
type input "sagi"
select select "6"
select select "5"
select select "6"
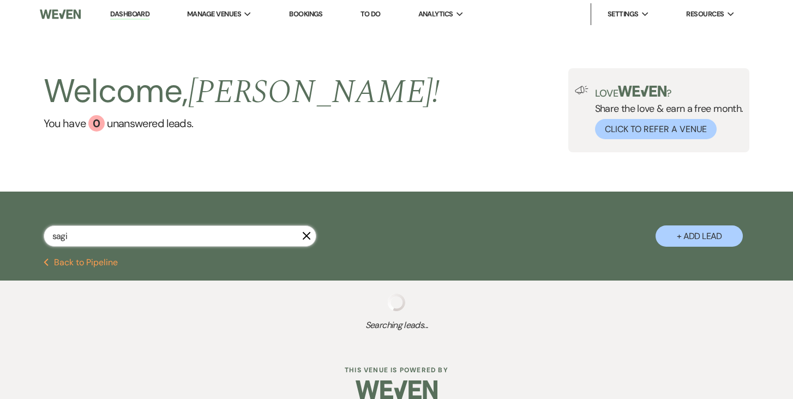
select select "5"
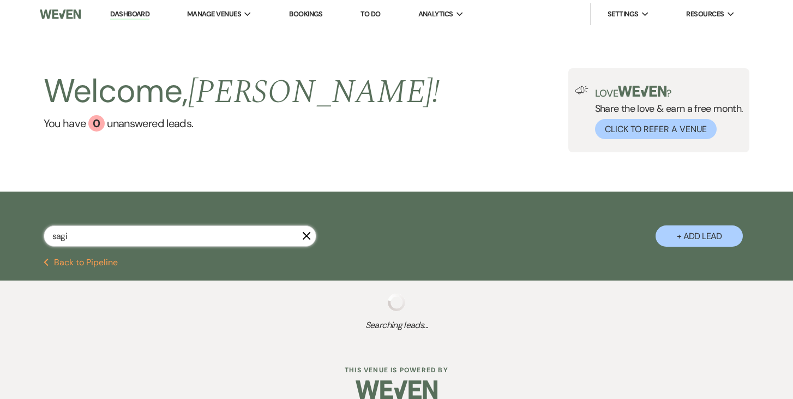
select select "5"
select select "8"
select select "7"
select select "5"
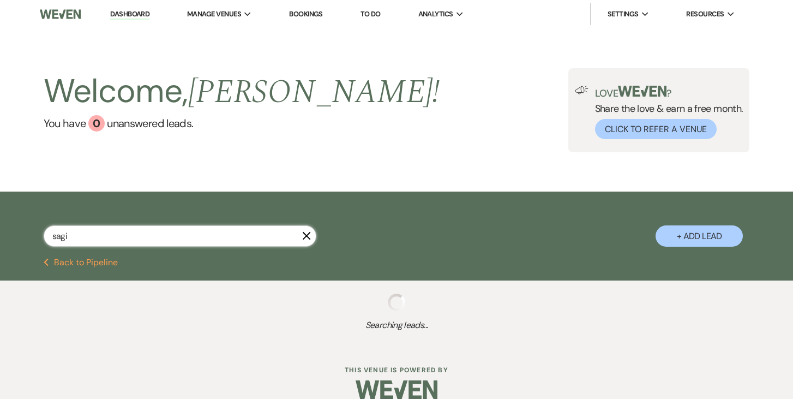
select select "5"
select select "8"
select select "11"
select select "5"
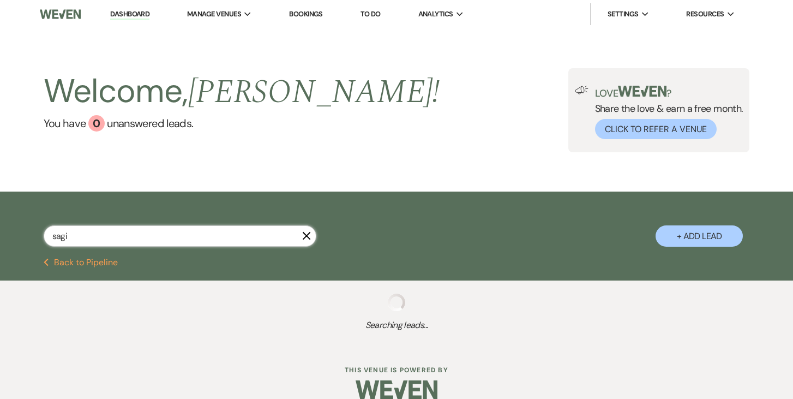
select select "5"
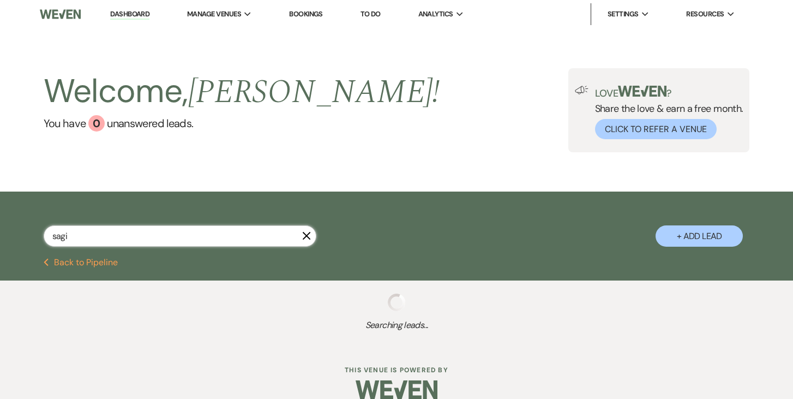
select select "5"
select select "8"
select select "6"
select select "5"
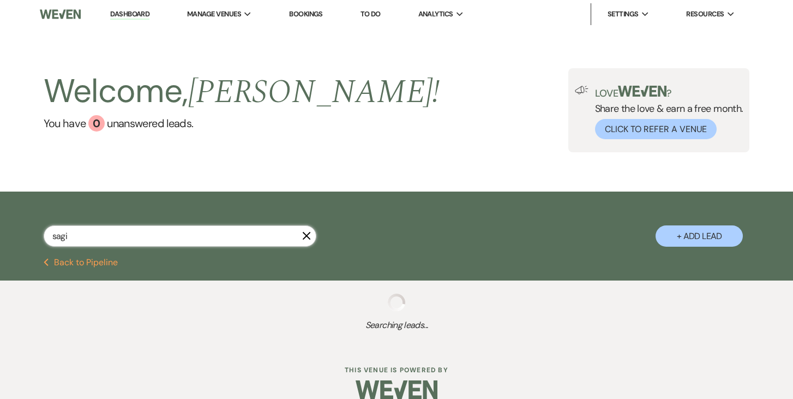
select select "5"
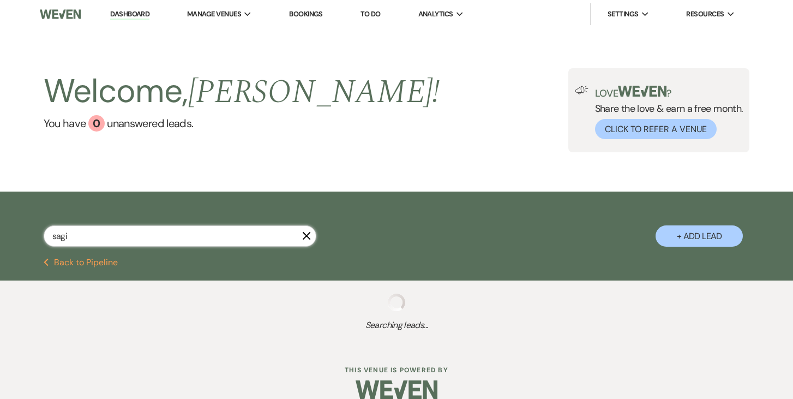
select select "5"
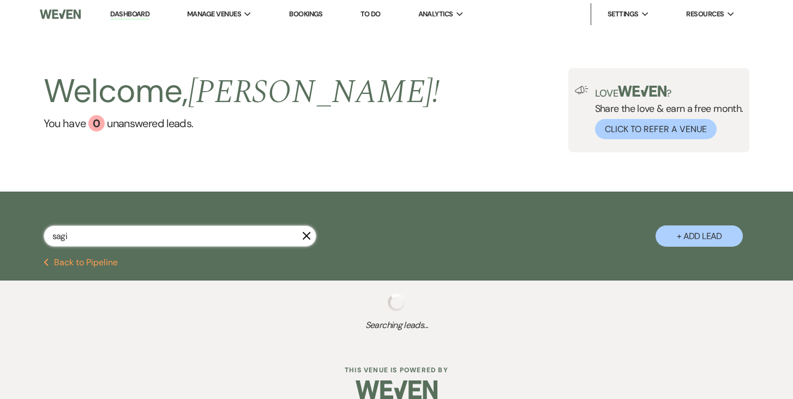
select select "8"
select select "11"
select select "5"
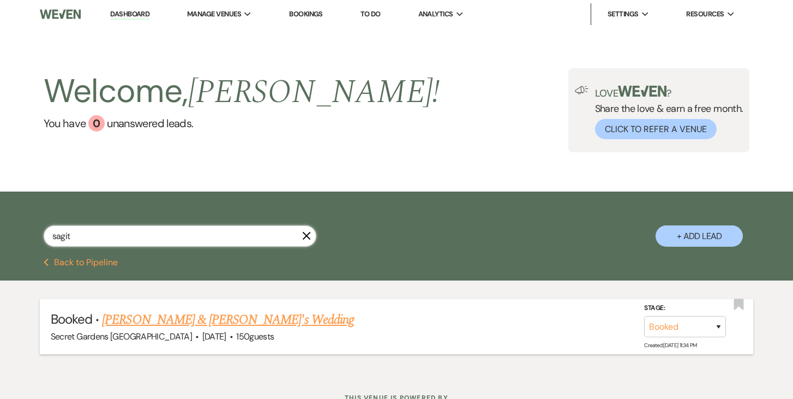
type input "sagit"
click at [258, 316] on link "[PERSON_NAME] & [PERSON_NAME]'s Wedding" at bounding box center [228, 320] width 252 height 20
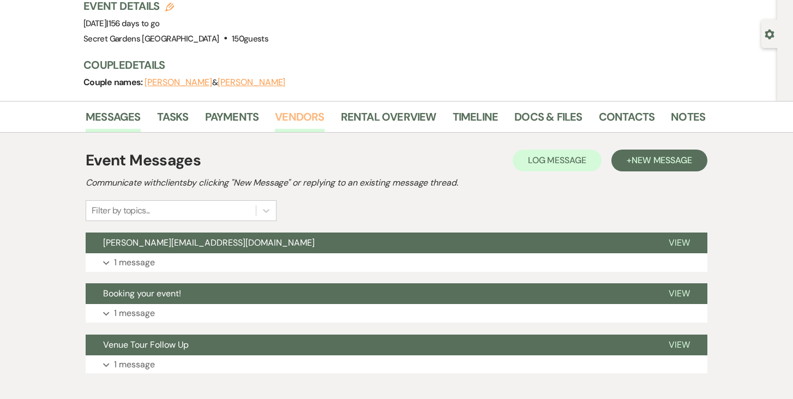
scroll to position [83, 0]
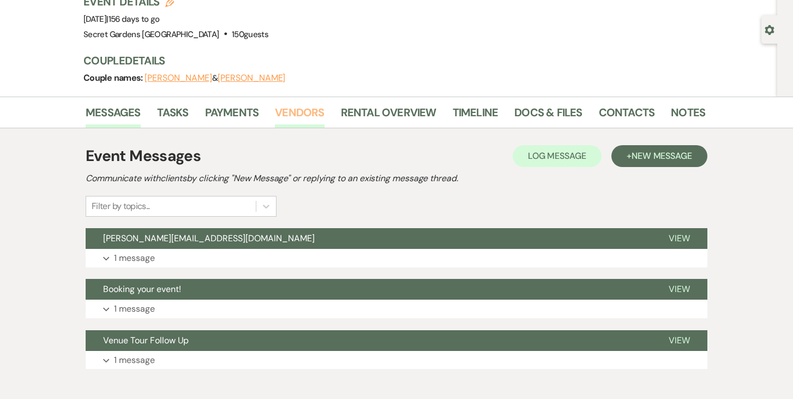
click at [297, 111] on link "Vendors" at bounding box center [299, 116] width 49 height 24
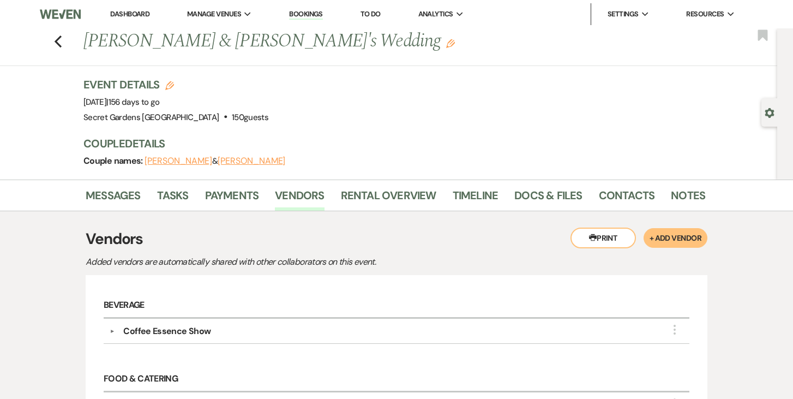
click at [658, 232] on button "+ Add Vendor" at bounding box center [675, 238] width 64 height 20
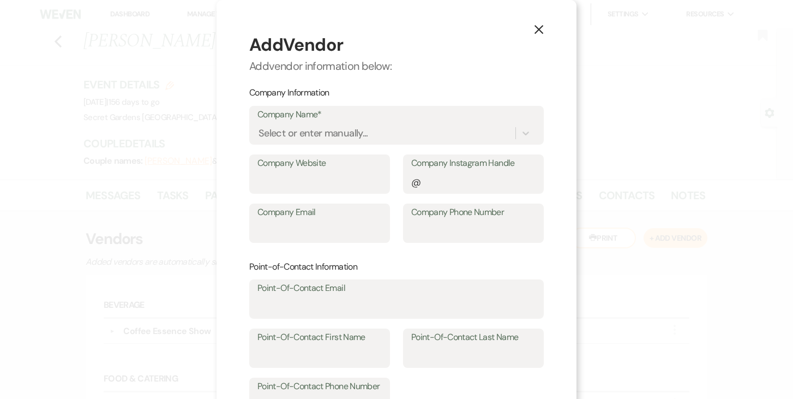
click at [539, 32] on icon "X" at bounding box center [539, 30] width 10 height 10
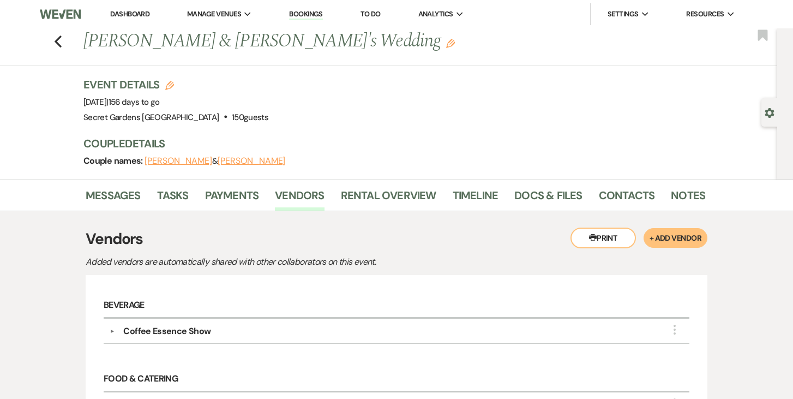
click at [766, 111] on use "button" at bounding box center [769, 113] width 9 height 10
select select "6"
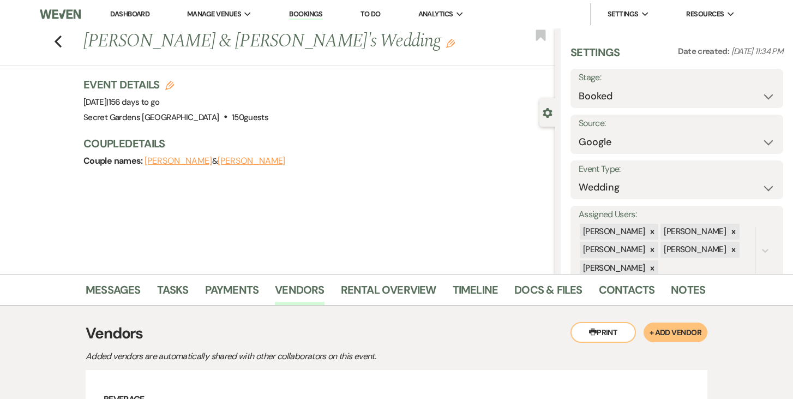
click at [132, 11] on link "Dashboard" at bounding box center [129, 13] width 39 height 9
